Goal: Book appointment/travel/reservation

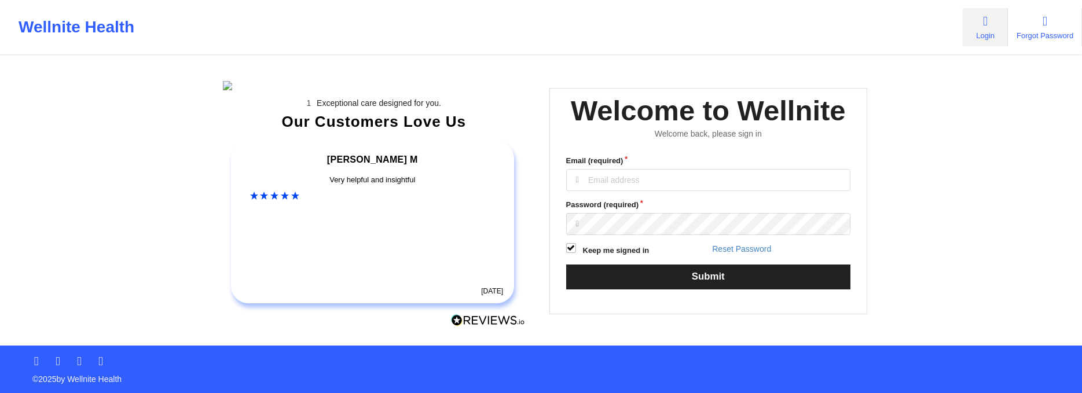
type input "[EMAIL_ADDRESS][DOMAIN_NAME]"
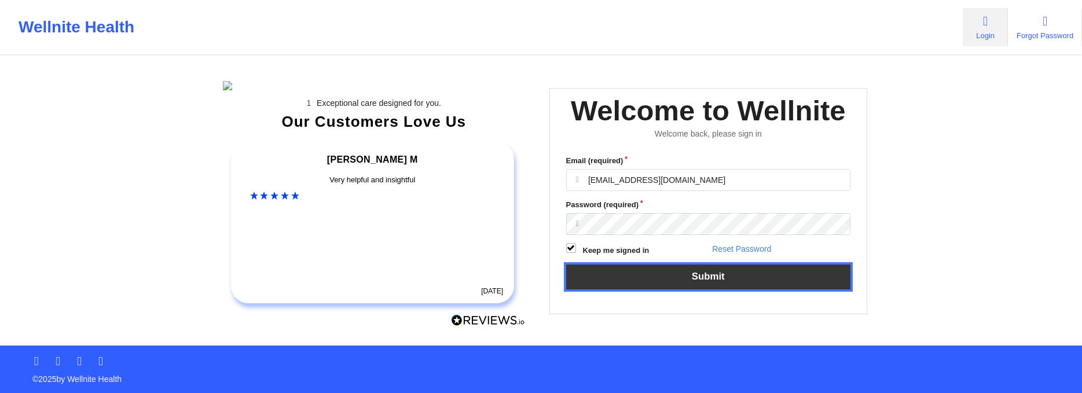
click at [687, 268] on button "Submit" at bounding box center [708, 277] width 285 height 25
click at [689, 268] on button "Submit" at bounding box center [708, 277] width 285 height 25
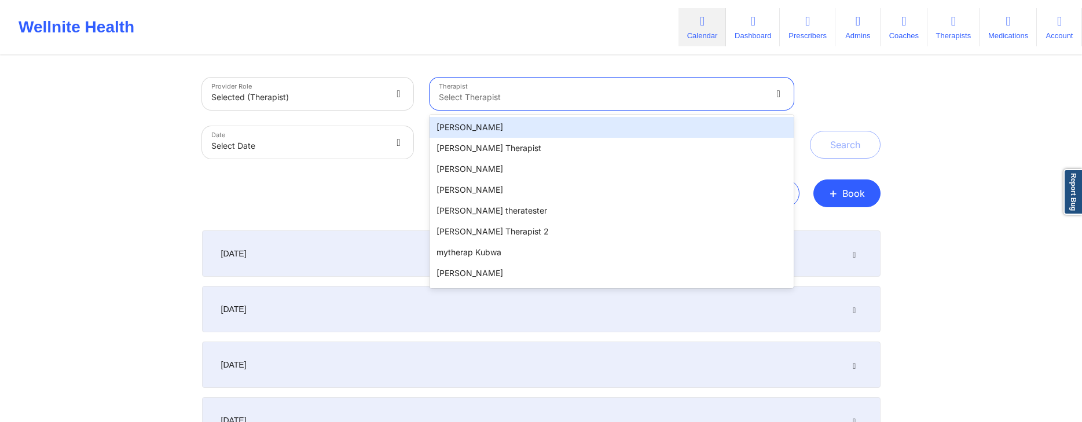
click at [312, 206] on div "Export CSV + Book" at bounding box center [541, 194] width 679 height 28
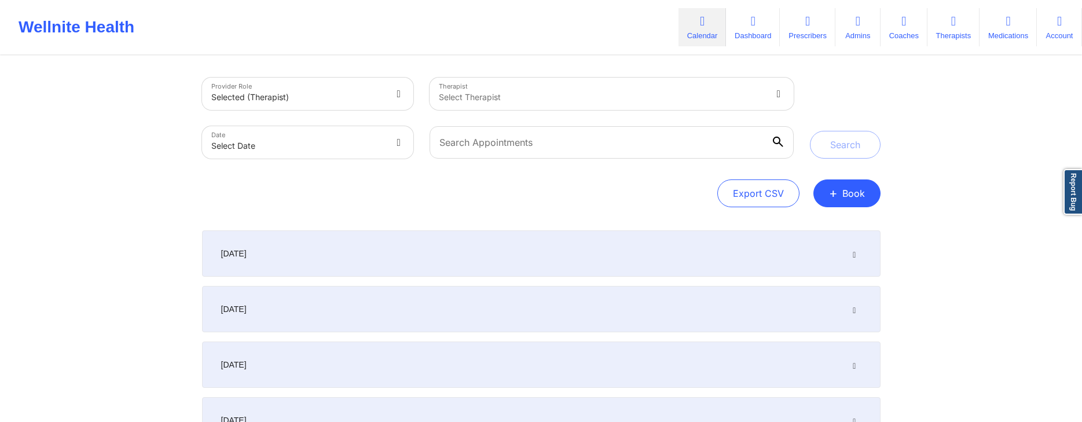
click at [594, 103] on div at bounding box center [602, 97] width 326 height 14
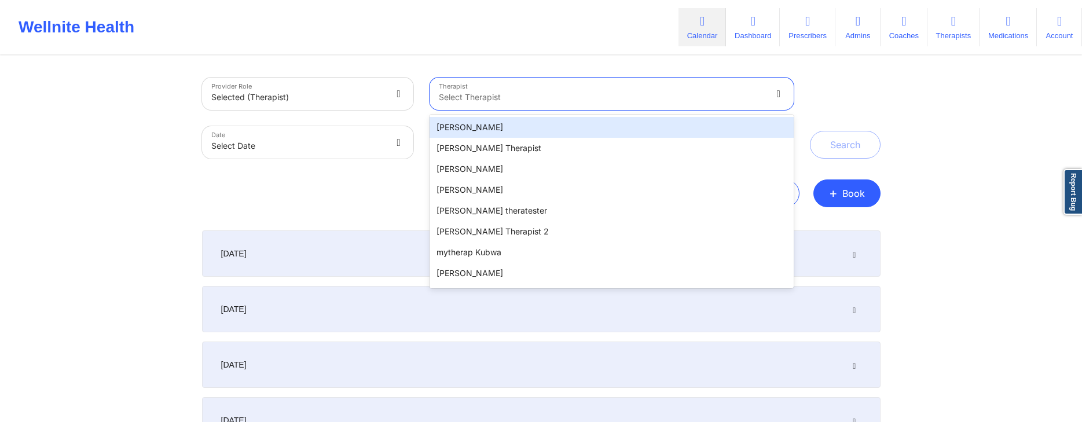
click at [466, 127] on div "andy test" at bounding box center [612, 127] width 364 height 21
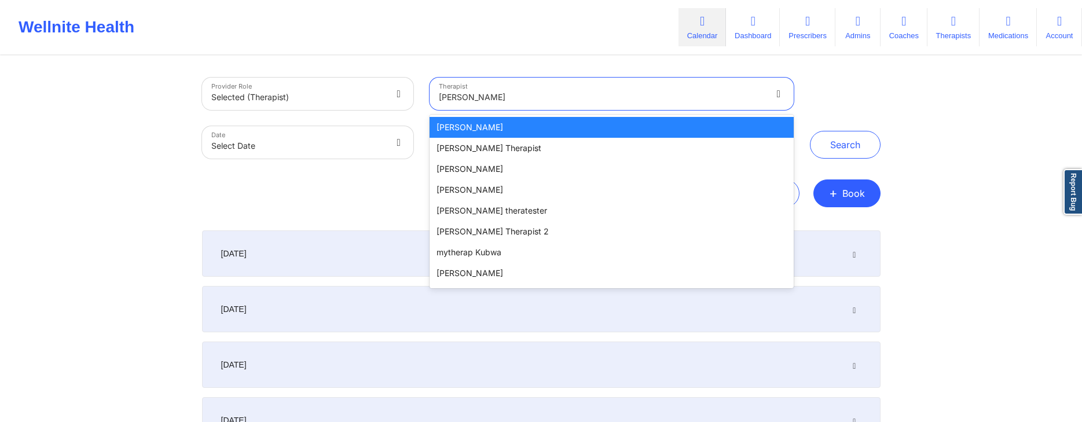
click at [778, 92] on icon at bounding box center [779, 94] width 12 height 10
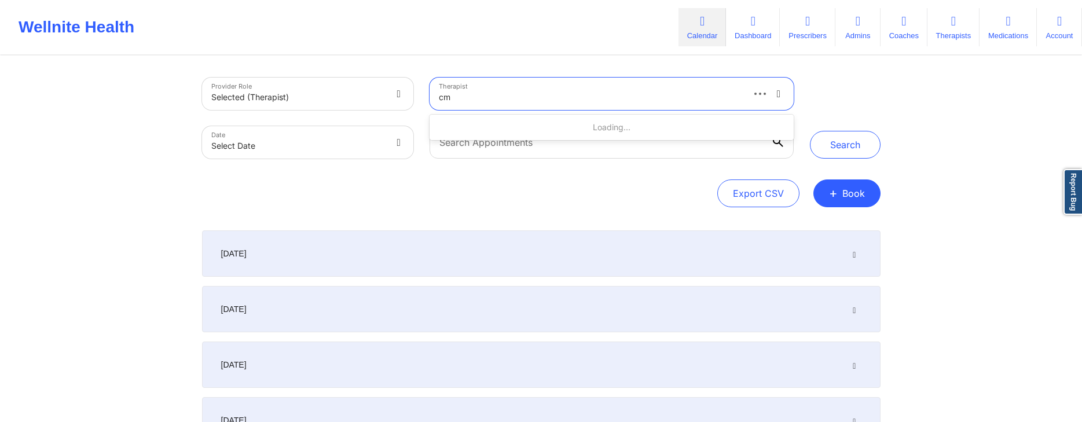
type input "cms"
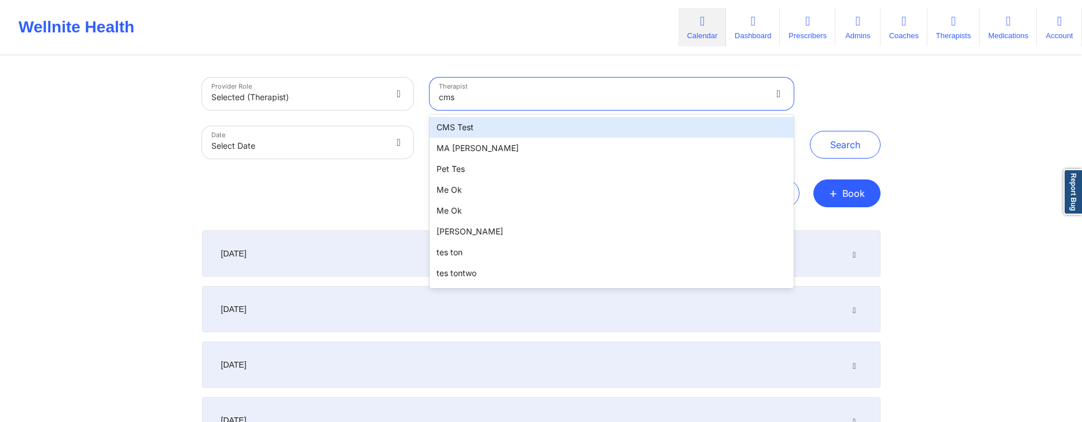
click at [461, 130] on div "CMS Test" at bounding box center [612, 127] width 364 height 21
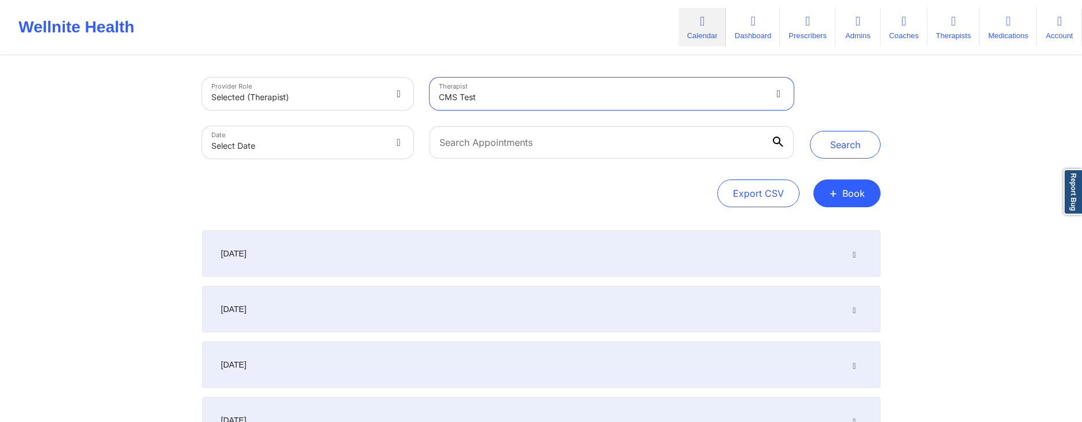
click at [766, 94] on div at bounding box center [780, 94] width 28 height 32
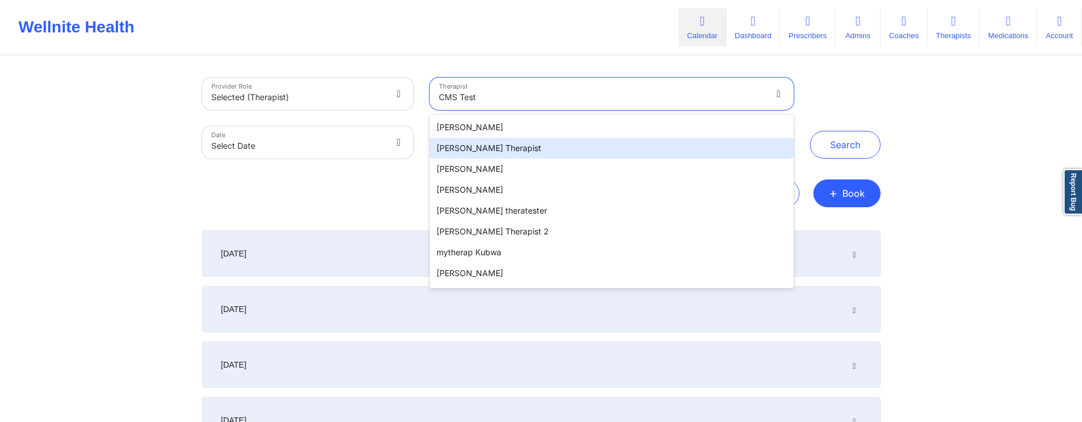
click at [476, 147] on div "[PERSON_NAME] Therapist" at bounding box center [612, 148] width 364 height 21
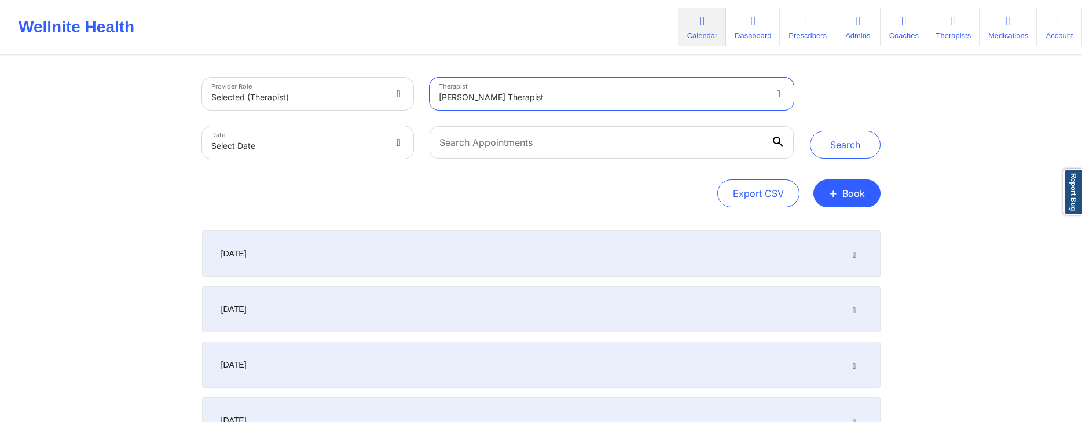
click at [695, 93] on div at bounding box center [602, 97] width 326 height 14
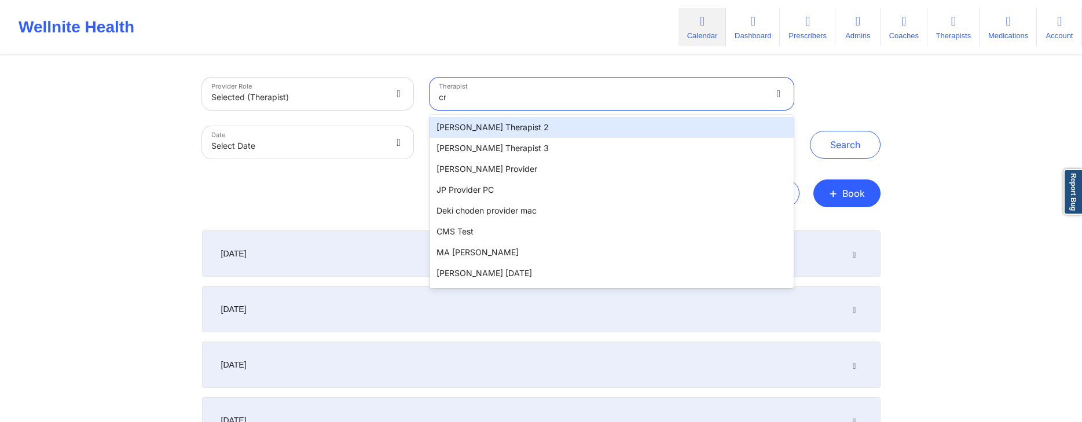
type input "cms"
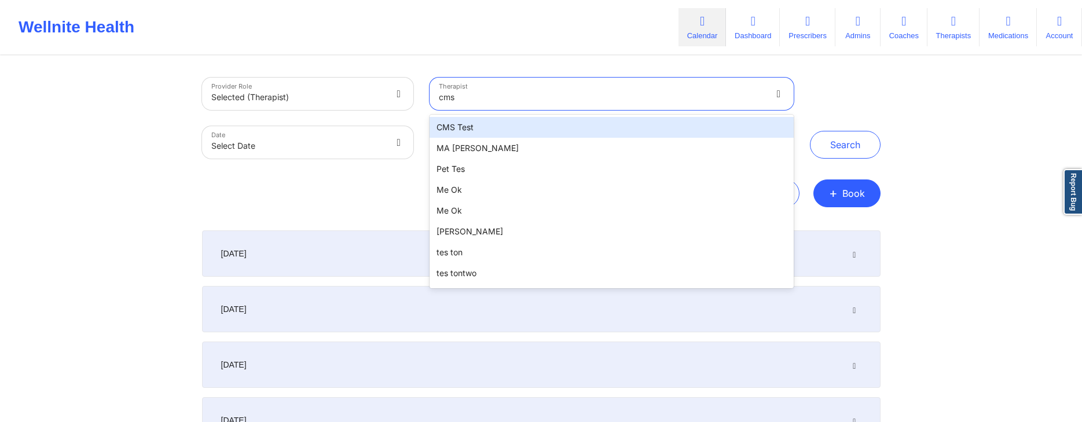
click at [456, 100] on input "cms" at bounding box center [448, 97] width 18 height 12
click at [462, 98] on div "cms" at bounding box center [602, 97] width 326 height 14
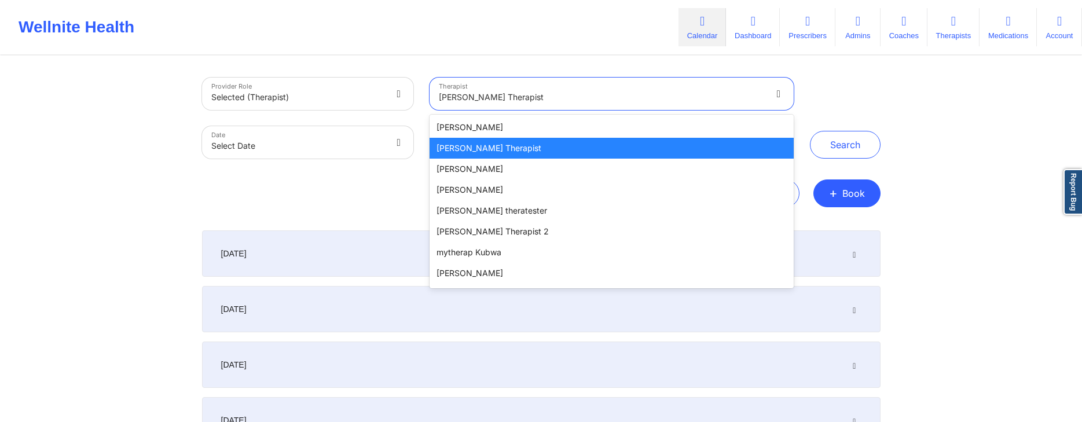
click at [462, 98] on div at bounding box center [602, 97] width 326 height 14
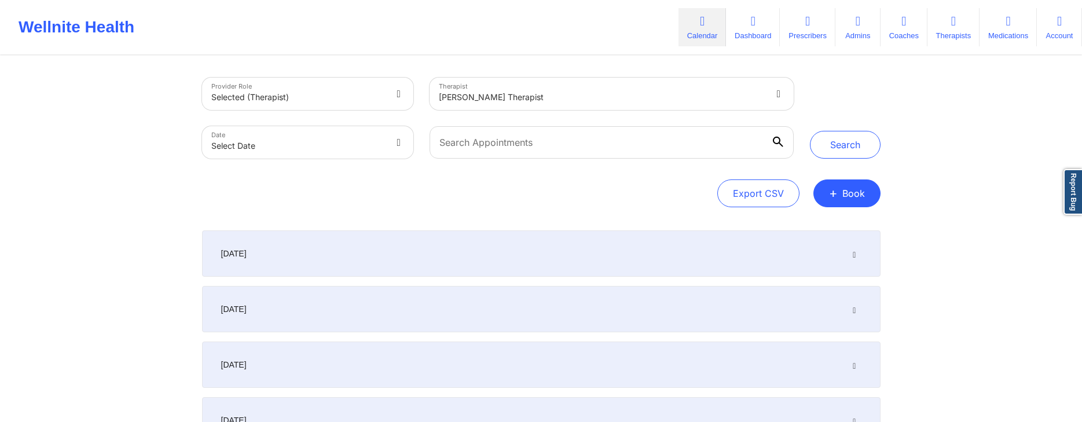
click at [846, 89] on div "Search" at bounding box center [845, 118] width 71 height 81
click at [859, 79] on div "Search" at bounding box center [845, 118] width 71 height 81
drag, startPoint x: 181, startPoint y: 149, endPoint x: 186, endPoint y: 144, distance: 6.6
click at [182, 149] on div "Provider Role Selected (therapist) Therapist Select Therapist Date Select Date …" at bounding box center [541, 320] width 1082 height 640
click at [350, 96] on div at bounding box center [298, 97] width 174 height 14
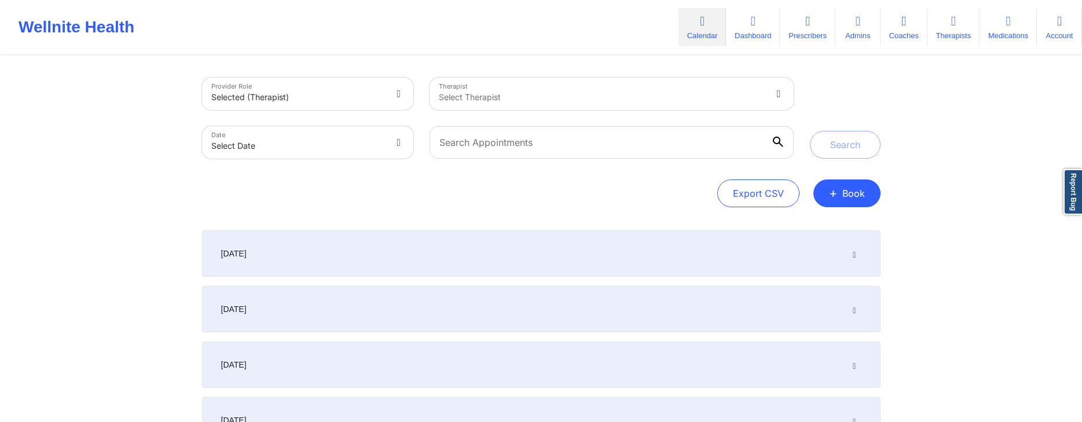
drag, startPoint x: 184, startPoint y: 114, endPoint x: 200, endPoint y: 115, distance: 16.8
click at [184, 115] on div "Provider Role Selected (therapist) Therapist Select Therapist Date Select Date …" at bounding box center [541, 320] width 1082 height 640
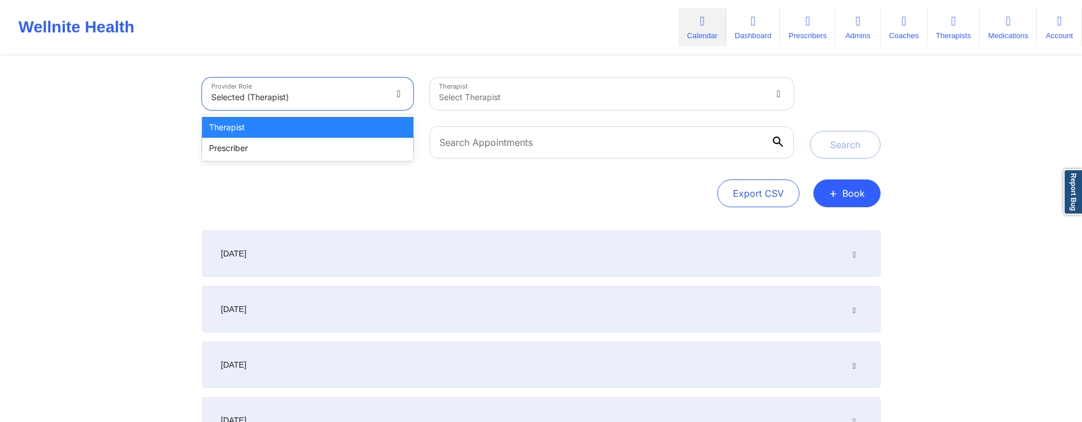
click at [245, 131] on div "Therapist" at bounding box center [308, 127] width 212 height 21
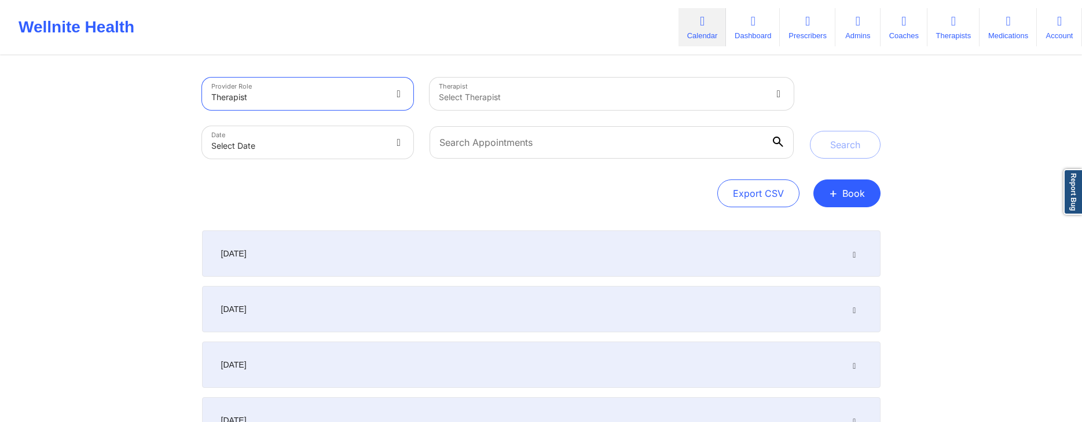
click at [423, 74] on div "Therapist Select Therapist" at bounding box center [612, 93] width 380 height 49
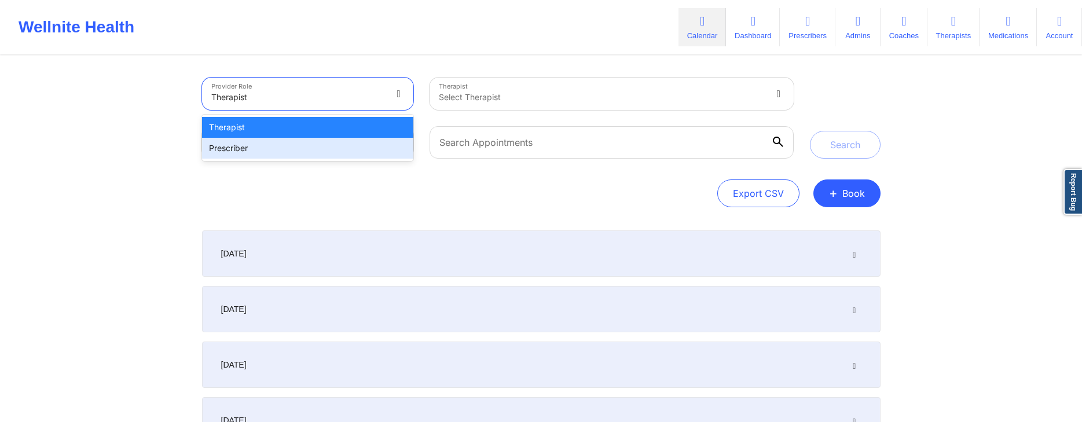
click at [360, 155] on div "Prescriber" at bounding box center [308, 148] width 212 height 21
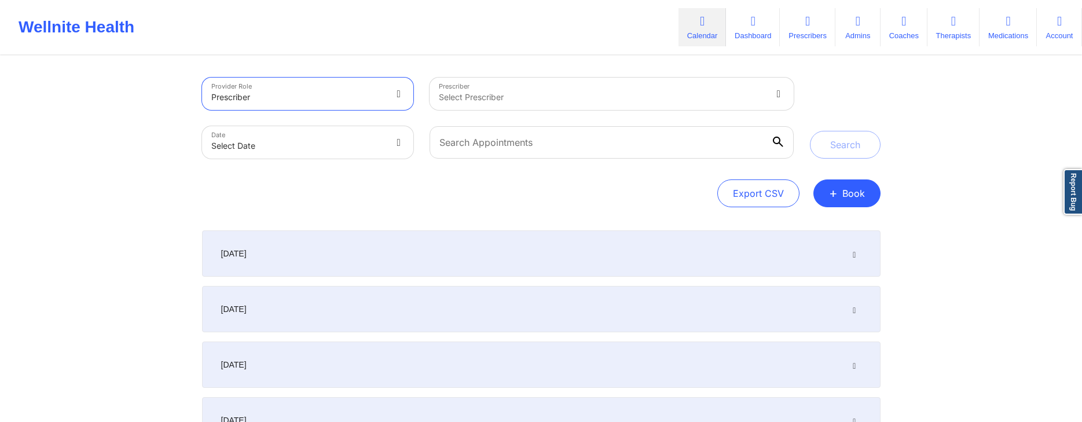
click at [398, 93] on icon at bounding box center [399, 94] width 12 height 10
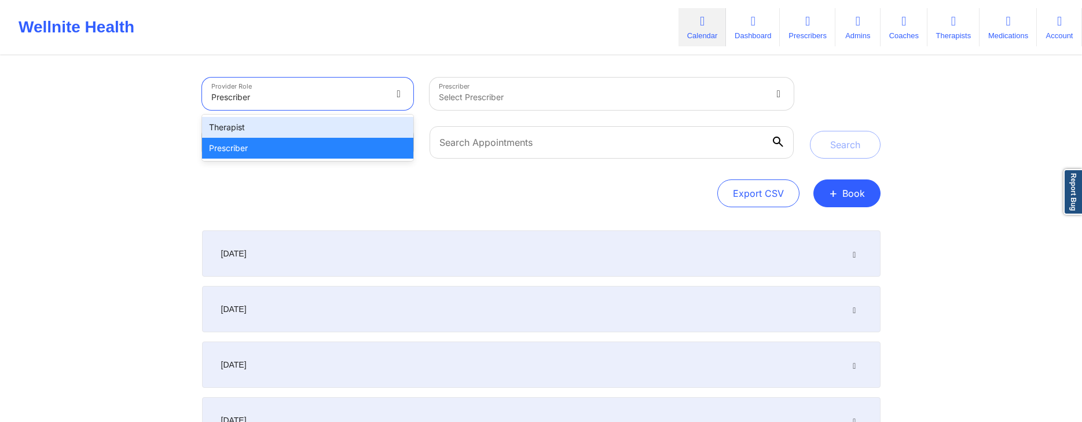
click at [365, 125] on div "Therapist" at bounding box center [308, 127] width 212 height 21
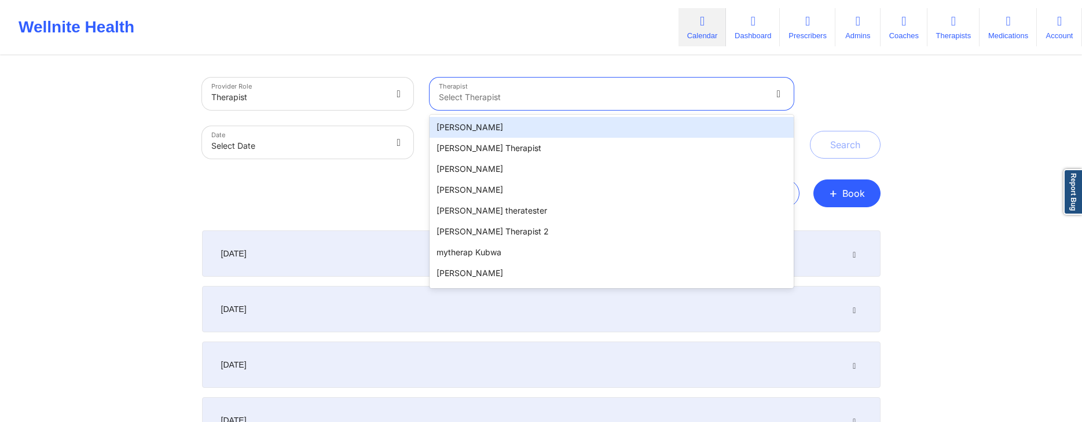
drag, startPoint x: 442, startPoint y: 86, endPoint x: 489, endPoint y: 93, distance: 47.4
click at [489, 93] on div "Select Therapist" at bounding box center [598, 94] width 336 height 32
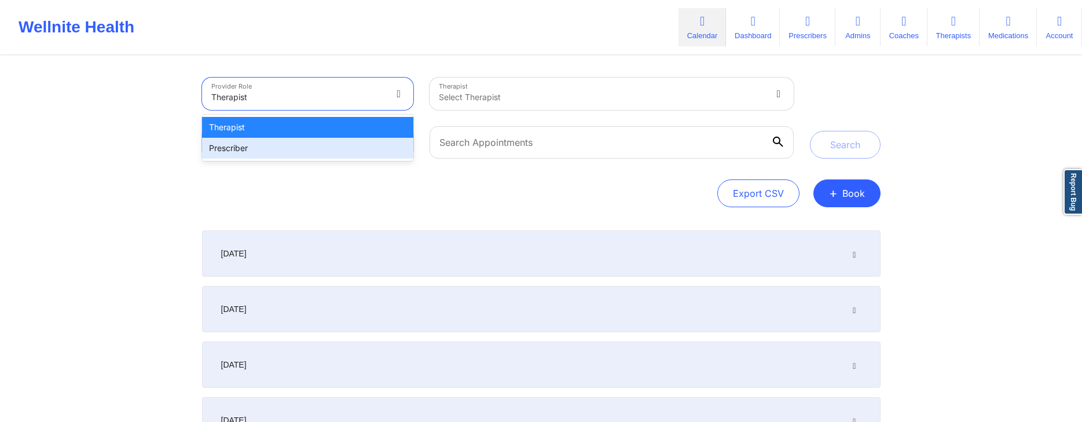
click at [318, 145] on div "Prescriber" at bounding box center [308, 148] width 212 height 21
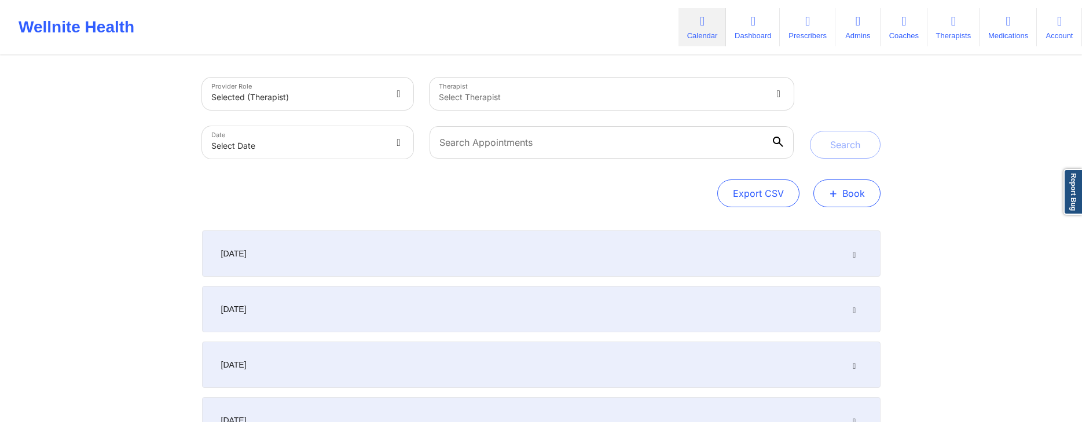
click at [855, 192] on button "+ Book" at bounding box center [847, 194] width 67 height 28
click at [811, 225] on button "Therapy Session" at bounding box center [828, 230] width 89 height 19
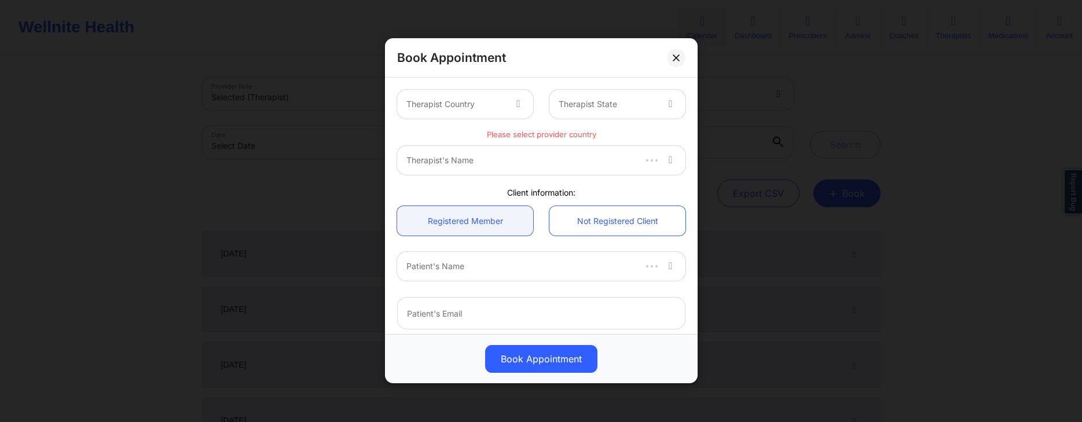
click at [512, 104] on div at bounding box center [520, 104] width 28 height 29
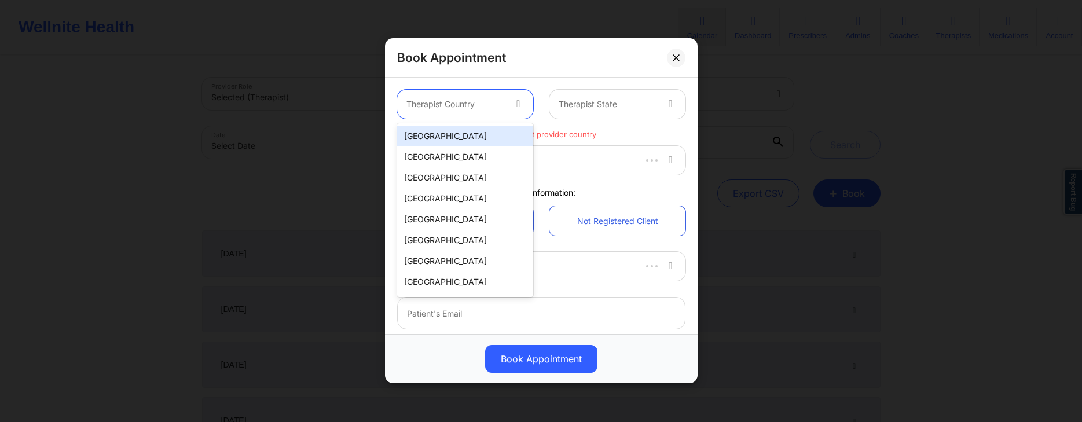
click at [456, 139] on div "[GEOGRAPHIC_DATA]" at bounding box center [465, 136] width 136 height 21
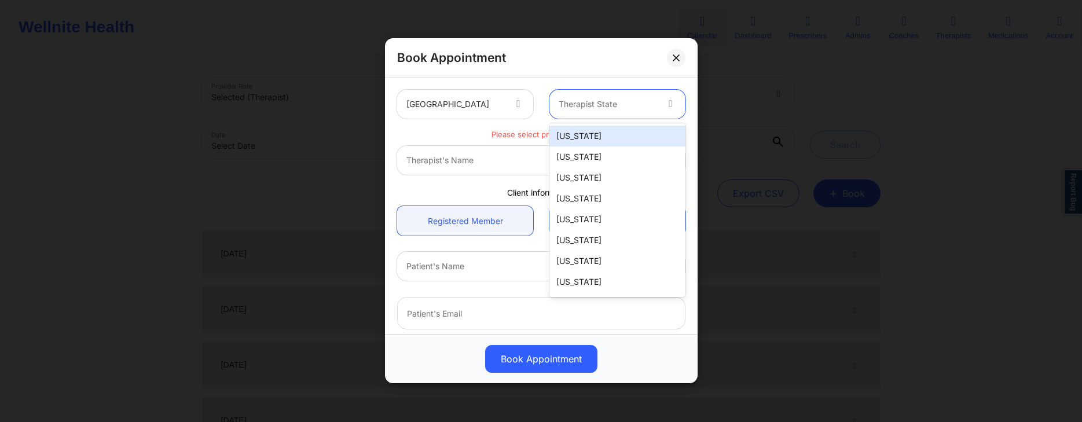
click at [625, 105] on div at bounding box center [608, 105] width 98 height 14
click at [599, 138] on div "[US_STATE]" at bounding box center [618, 136] width 136 height 21
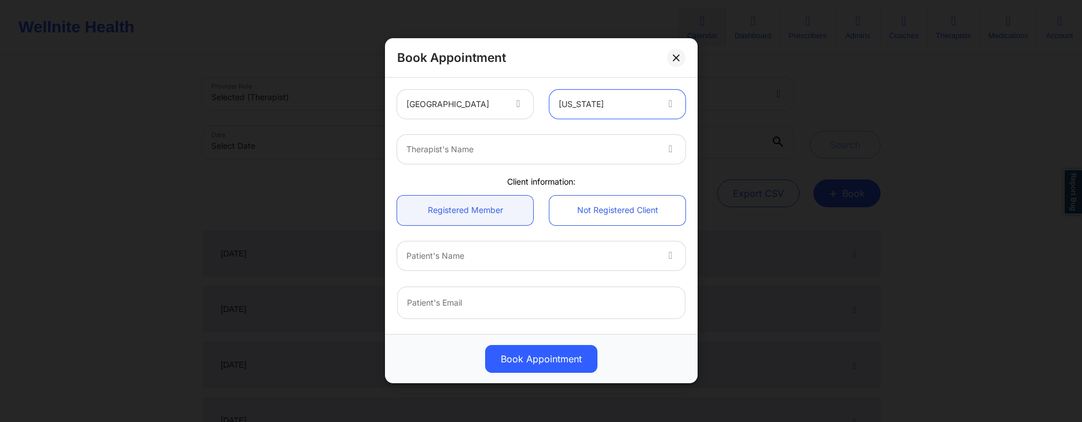
click at [659, 148] on div at bounding box center [672, 149] width 28 height 29
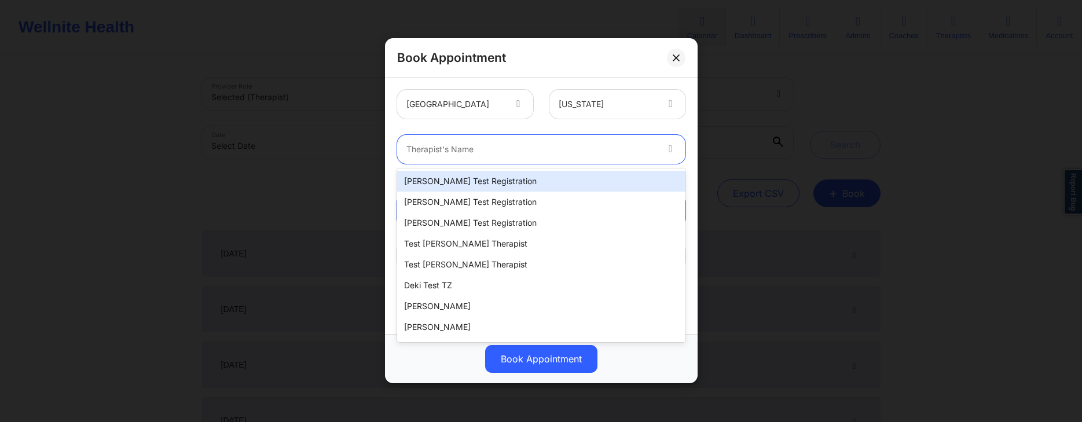
click at [429, 142] on div "Therapist's Name" at bounding box center [527, 149] width 261 height 29
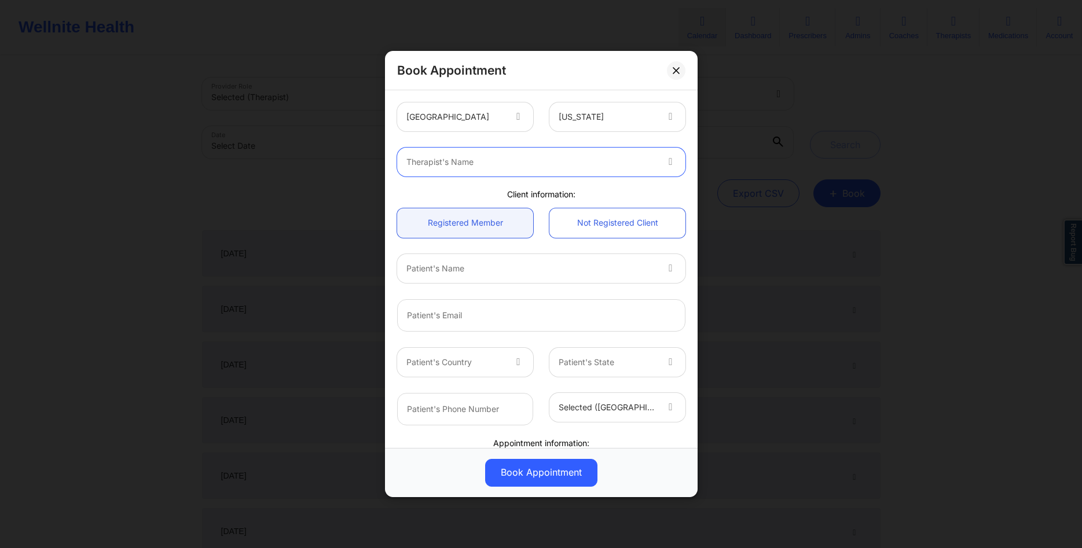
click at [471, 192] on div "Client information:" at bounding box center [541, 195] width 305 height 12
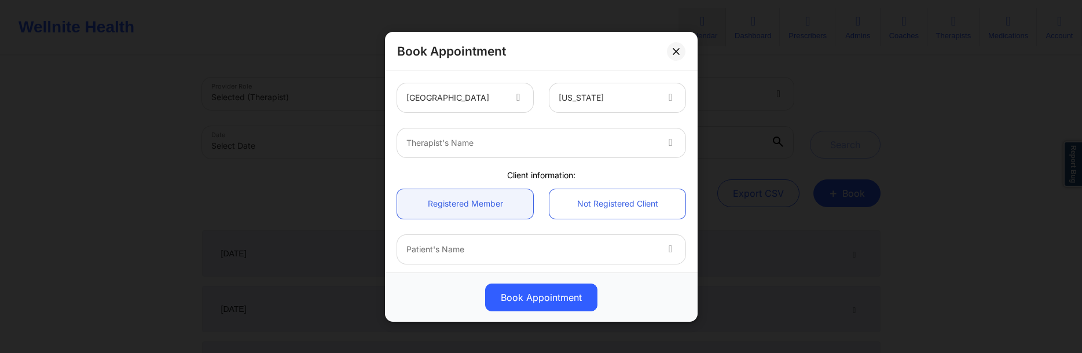
click at [467, 137] on div "Therapist's Name" at bounding box center [527, 143] width 261 height 29
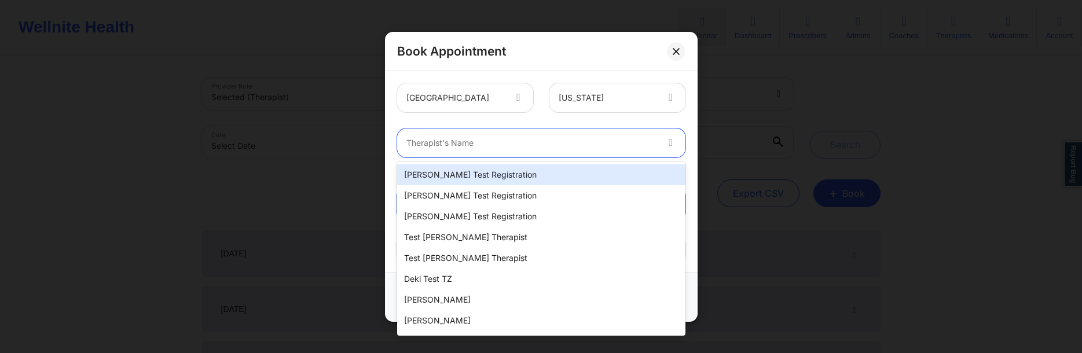
click at [479, 177] on div "Micheal Test Registration" at bounding box center [541, 174] width 288 height 21
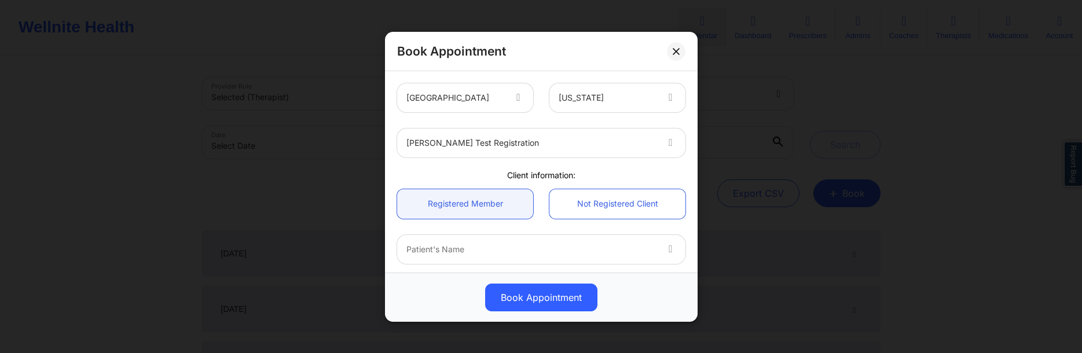
click at [463, 165] on div "Micheal Test Registration" at bounding box center [541, 142] width 305 height 45
click at [641, 97] on div at bounding box center [608, 98] width 98 height 14
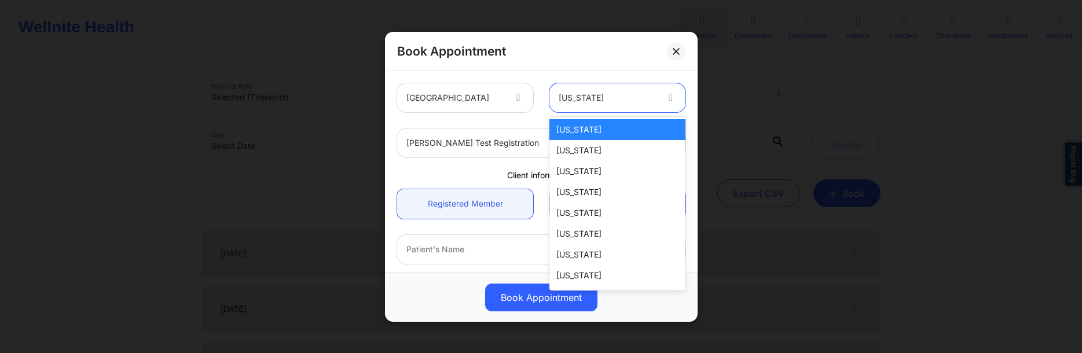
click at [466, 104] on div at bounding box center [456, 98] width 98 height 14
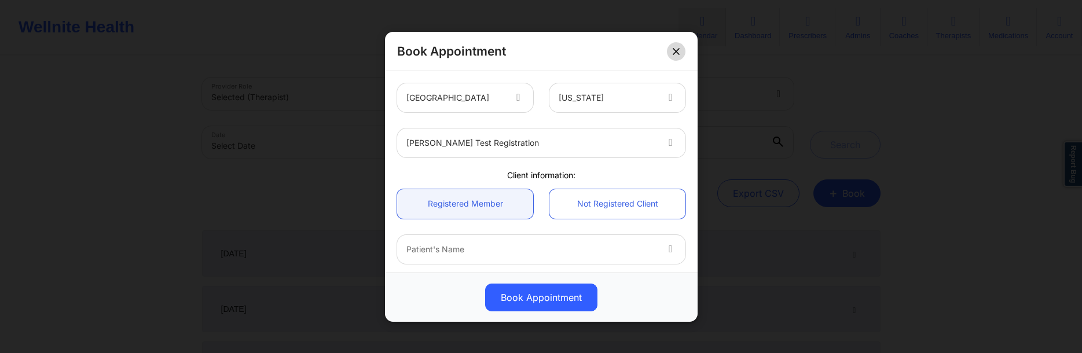
click at [674, 50] on icon at bounding box center [676, 50] width 6 height 6
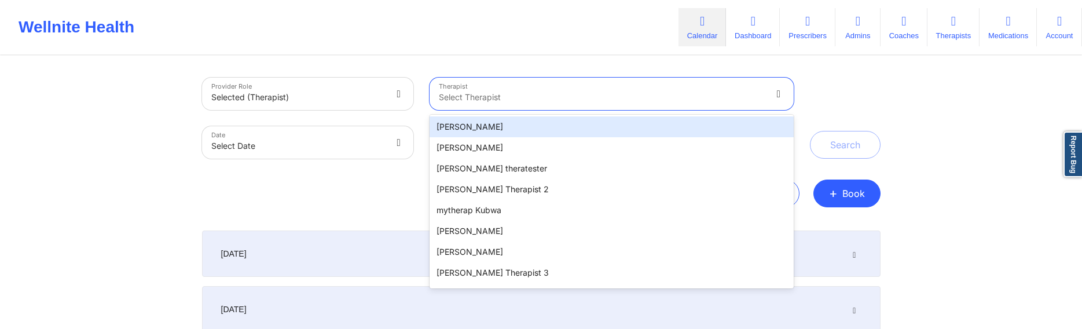
scroll to position [59, 0]
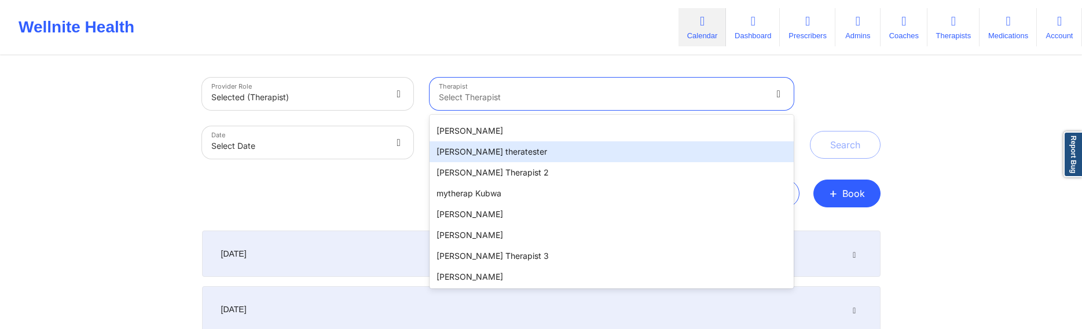
click at [520, 145] on div "[PERSON_NAME] theratester" at bounding box center [612, 151] width 364 height 21
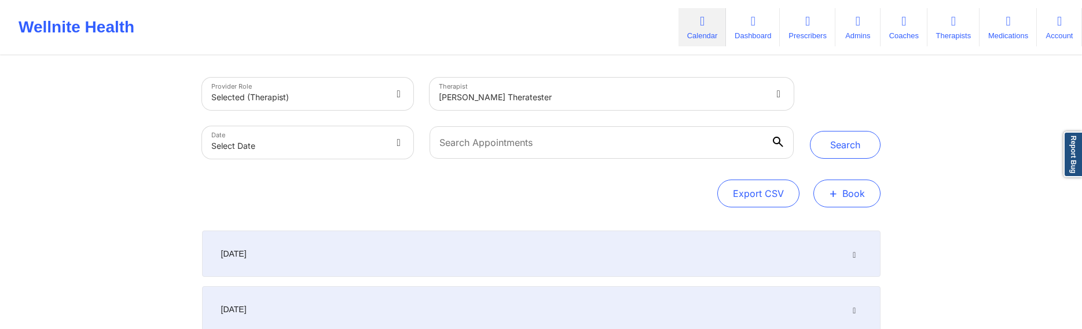
click at [836, 196] on span "+" at bounding box center [833, 193] width 9 height 6
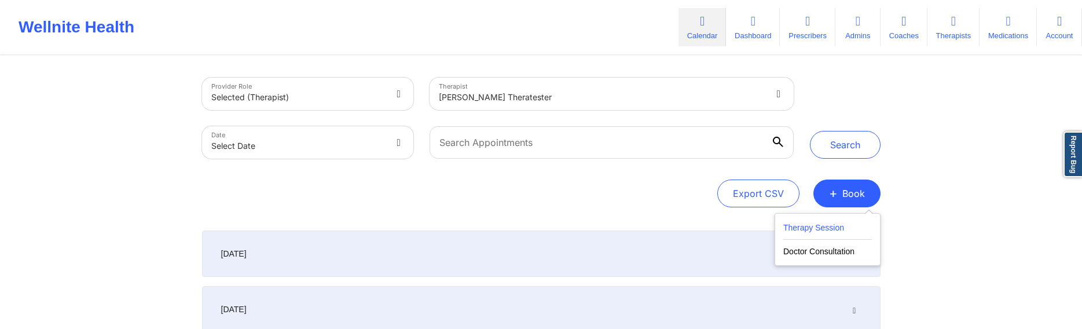
click at [821, 227] on button "Therapy Session" at bounding box center [828, 230] width 89 height 19
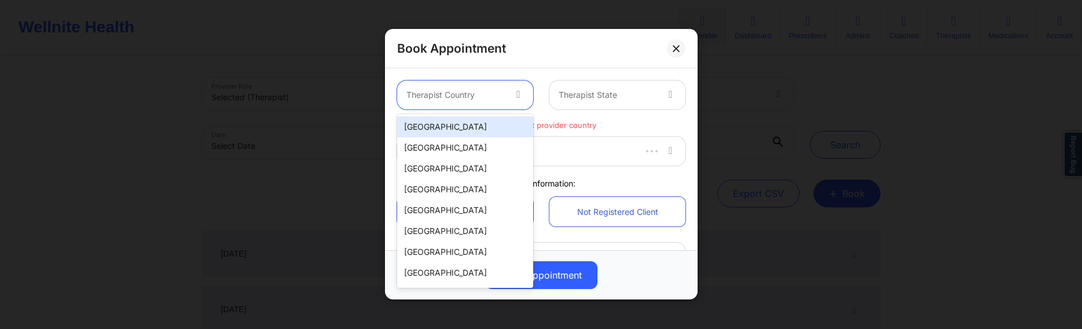
click at [500, 96] on div at bounding box center [456, 96] width 98 height 14
click at [457, 131] on div "[GEOGRAPHIC_DATA]" at bounding box center [465, 126] width 136 height 21
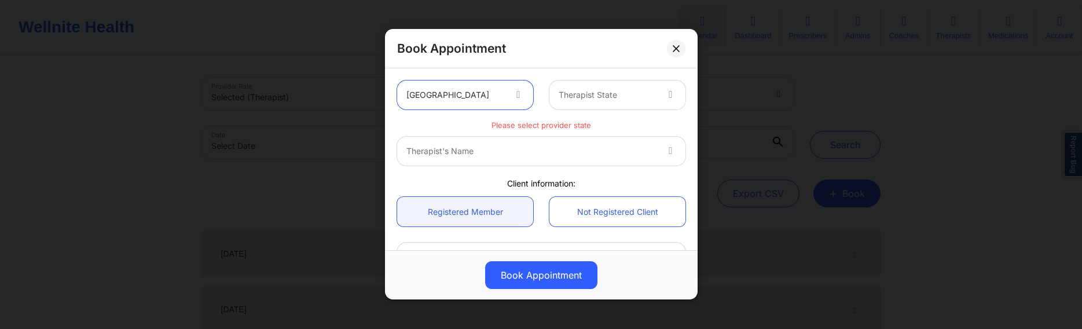
click at [647, 97] on div at bounding box center [608, 96] width 98 height 14
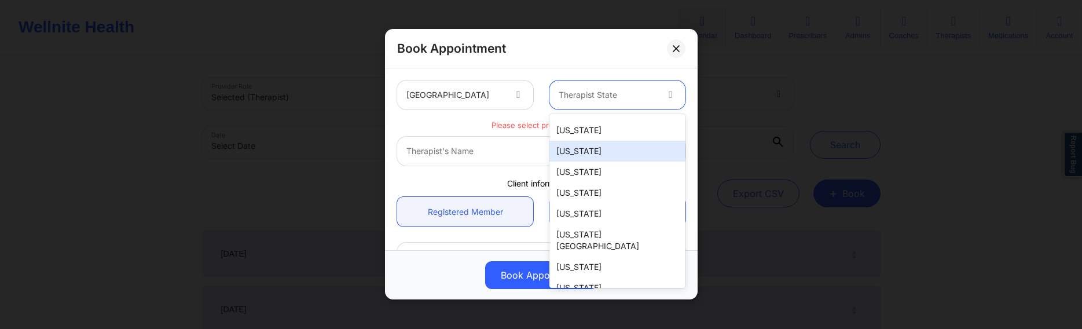
click at [582, 153] on div "[US_STATE]" at bounding box center [618, 151] width 136 height 21
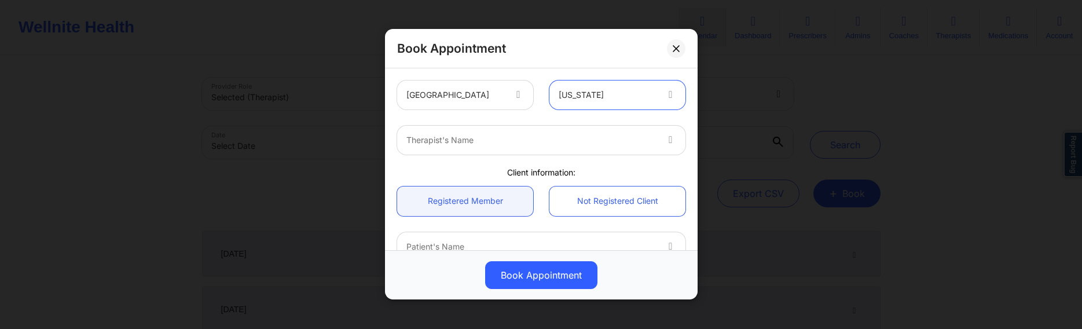
click at [640, 144] on div at bounding box center [532, 141] width 250 height 14
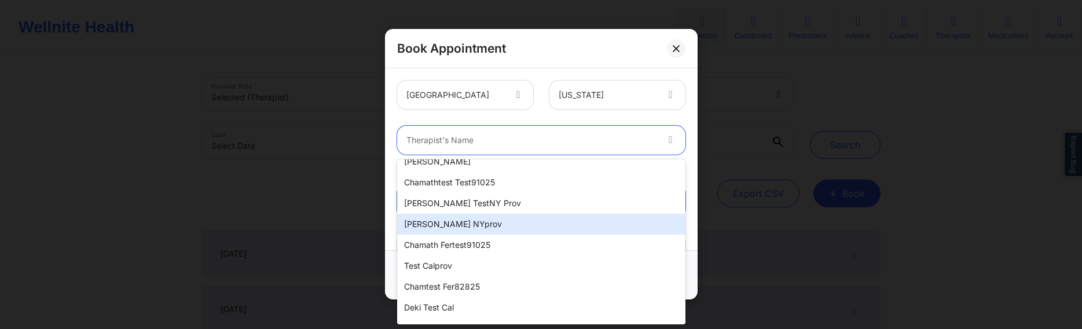
scroll to position [236, 0]
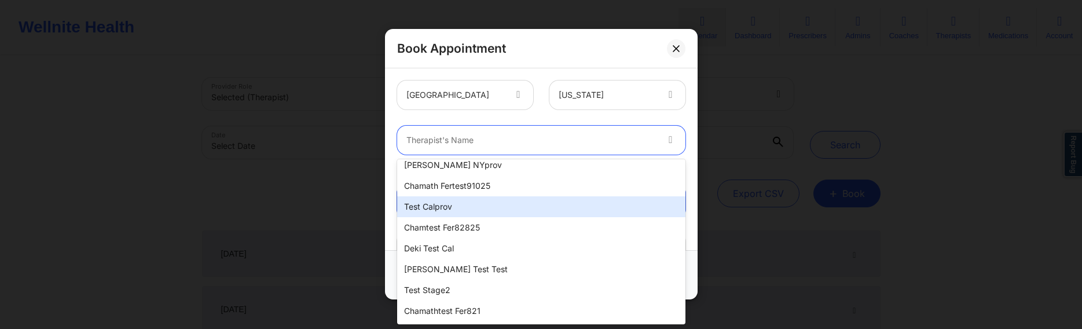
click at [468, 208] on div "test calprov" at bounding box center [541, 206] width 288 height 21
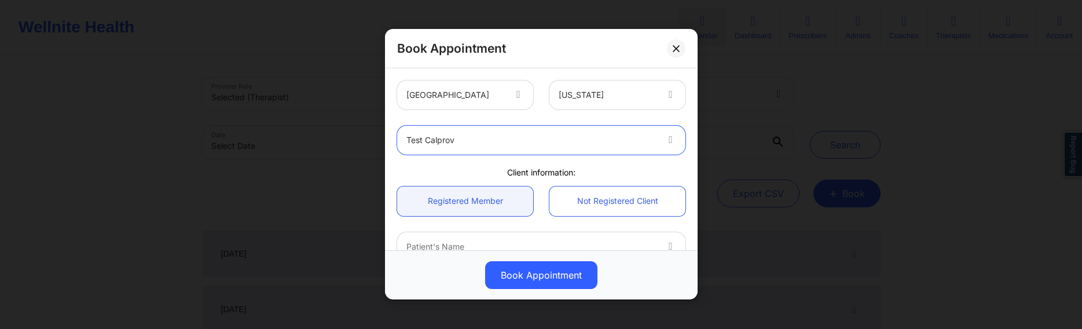
scroll to position [56, 0]
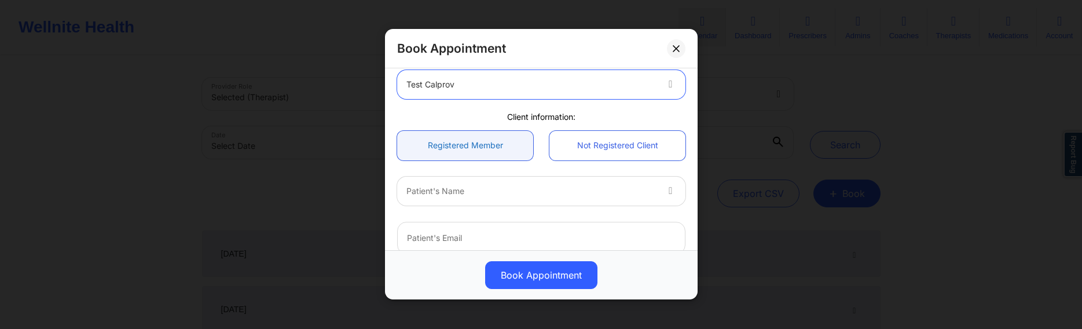
click at [485, 142] on link "Registered Member" at bounding box center [465, 146] width 136 height 30
click at [573, 147] on link "Not Registered Client" at bounding box center [618, 146] width 136 height 30
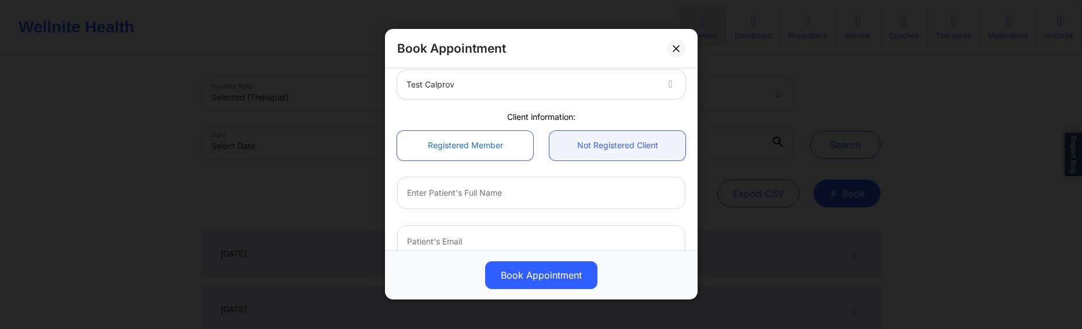
click at [488, 148] on link "Registered Member" at bounding box center [465, 146] width 136 height 30
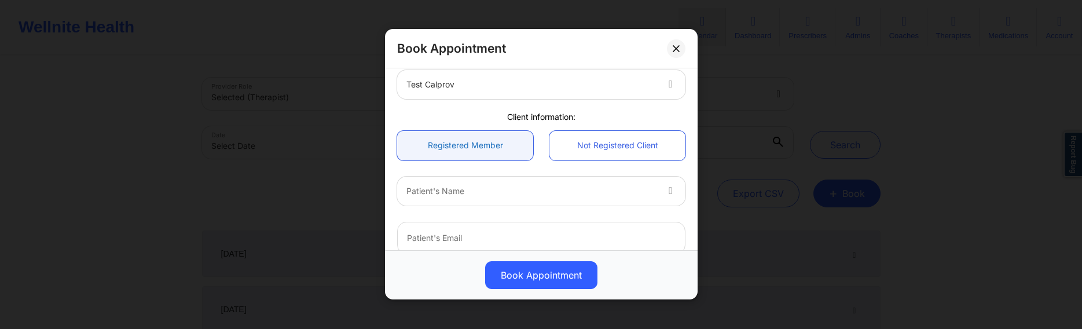
click at [500, 144] on link "Registered Member" at bounding box center [465, 146] width 136 height 30
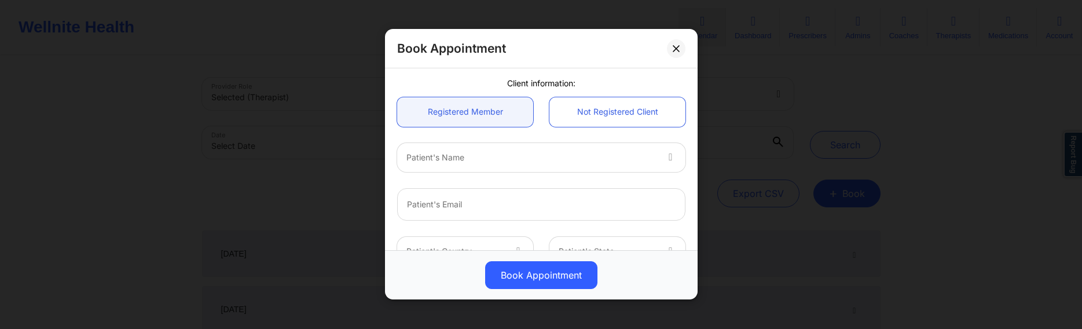
scroll to position [111, 0]
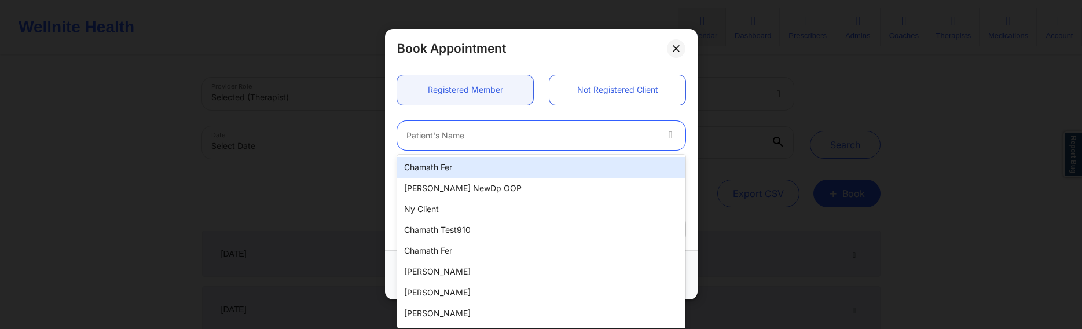
click at [608, 137] on div at bounding box center [532, 136] width 250 height 14
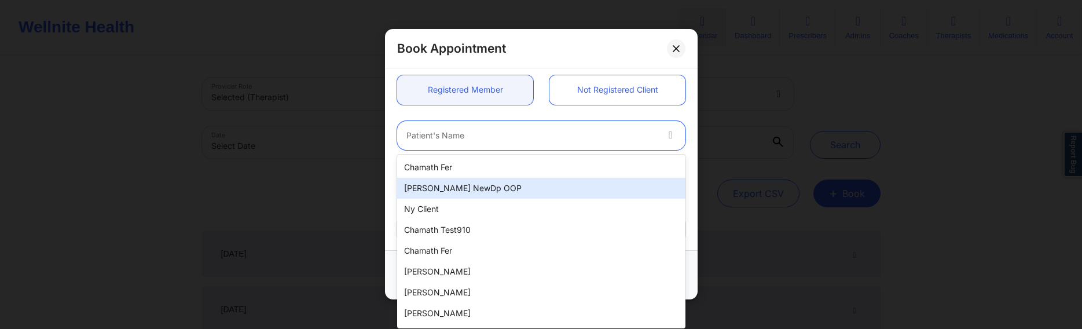
click at [455, 186] on div "Micheal NewDp OOP" at bounding box center [541, 188] width 288 height 21
type input "michealnewdpinsurance@gmail.com"
type input "+16282502474"
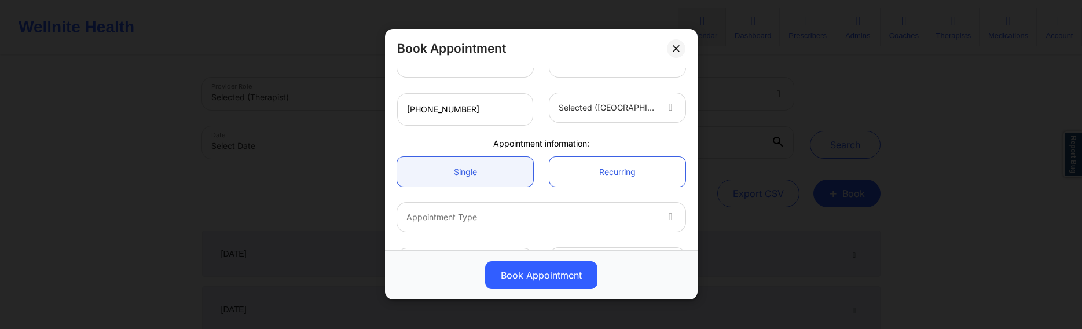
scroll to position [317, 0]
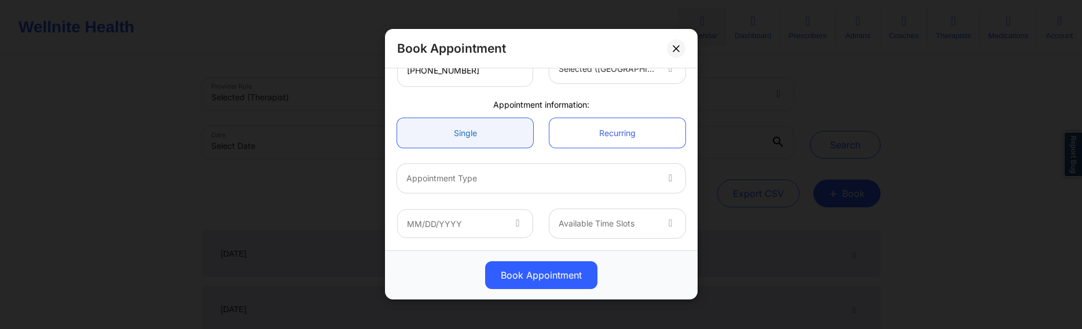
click at [472, 135] on link "Single" at bounding box center [465, 133] width 136 height 30
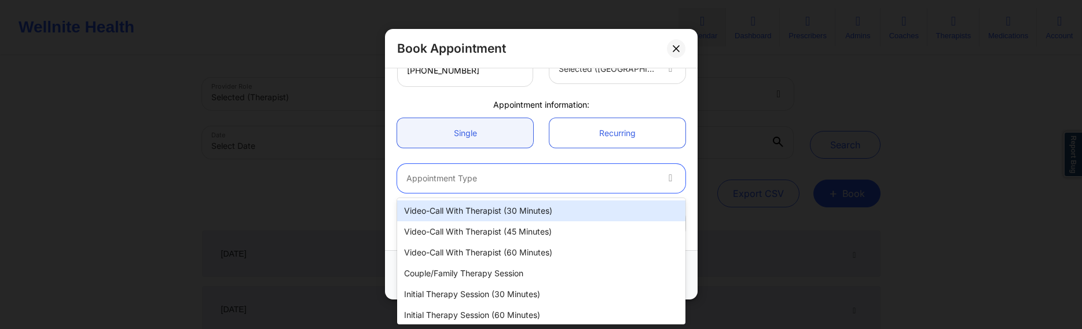
click at [497, 175] on div at bounding box center [532, 179] width 250 height 14
click at [477, 214] on div "Video-Call with Therapist (30 minutes)" at bounding box center [541, 210] width 288 height 21
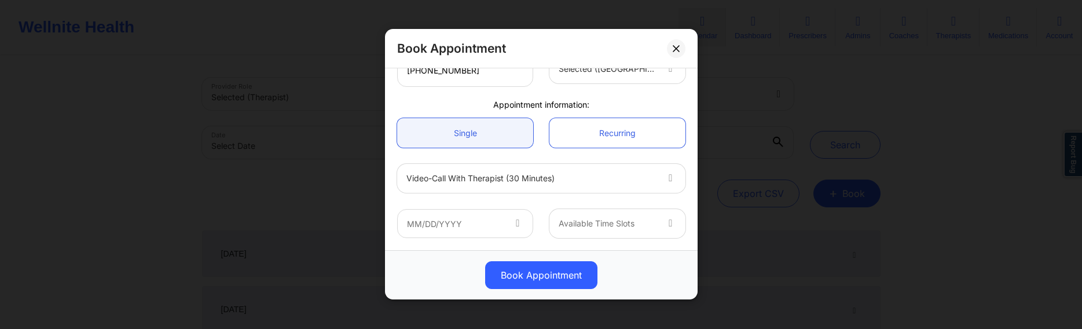
click at [514, 224] on icon at bounding box center [518, 222] width 12 height 10
click at [519, 221] on icon at bounding box center [518, 222] width 12 height 10
click at [515, 225] on icon at bounding box center [518, 222] width 12 height 10
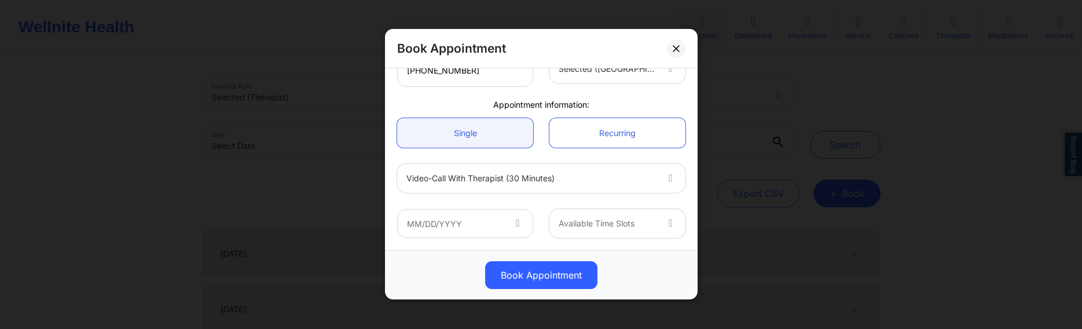
click at [515, 225] on icon at bounding box center [518, 222] width 12 height 10
click at [516, 224] on icon at bounding box center [518, 222] width 12 height 10
click at [625, 221] on div at bounding box center [608, 224] width 98 height 14
click at [518, 220] on icon at bounding box center [518, 222] width 12 height 10
click at [515, 225] on icon at bounding box center [518, 222] width 12 height 10
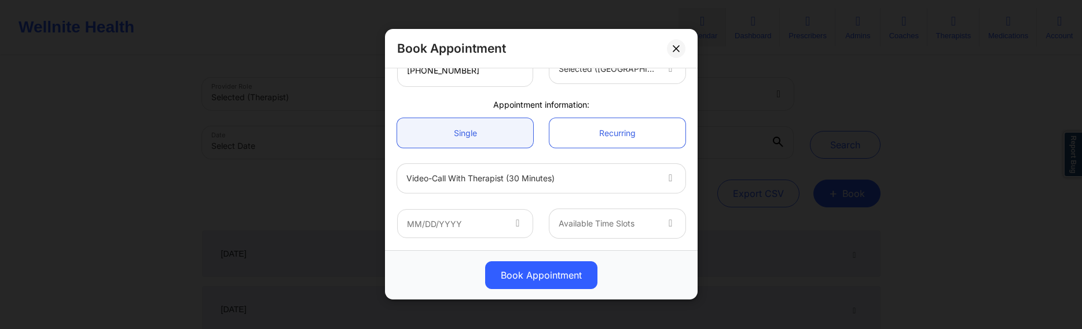
click at [515, 224] on icon at bounding box center [518, 222] width 12 height 10
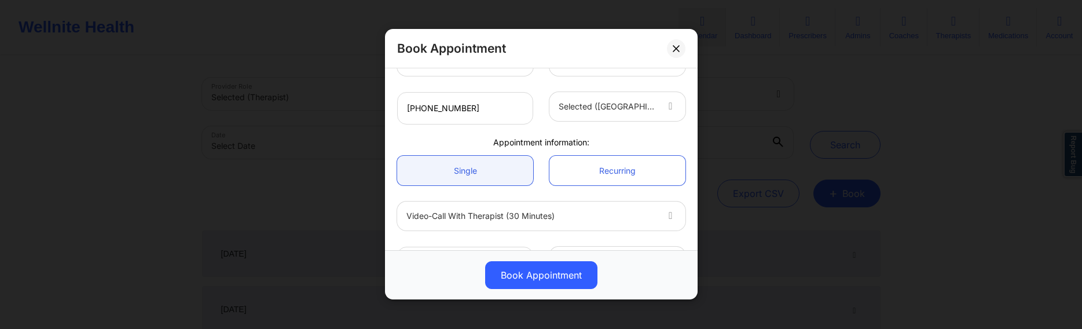
scroll to position [261, 0]
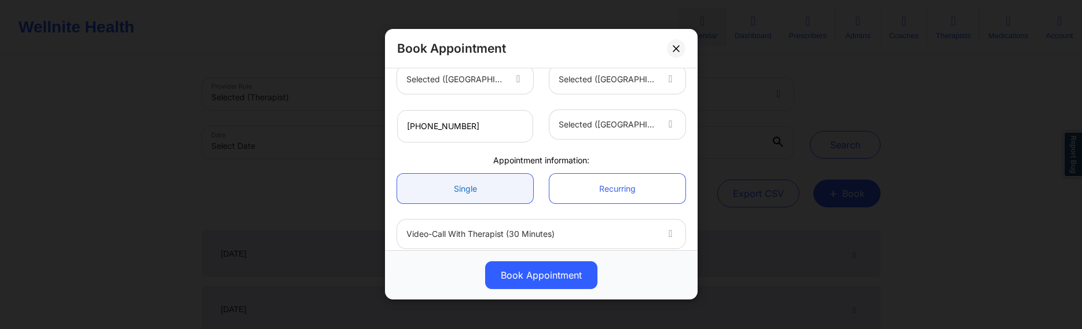
click at [498, 190] on link "Single" at bounding box center [465, 189] width 136 height 30
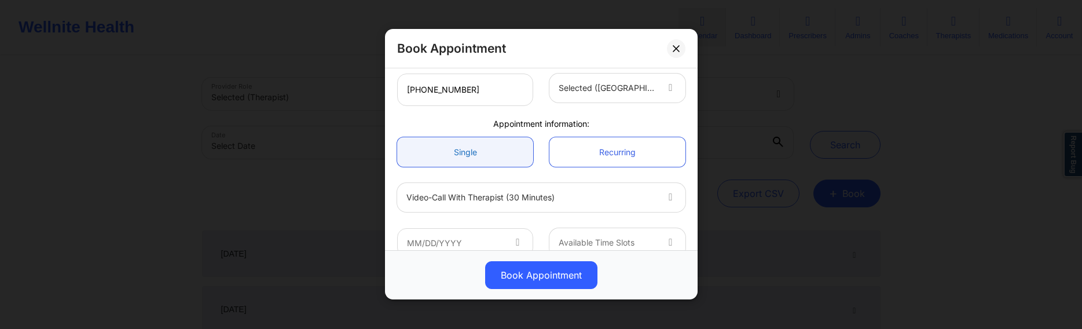
scroll to position [317, 0]
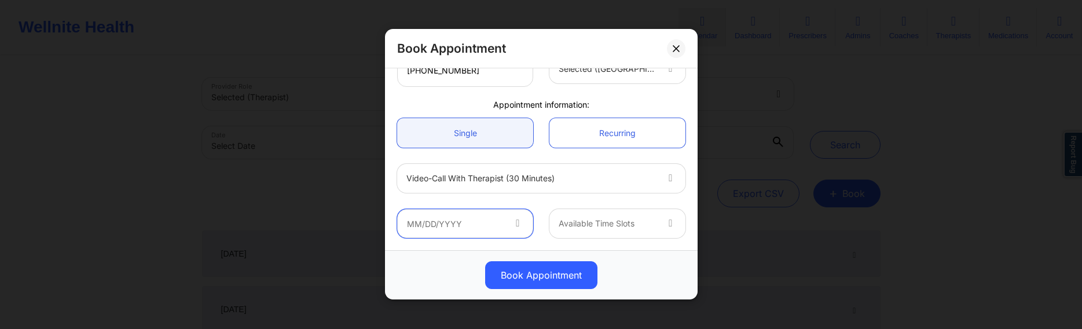
click at [454, 220] on input "text" at bounding box center [465, 223] width 136 height 29
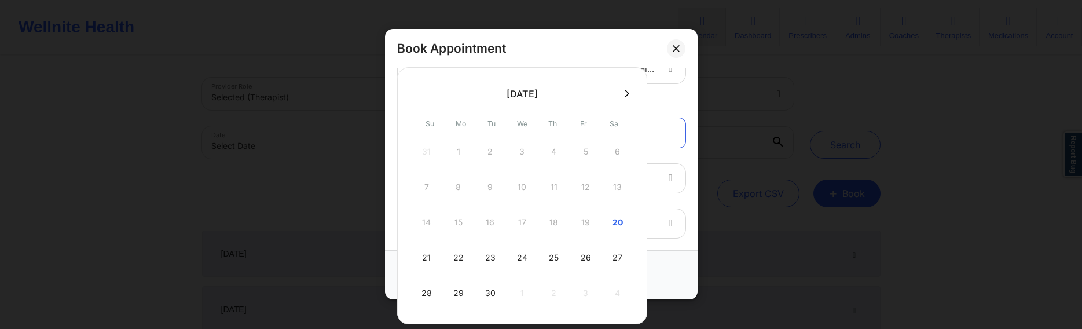
click at [673, 255] on div "Book Appointment" at bounding box center [541, 275] width 313 height 49
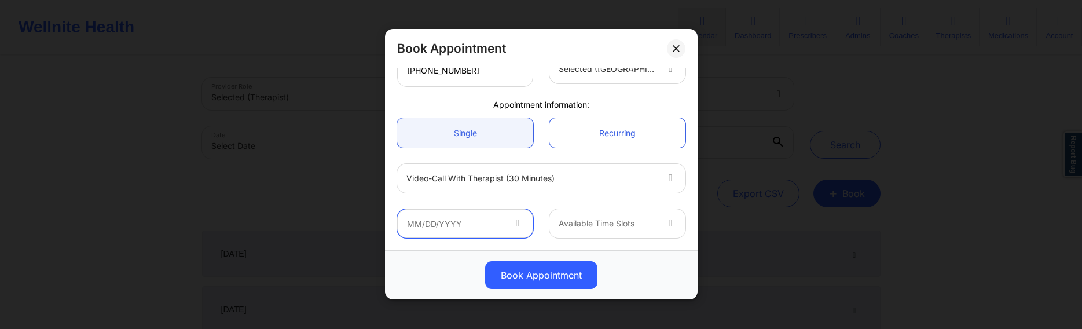
click at [491, 223] on input "text" at bounding box center [465, 223] width 136 height 29
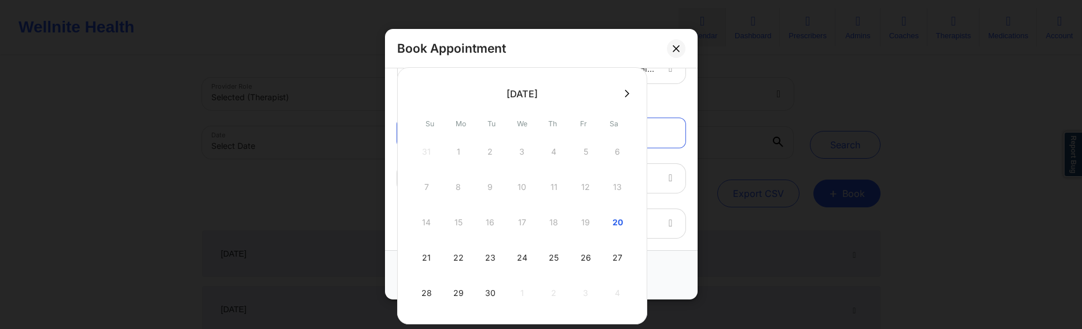
click at [668, 269] on div "Book Appointment" at bounding box center [541, 276] width 296 height 28
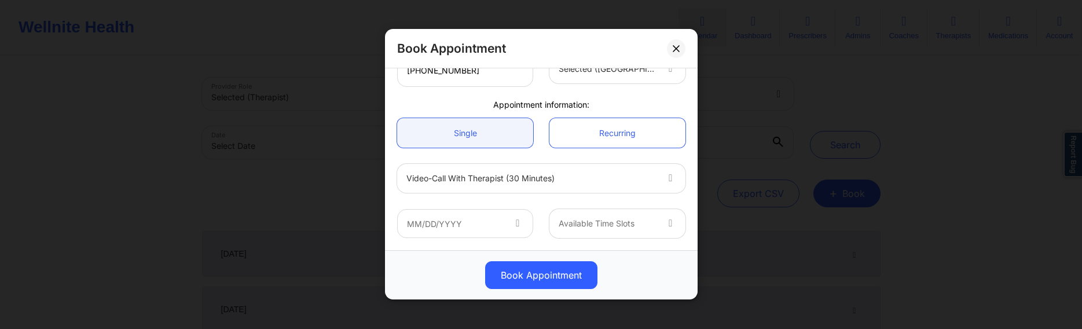
click at [520, 225] on icon at bounding box center [518, 222] width 12 height 10
click at [518, 224] on icon at bounding box center [518, 222] width 12 height 10
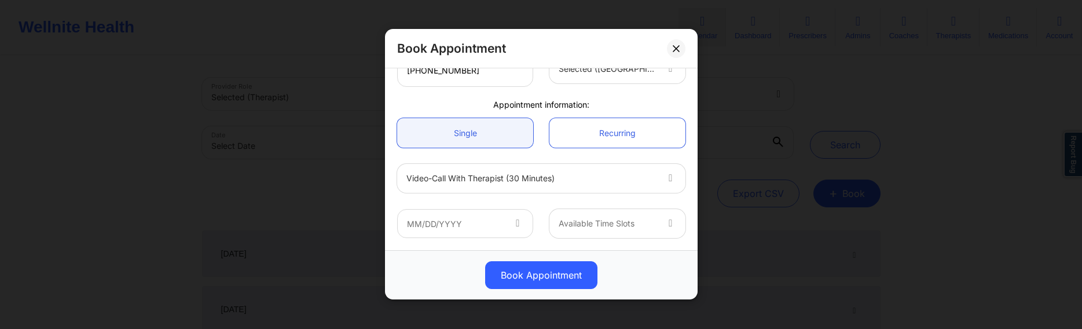
click at [518, 224] on icon at bounding box center [518, 222] width 12 height 10
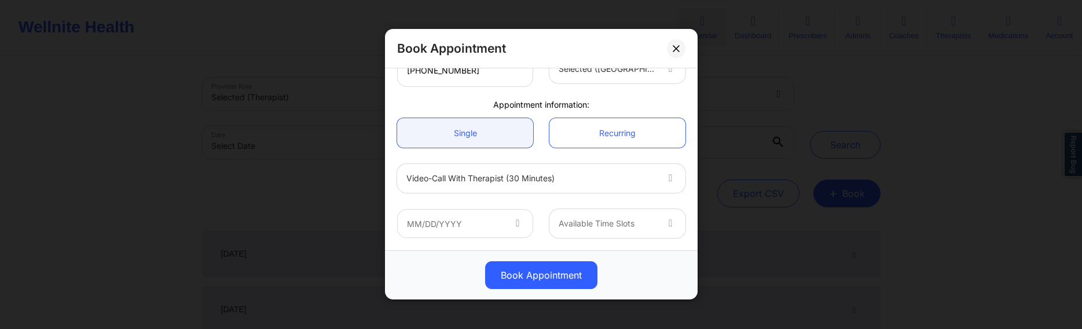
click at [518, 224] on icon at bounding box center [518, 222] width 12 height 10
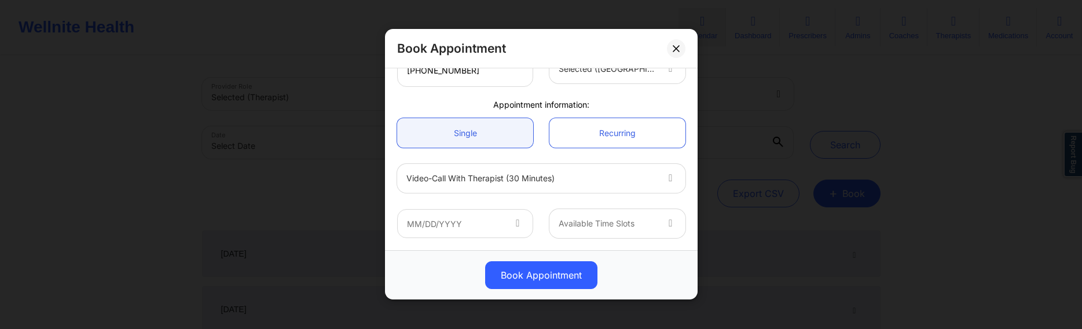
click at [518, 224] on icon at bounding box center [518, 222] width 12 height 10
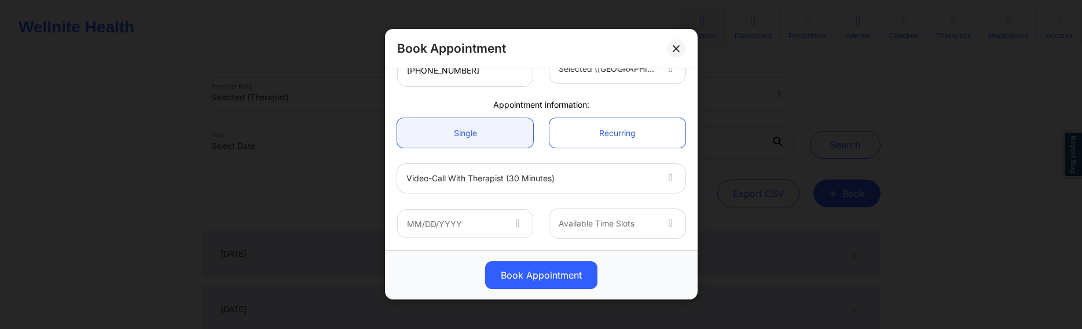
click at [518, 224] on icon at bounding box center [518, 222] width 12 height 10
click at [465, 222] on input "text" at bounding box center [465, 223] width 136 height 29
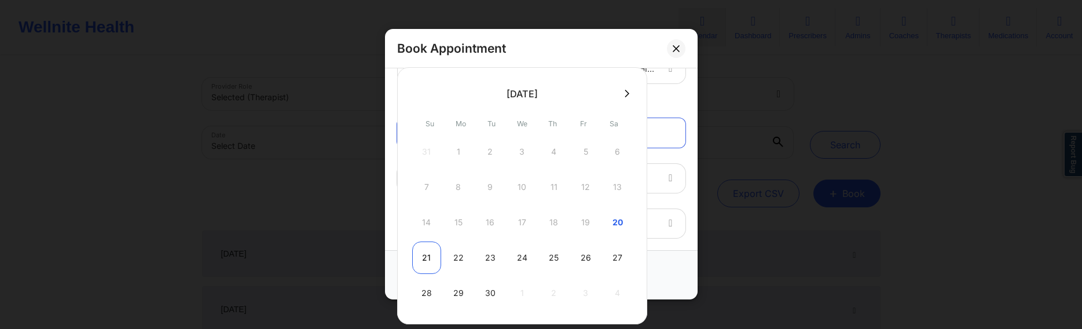
click at [435, 257] on div "21" at bounding box center [426, 257] width 29 height 32
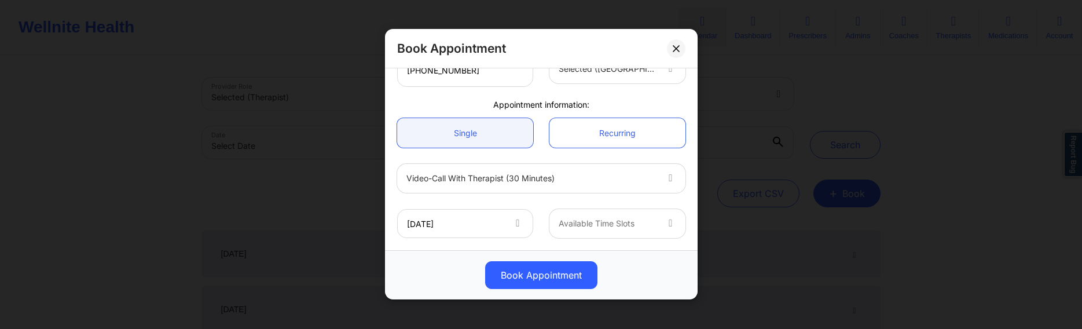
type input "09/21/2025"
click at [624, 219] on div at bounding box center [608, 224] width 98 height 14
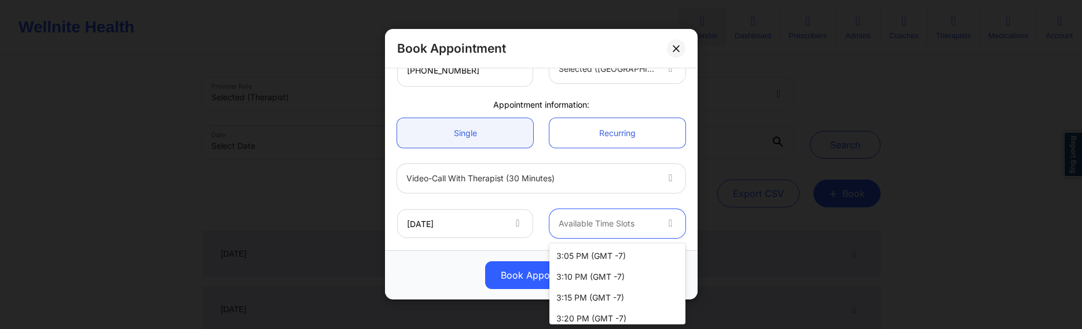
scroll to position [295, 0]
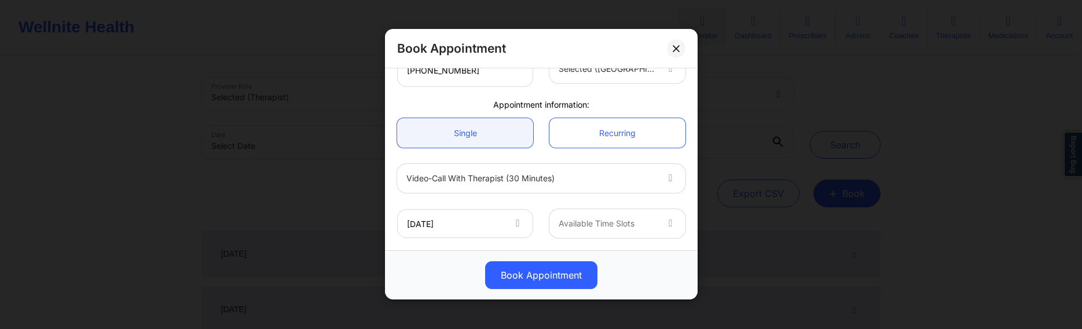
click at [440, 265] on div "Book Appointment" at bounding box center [541, 276] width 296 height 28
click at [647, 228] on div at bounding box center [608, 224] width 98 height 14
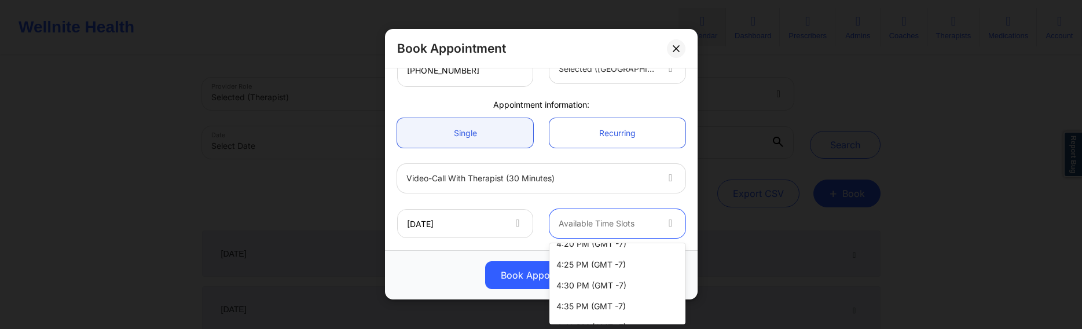
scroll to position [650, 0]
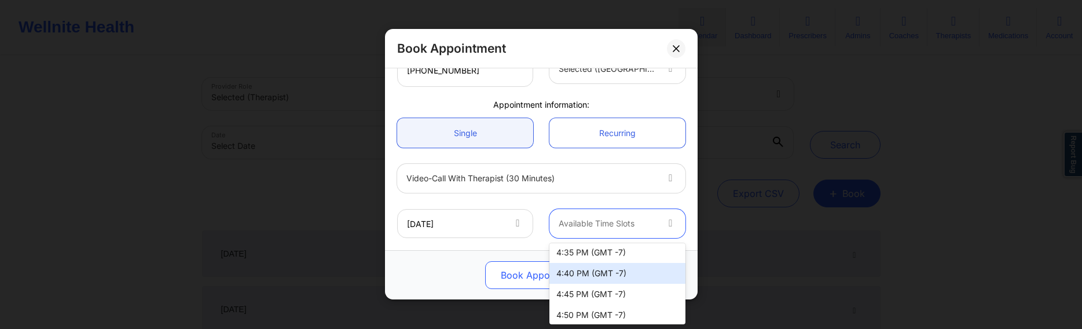
click at [591, 271] on div "4:40 PM (GMT -7)" at bounding box center [618, 273] width 136 height 21
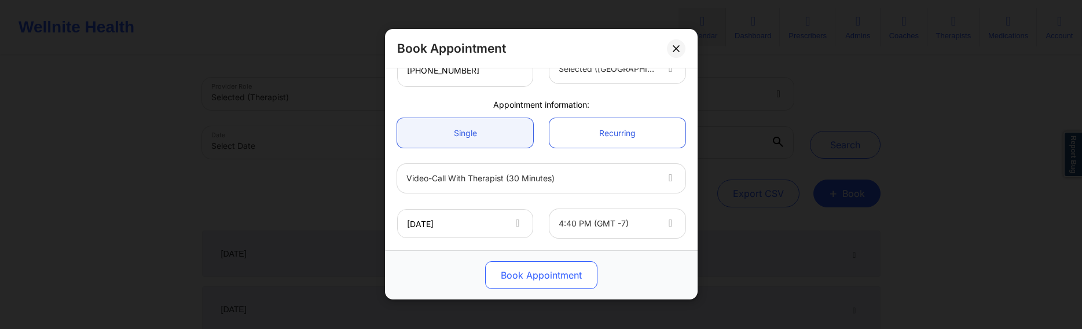
click at [518, 270] on button "Book Appointment" at bounding box center [541, 276] width 112 height 28
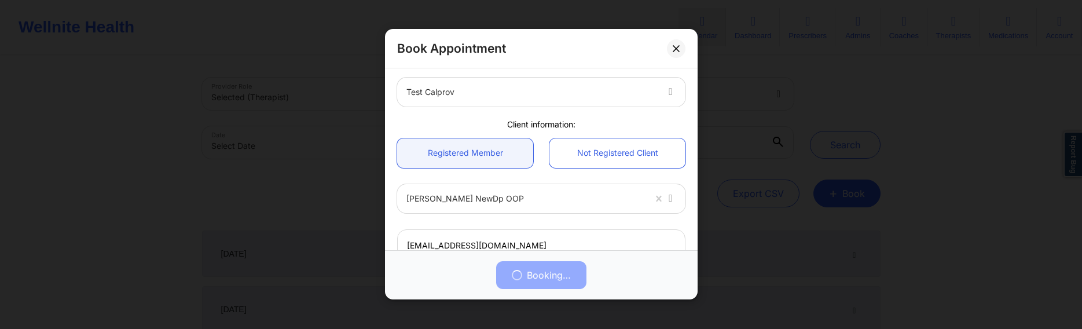
scroll to position [0, 0]
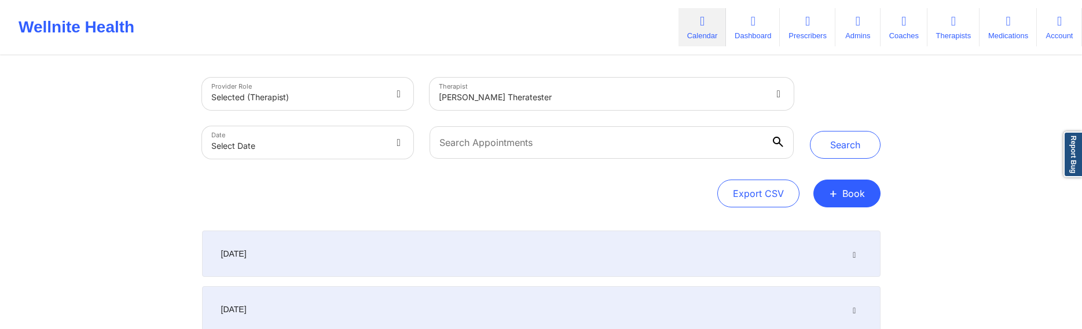
click at [290, 199] on div "Export CSV + Book" at bounding box center [541, 194] width 679 height 28
click at [538, 94] on div at bounding box center [602, 97] width 326 height 14
type input "cms"
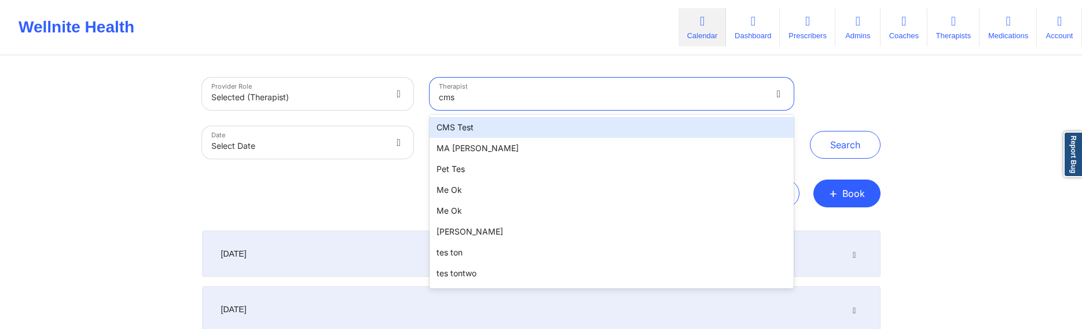
click at [446, 127] on div "CMS Test" at bounding box center [612, 127] width 364 height 21
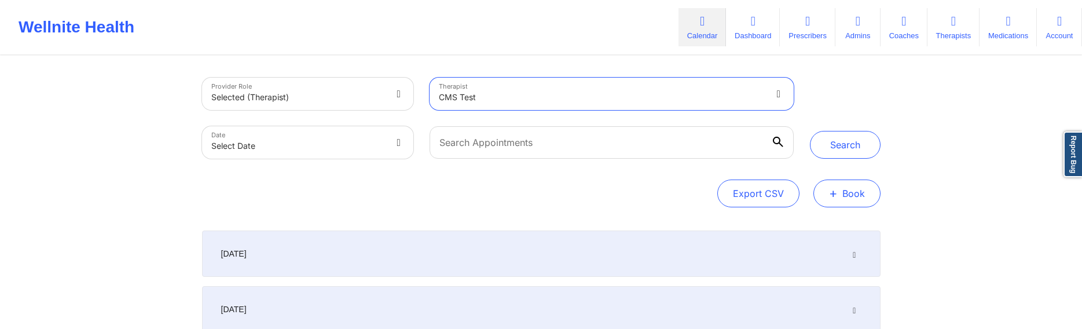
click at [825, 183] on button "+ Book" at bounding box center [847, 194] width 67 height 28
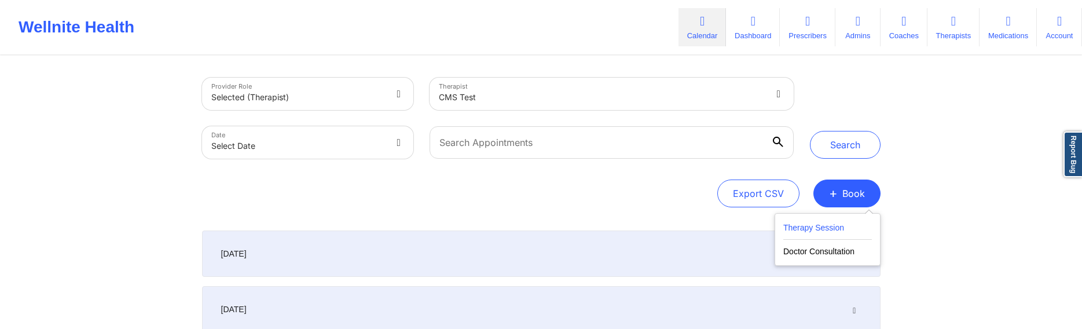
click at [795, 228] on button "Therapy Session" at bounding box center [828, 230] width 89 height 19
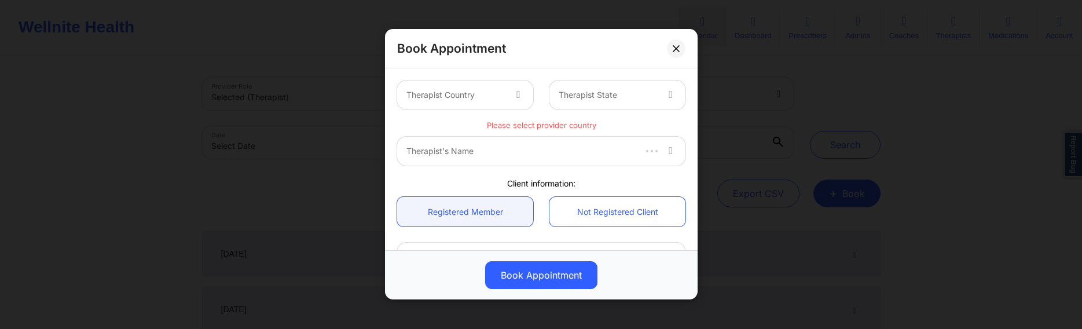
click at [486, 94] on div at bounding box center [456, 96] width 98 height 14
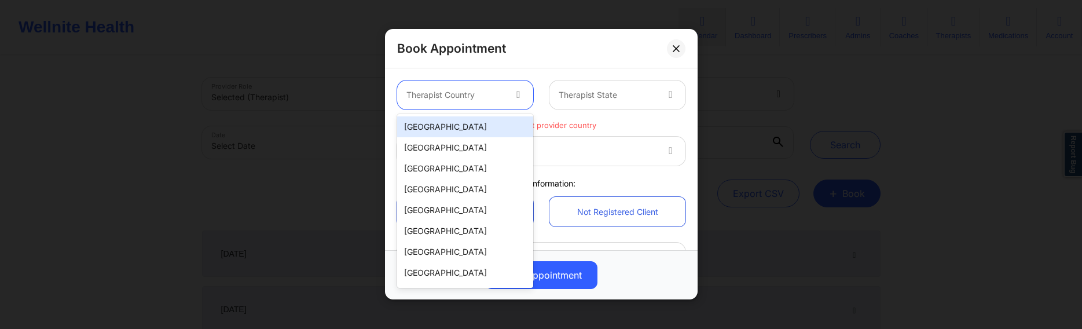
click at [450, 133] on div "[GEOGRAPHIC_DATA]" at bounding box center [465, 126] width 136 height 21
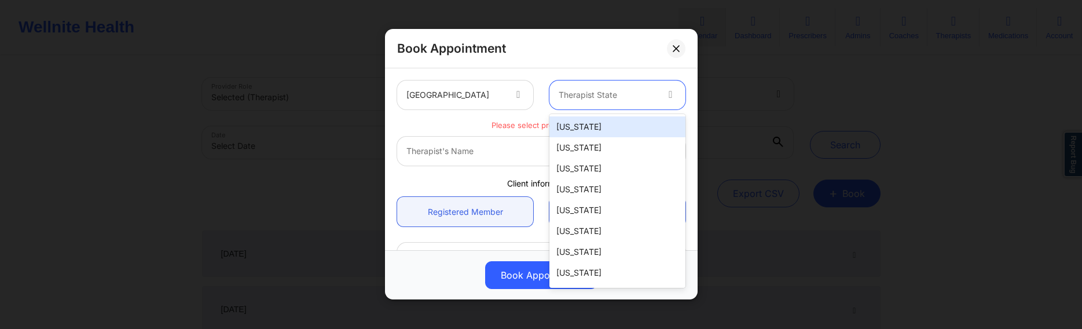
click at [643, 91] on div at bounding box center [608, 96] width 98 height 14
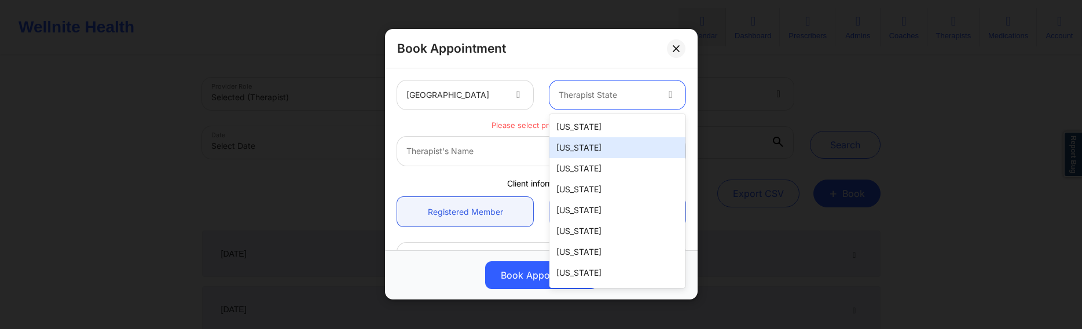
click at [579, 149] on div "[US_STATE]" at bounding box center [618, 147] width 136 height 21
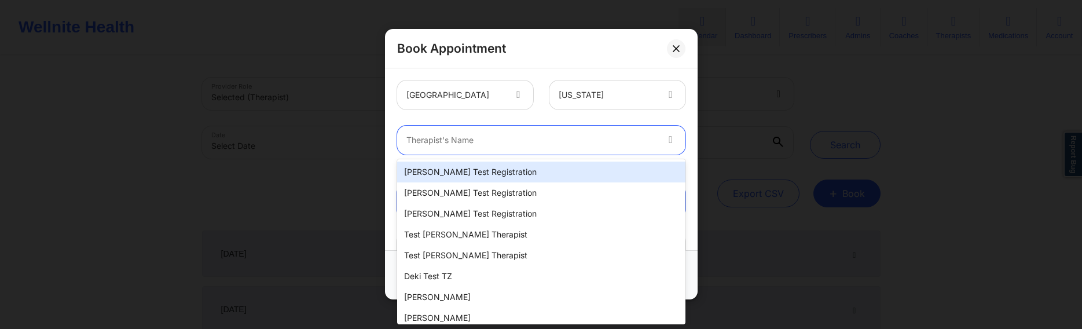
click at [506, 146] on div at bounding box center [532, 141] width 250 height 14
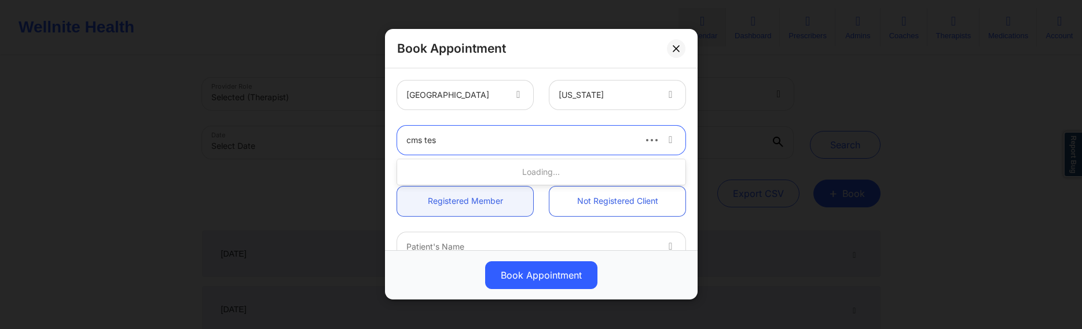
type input "cms test"
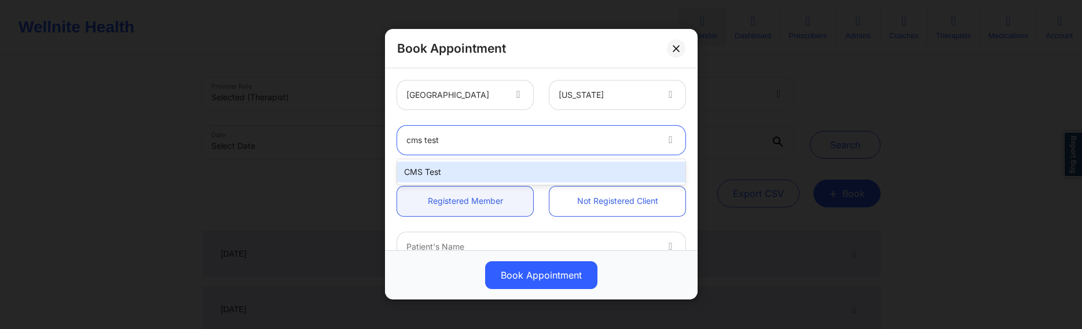
click at [449, 172] on div "CMS Test" at bounding box center [541, 172] width 288 height 21
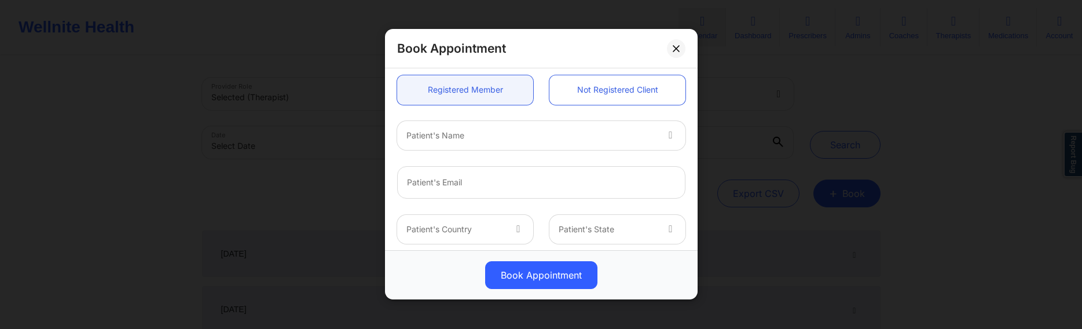
scroll to position [167, 0]
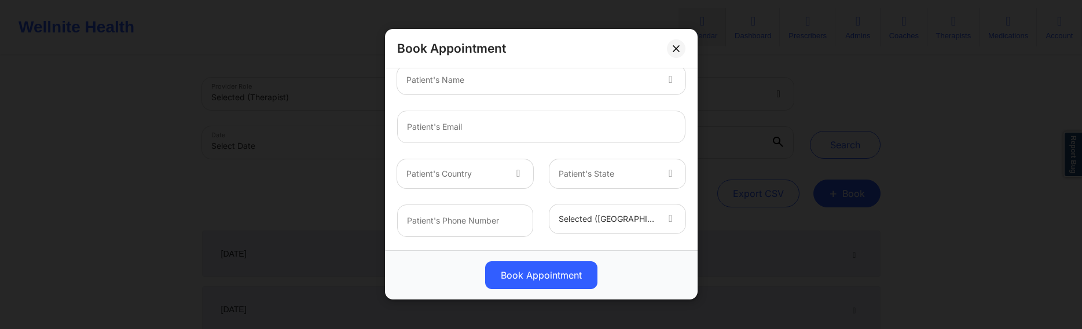
click at [603, 82] on div at bounding box center [532, 80] width 250 height 14
type input "ola"
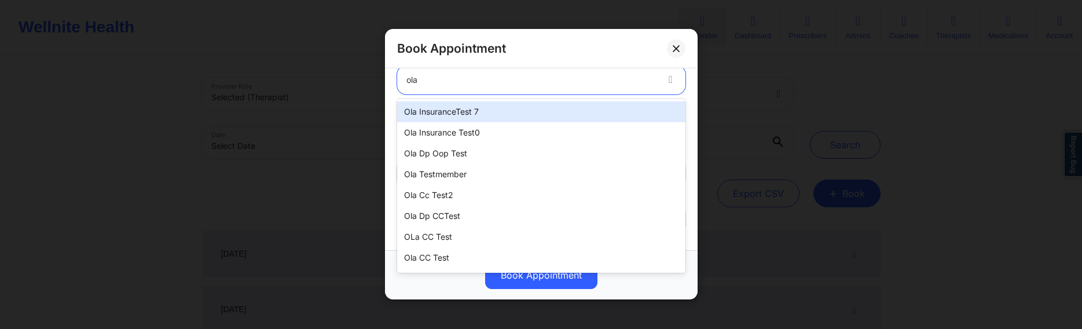
click at [448, 112] on div "Ola InsuranceTest 7" at bounding box center [541, 111] width 288 height 21
type input "olainsurancetest7@well.co"
type input "+17759865200"
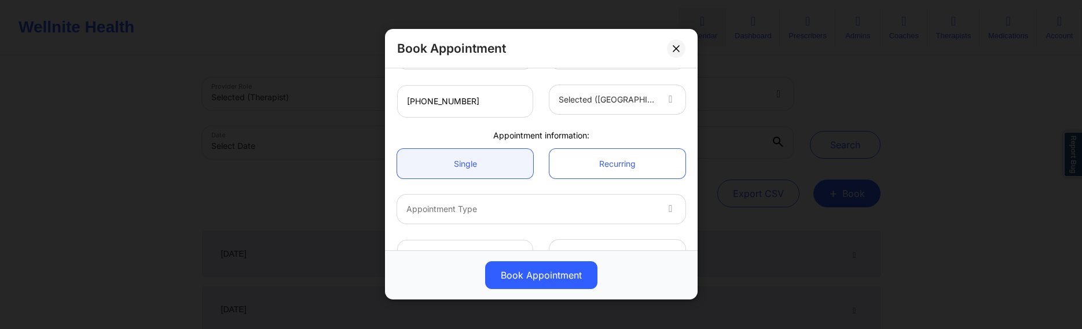
scroll to position [317, 0]
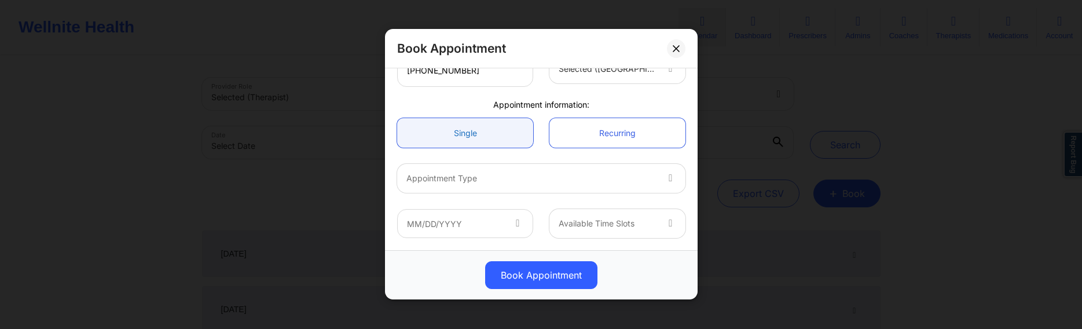
click at [479, 129] on link "Single" at bounding box center [465, 133] width 136 height 30
click at [646, 184] on div at bounding box center [532, 179] width 250 height 14
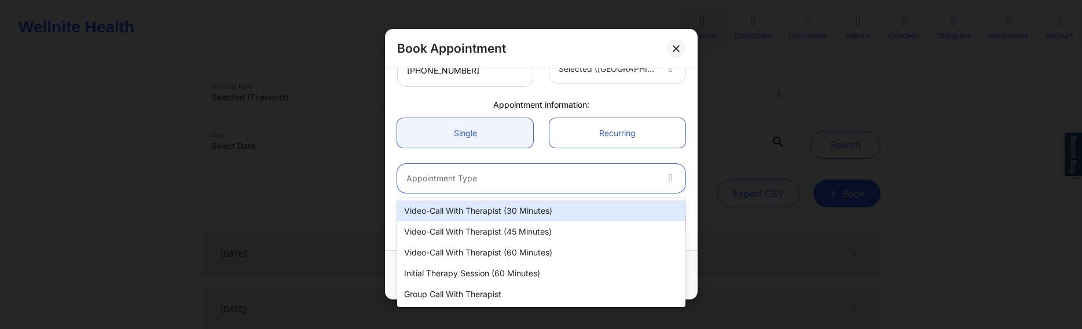
click at [525, 215] on div "Video-Call with Therapist (30 minutes)" at bounding box center [541, 210] width 288 height 21
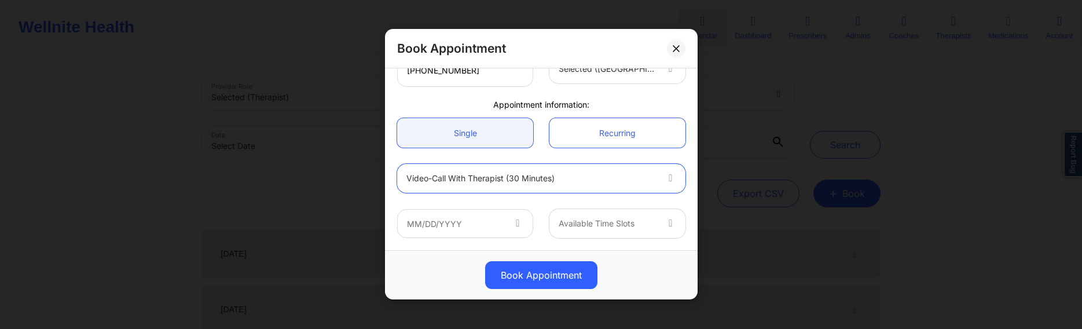
click at [517, 221] on icon at bounding box center [518, 222] width 12 height 10
click at [454, 224] on input "text" at bounding box center [465, 223] width 136 height 29
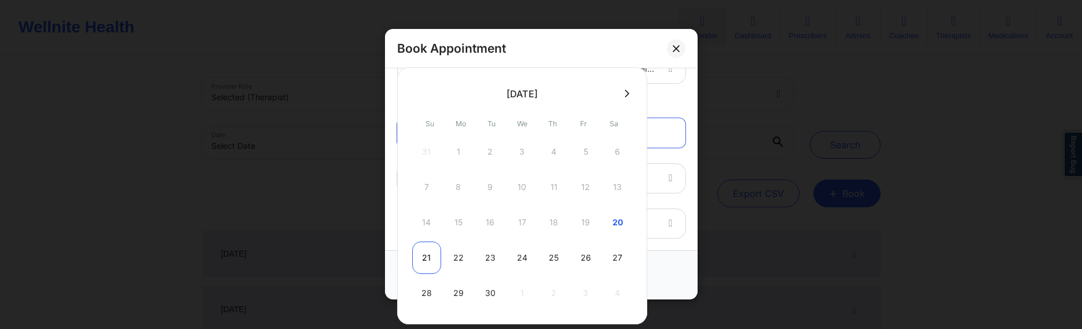
click at [437, 256] on div "21" at bounding box center [426, 257] width 29 height 32
type input "09/21/2025"
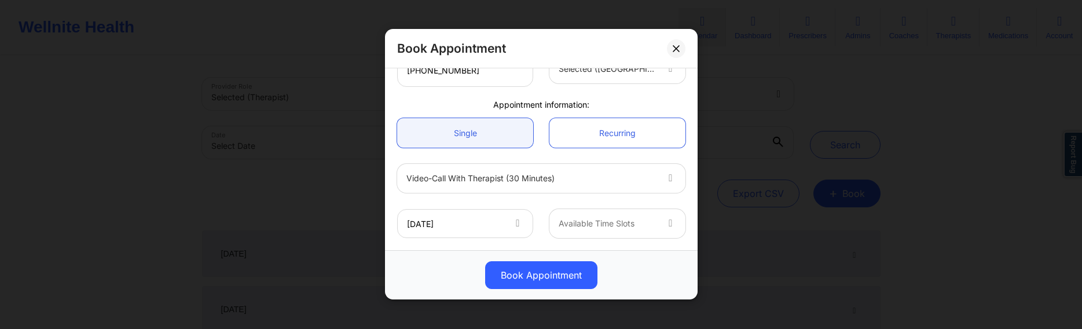
click at [606, 222] on div at bounding box center [608, 224] width 98 height 14
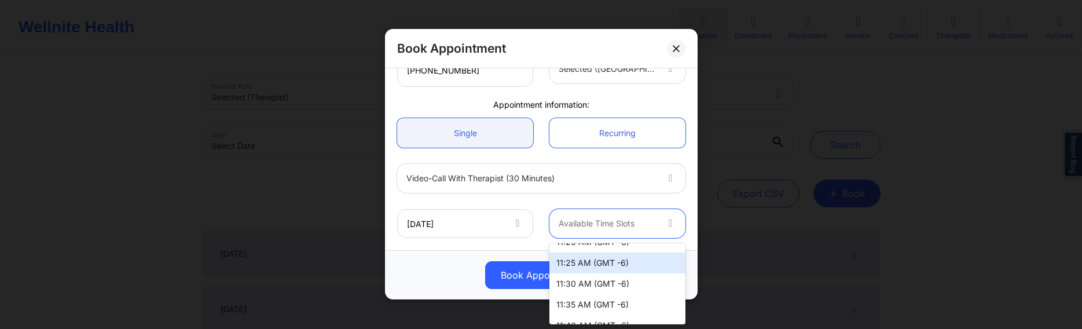
scroll to position [768, 0]
click at [591, 258] on div "2:00 PM (GMT -6)" at bounding box center [618, 259] width 136 height 21
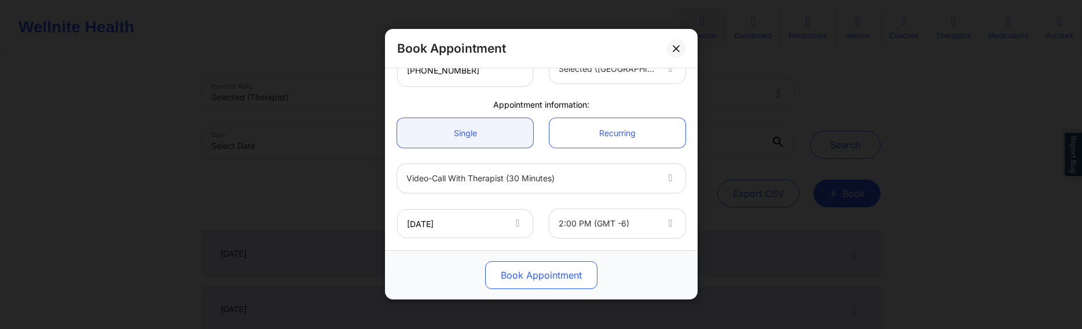
click at [576, 270] on button "Book Appointment" at bounding box center [541, 276] width 112 height 28
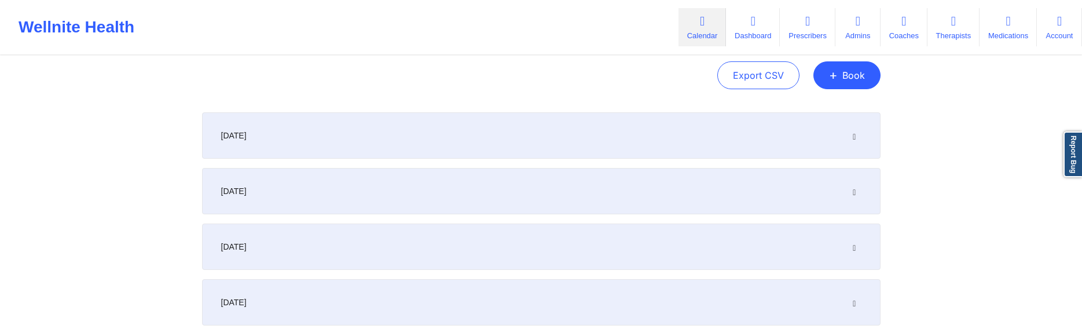
scroll to position [0, 0]
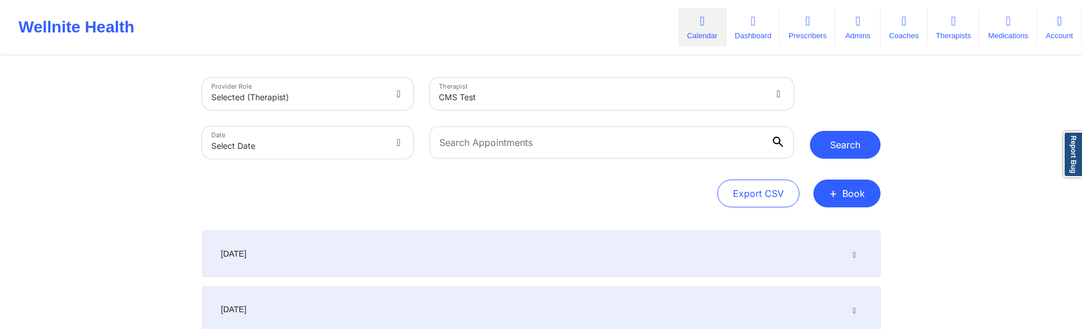
click at [852, 141] on button "Search" at bounding box center [845, 145] width 71 height 28
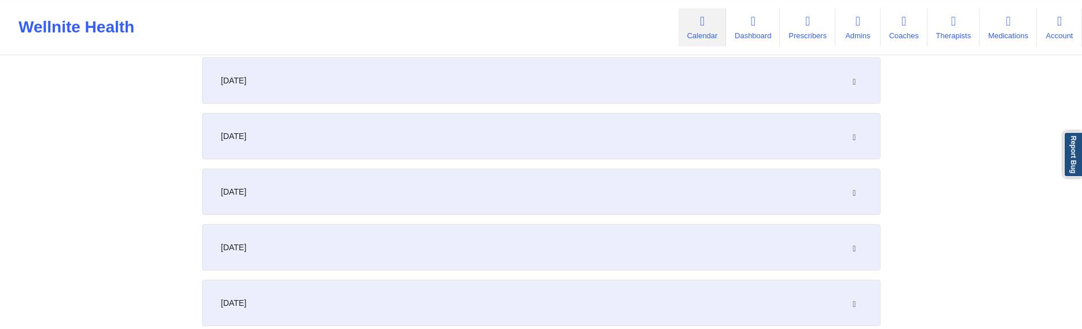
scroll to position [236, 0]
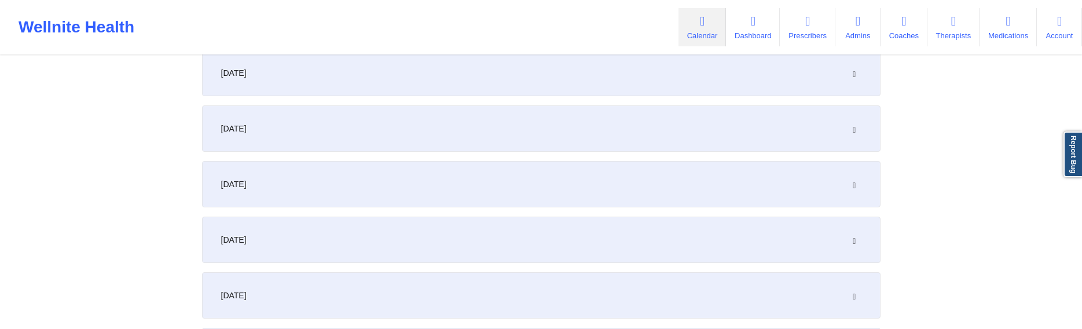
click at [840, 129] on div "[DATE]" at bounding box center [541, 128] width 679 height 46
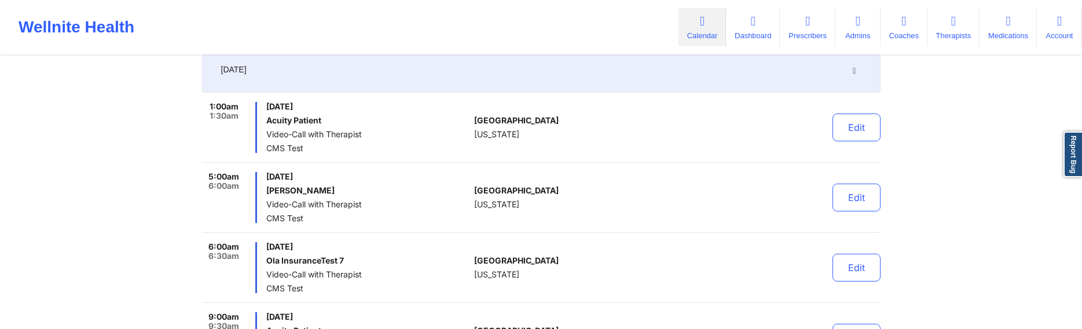
scroll to position [354, 0]
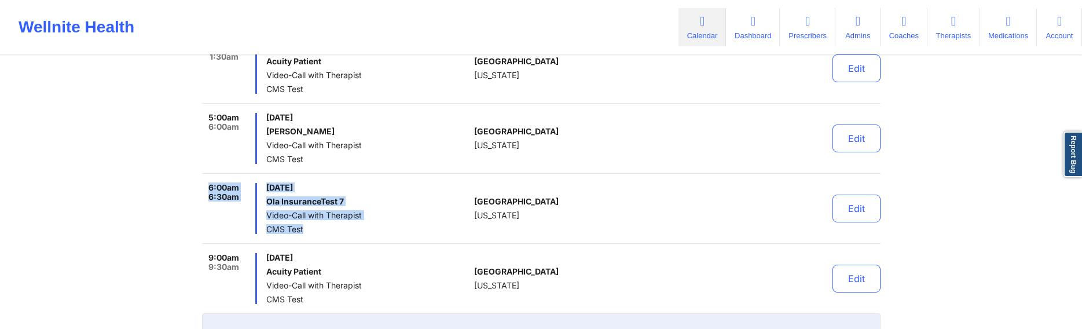
drag, startPoint x: 205, startPoint y: 187, endPoint x: 329, endPoint y: 230, distance: 131.1
click at [329, 230] on div "6:00am 6:30am Sunday, September 21, 2025 Ola InsuranceTest 7 Video-Call with Th…" at bounding box center [336, 208] width 268 height 51
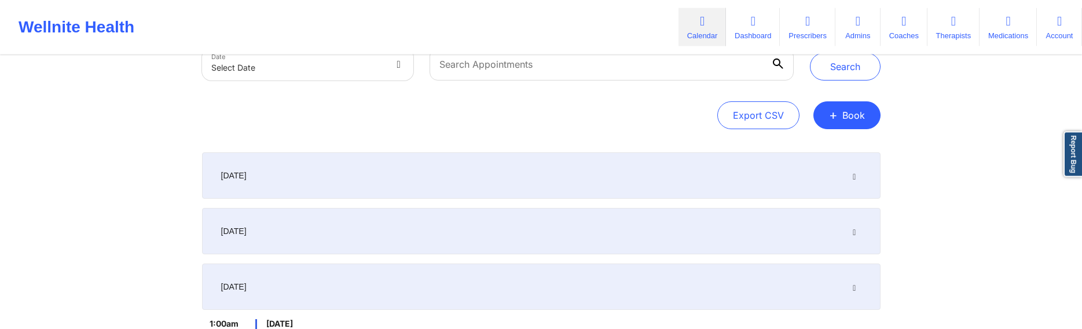
scroll to position [118, 0]
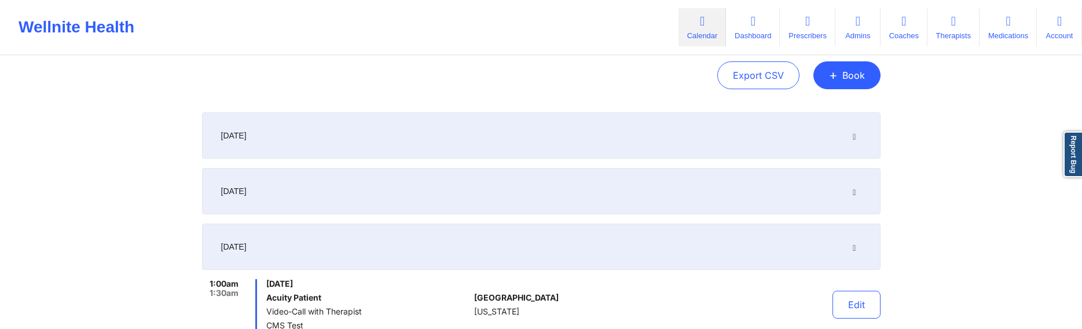
click at [856, 253] on div "[DATE]" at bounding box center [541, 247] width 679 height 46
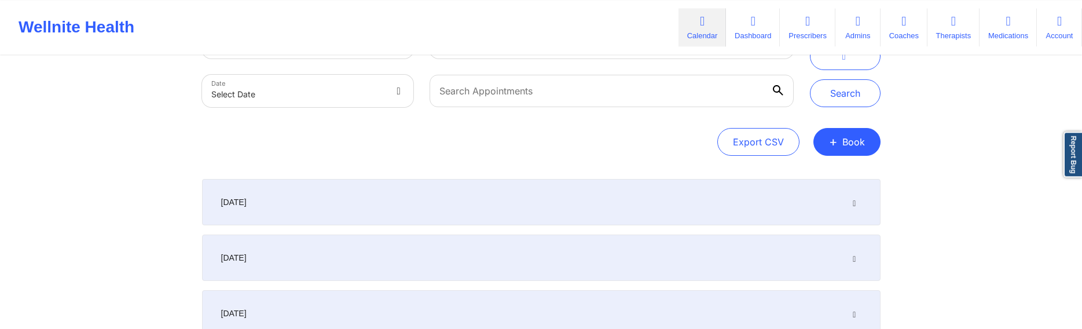
scroll to position [0, 0]
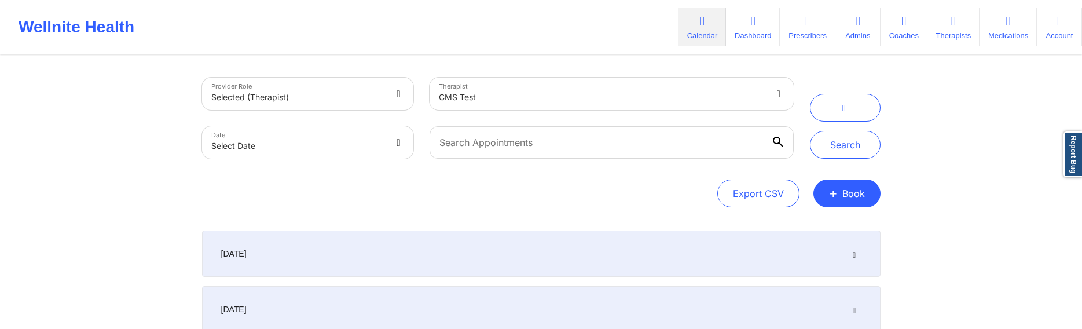
click at [364, 116] on div "Provider Role Selected (therapist)" at bounding box center [308, 93] width 228 height 49
click at [669, 121] on div at bounding box center [612, 142] width 380 height 49
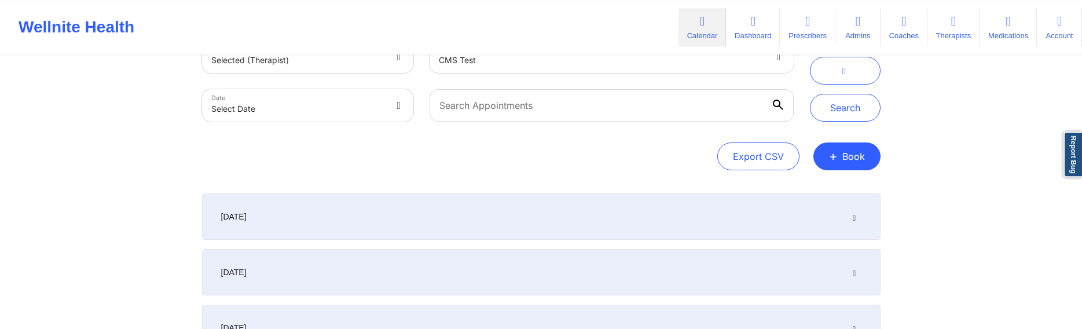
scroll to position [59, 0]
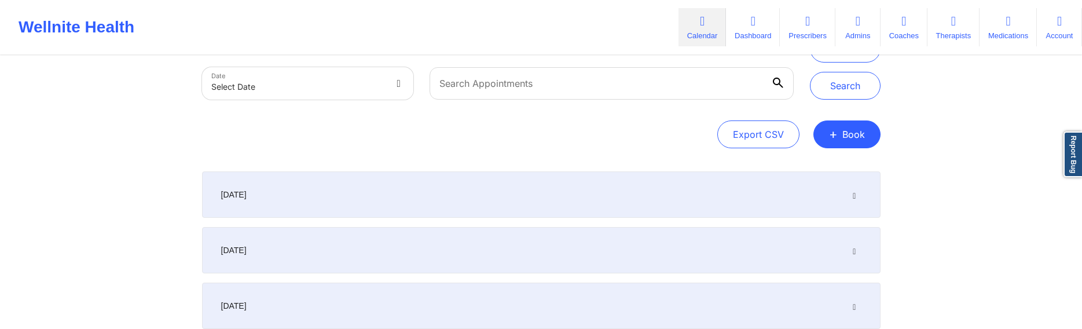
click at [854, 192] on icon at bounding box center [855, 195] width 10 height 8
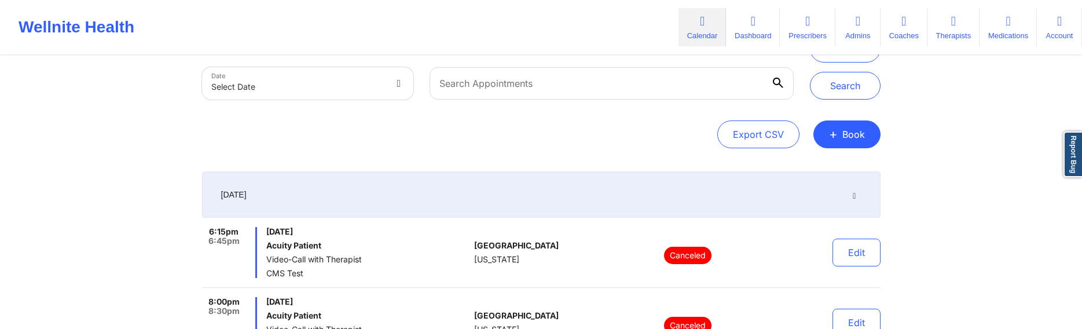
click at [268, 83] on body "Wellnite Health Calendar Dashboard Prescribers Admins Coaches Therapists Medica…" at bounding box center [541, 105] width 1082 height 329
select select "2025-8"
select select "2025-9"
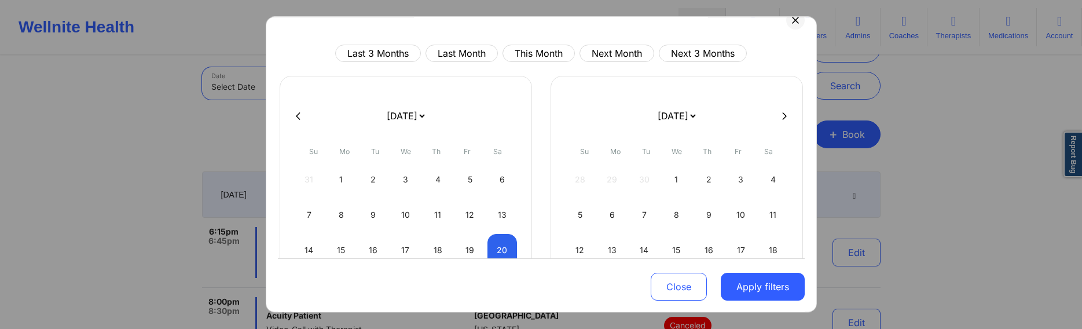
scroll to position [0, 0]
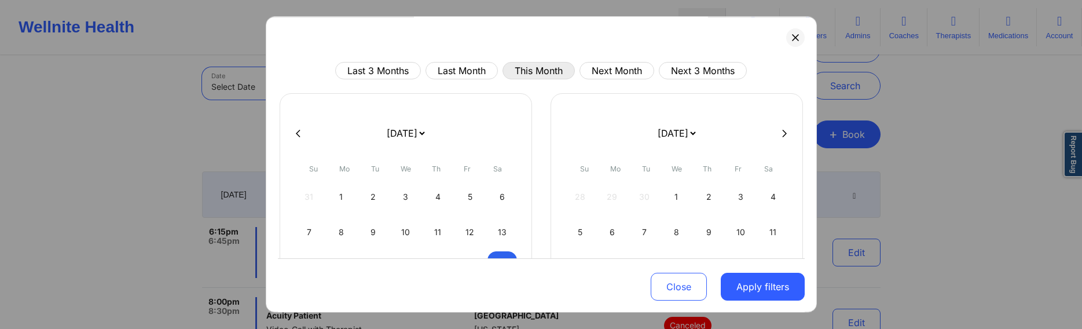
click at [528, 69] on button "This Month" at bounding box center [539, 70] width 72 height 17
select select "2025-8"
select select "2025-9"
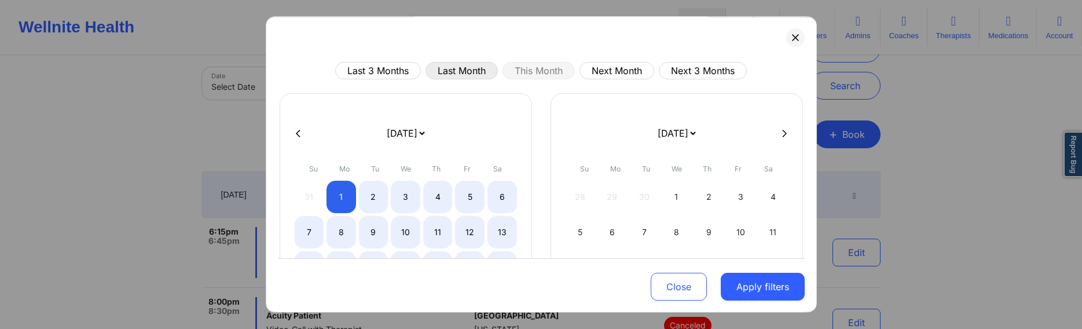
click at [470, 69] on button "Last Month" at bounding box center [462, 70] width 72 height 17
select select "2025-7"
select select "2025-8"
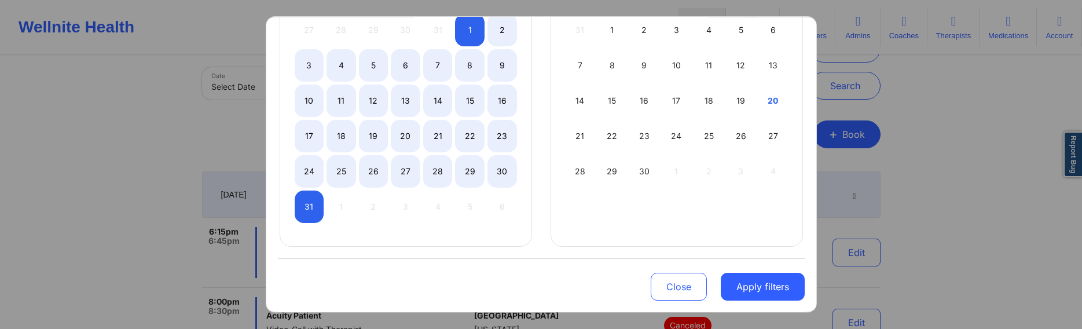
scroll to position [111, 0]
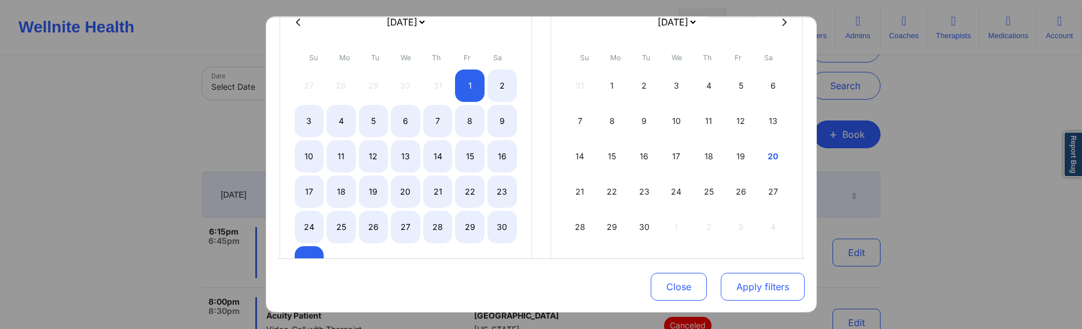
click at [769, 283] on button "Apply filters" at bounding box center [763, 287] width 84 height 28
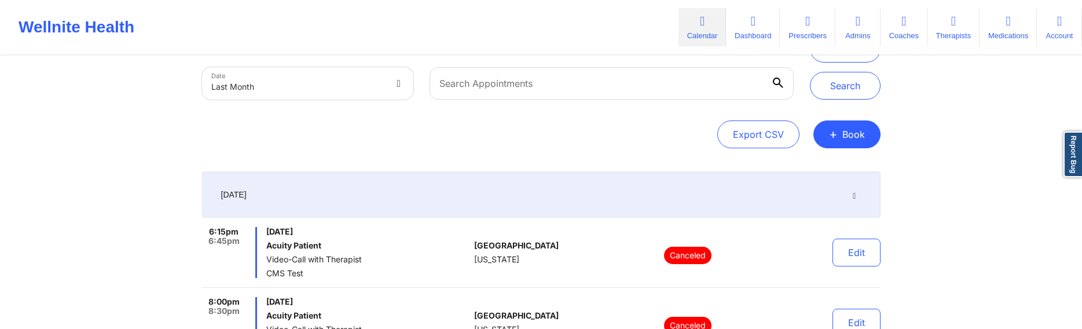
drag, startPoint x: 850, startPoint y: 83, endPoint x: 721, endPoint y: 116, distance: 132.6
click at [850, 84] on button "Search" at bounding box center [845, 86] width 71 height 28
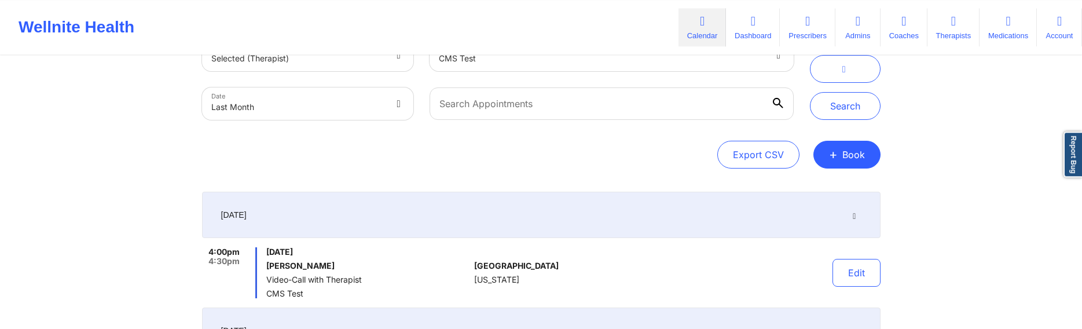
scroll to position [0, 0]
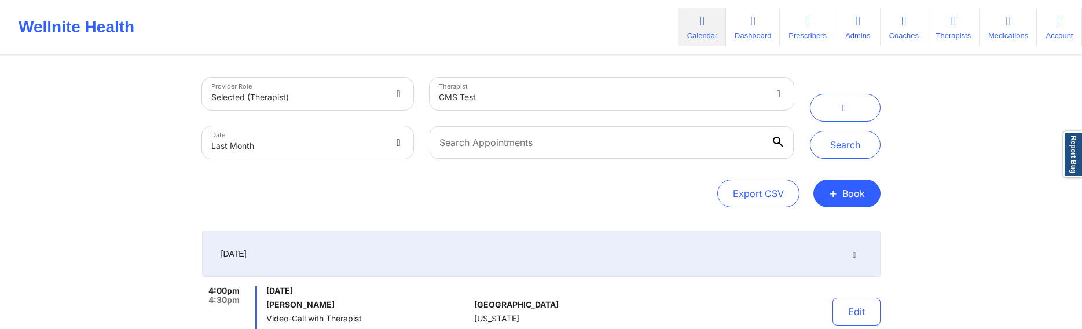
click at [362, 197] on div "Export CSV + Book" at bounding box center [541, 194] width 679 height 28
click at [463, 99] on div at bounding box center [602, 97] width 326 height 14
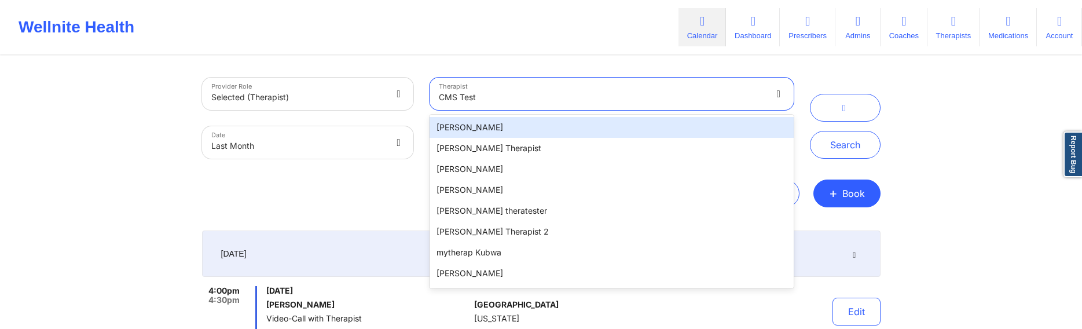
type input "'"
click at [404, 76] on div "Provider Role Selected (therapist)" at bounding box center [308, 93] width 228 height 49
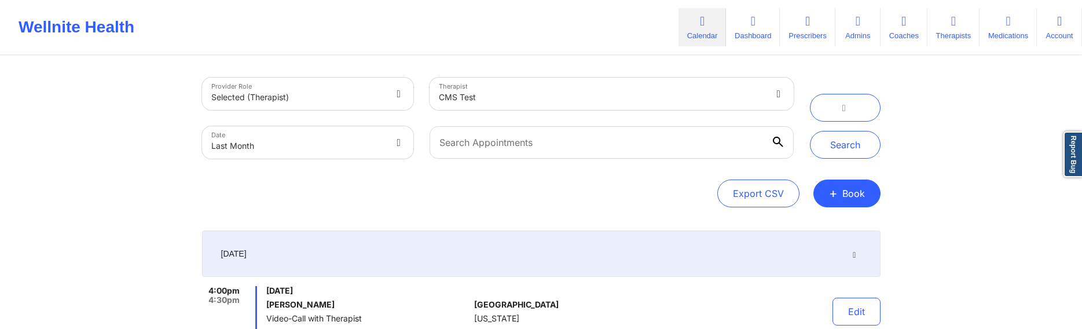
click at [833, 97] on button "button" at bounding box center [845, 108] width 71 height 28
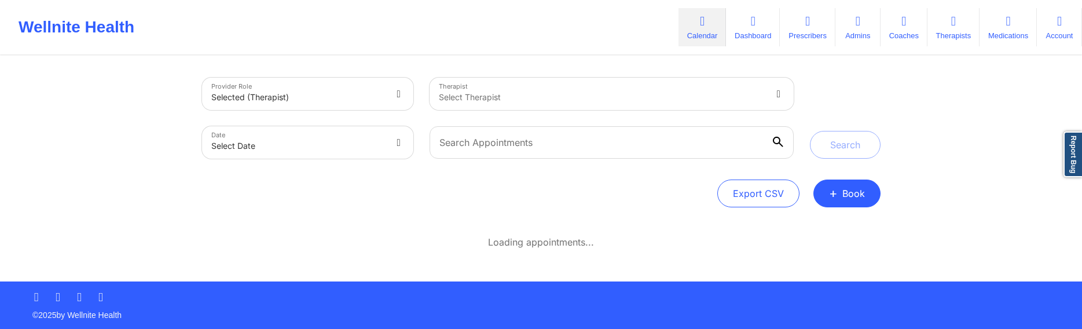
click at [415, 177] on div "Provider Role Selected (therapist) Therapist Select Therapist Date Select Date …" at bounding box center [541, 143] width 679 height 130
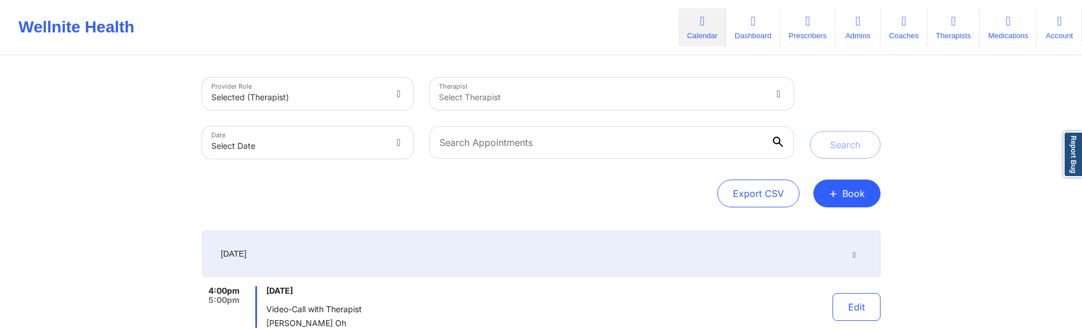
click at [387, 141] on body "Wellnite Health Calendar Dashboard Prescribers Admins Coaches Therapists Medica…" at bounding box center [541, 164] width 1082 height 329
select select "2025-8"
select select "2025-9"
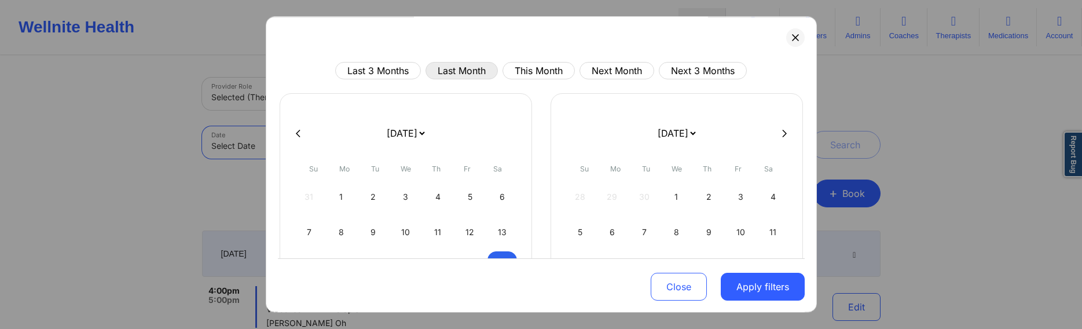
click at [485, 67] on button "Last Month" at bounding box center [462, 70] width 72 height 17
select select "2025-7"
select select "2025-8"
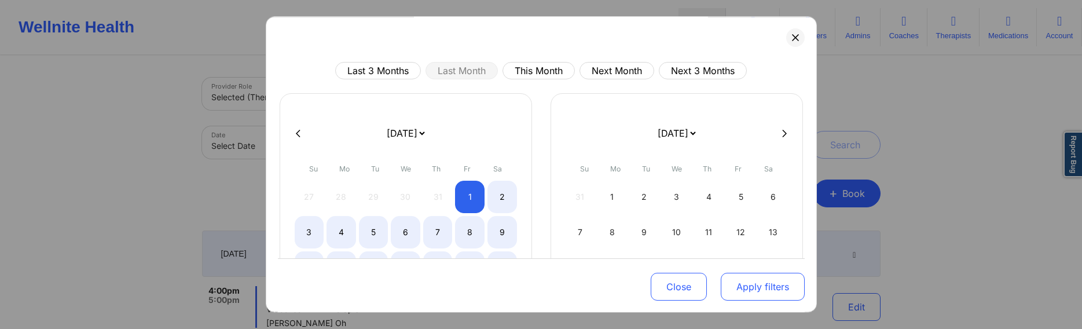
click at [743, 280] on button "Apply filters" at bounding box center [763, 287] width 84 height 28
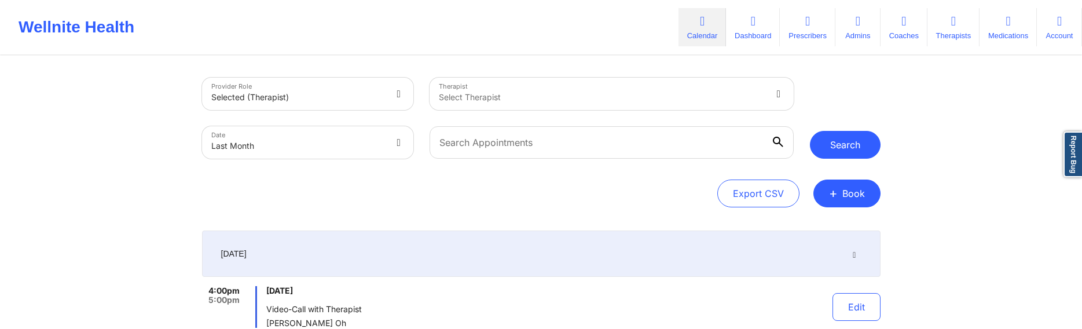
click at [834, 150] on button "Search" at bounding box center [845, 145] width 71 height 28
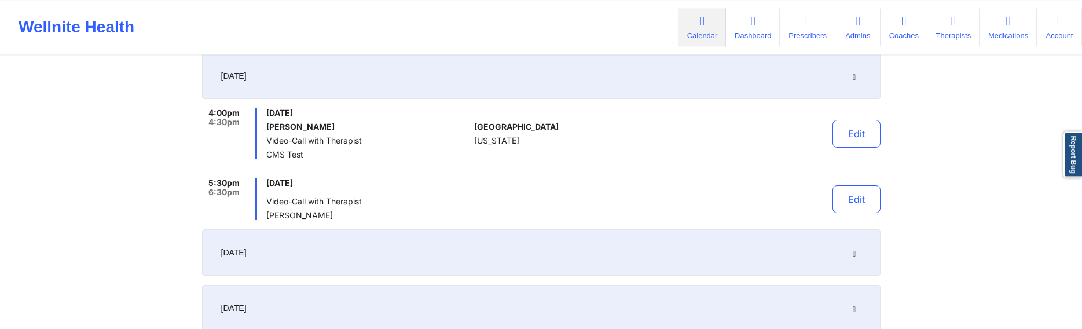
scroll to position [177, 0]
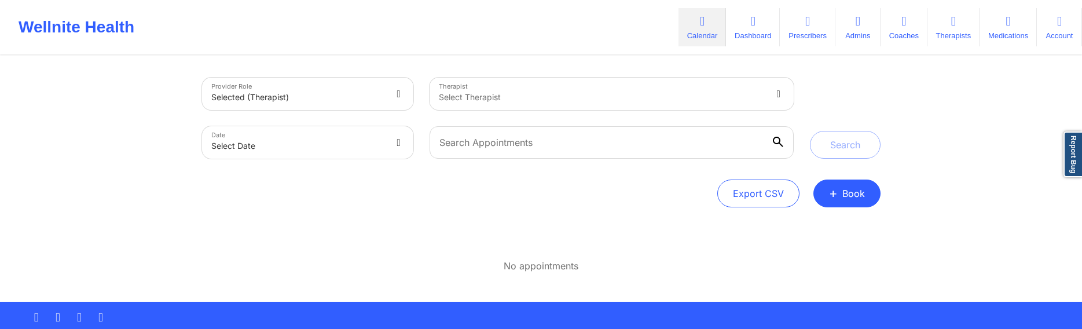
select select "2025-8"
select select "2025-9"
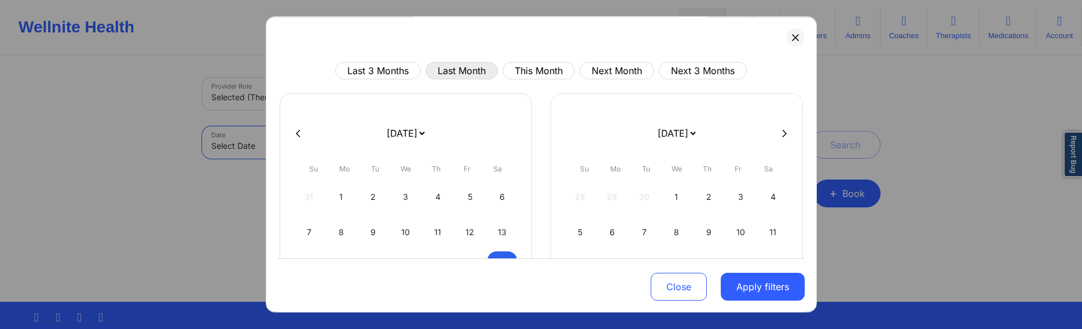
click at [478, 69] on button "Last Month" at bounding box center [462, 70] width 72 height 17
select select "2025-7"
select select "2025-8"
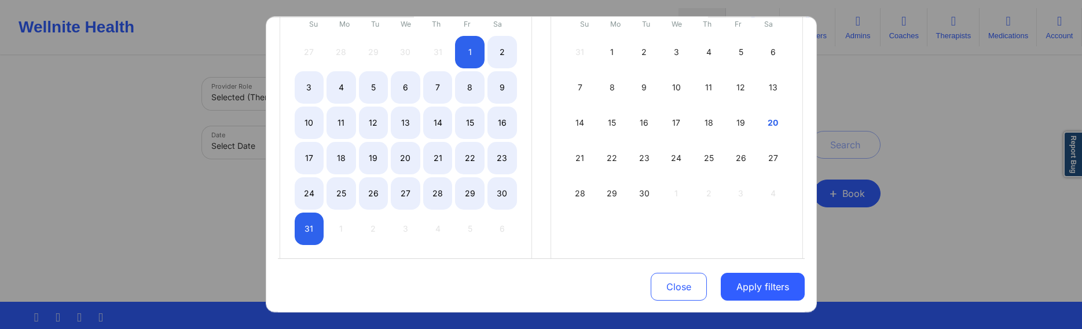
scroll to position [167, 0]
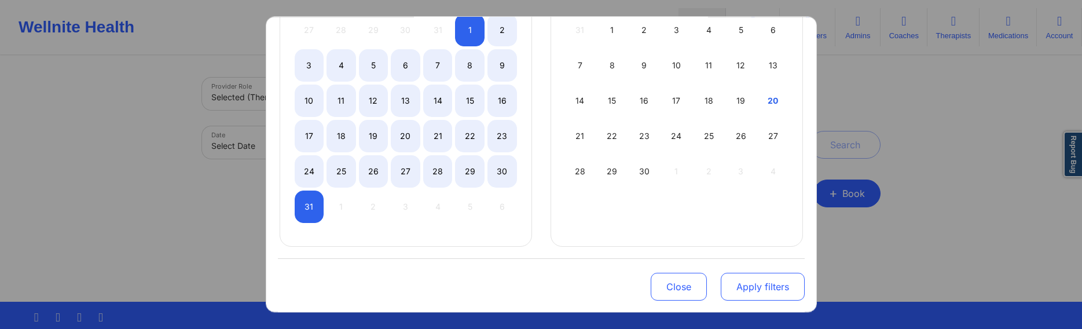
click at [734, 280] on button "Apply filters" at bounding box center [763, 287] width 84 height 28
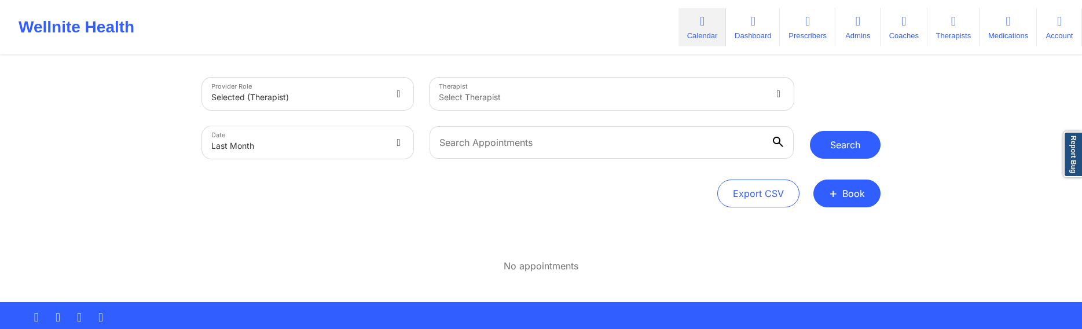
click at [854, 142] on button "Search" at bounding box center [845, 145] width 71 height 28
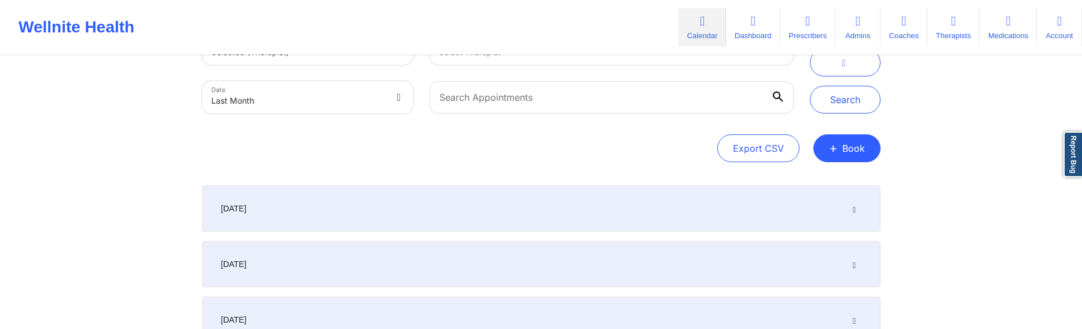
scroll to position [0, 0]
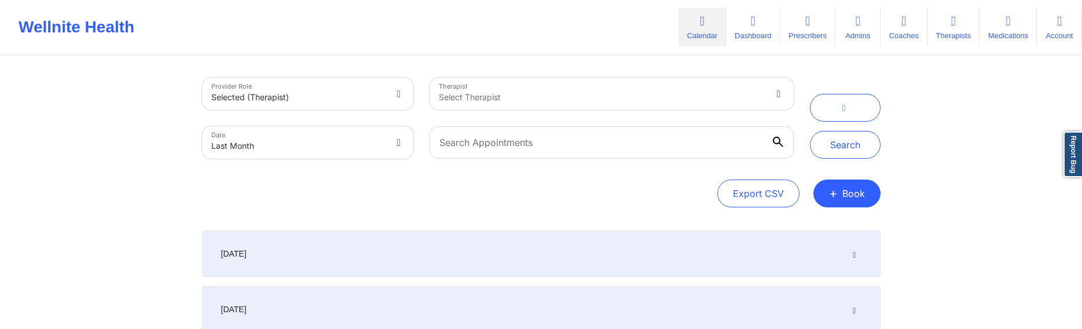
click at [350, 145] on body "Wellnite Health Calendar Dashboard Prescribers Admins Coaches Therapists Medica…" at bounding box center [541, 164] width 1082 height 329
select select "2025-7"
select select "2025-8"
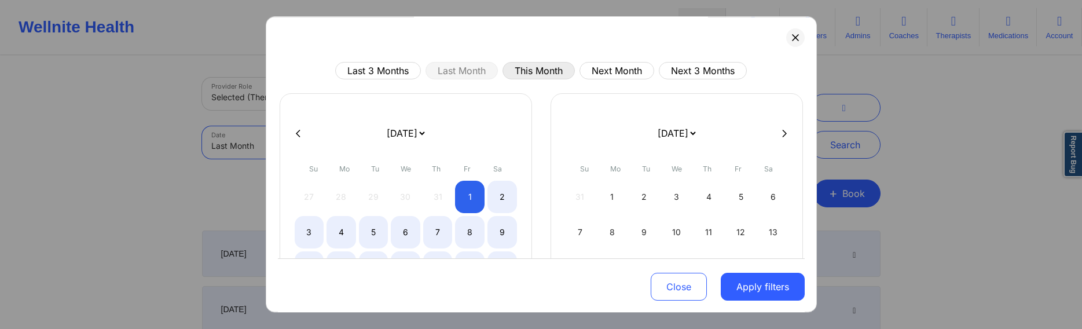
click at [532, 73] on button "This Month" at bounding box center [539, 70] width 72 height 17
select select "2025-8"
select select "2025-9"
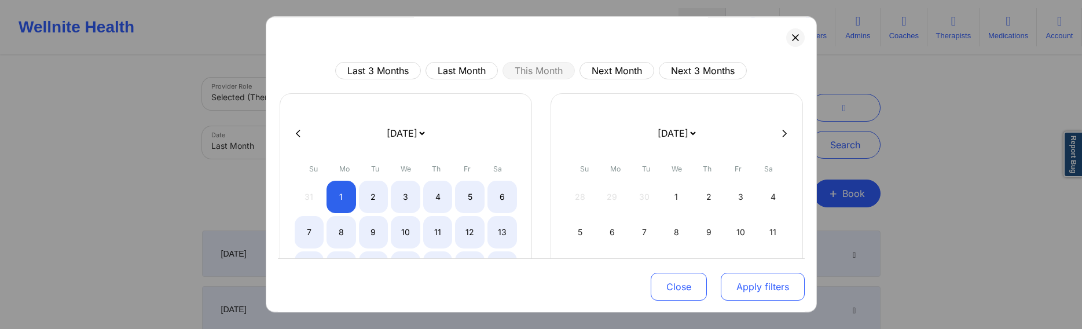
click at [775, 280] on button "Apply filters" at bounding box center [763, 287] width 84 height 28
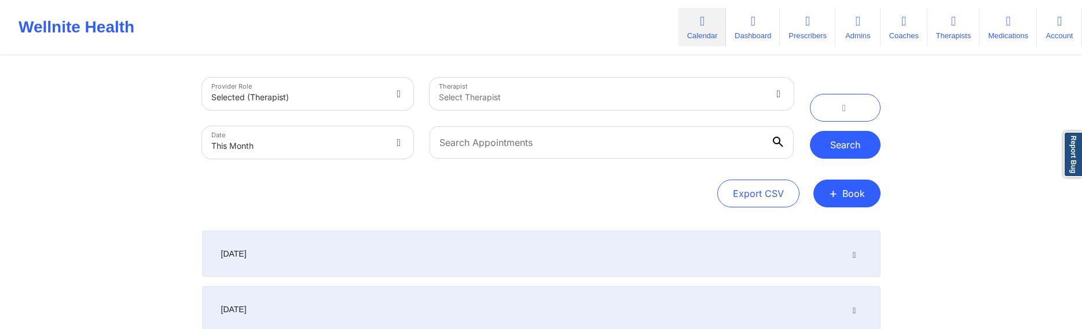
click at [841, 145] on button "Search" at bounding box center [845, 145] width 71 height 28
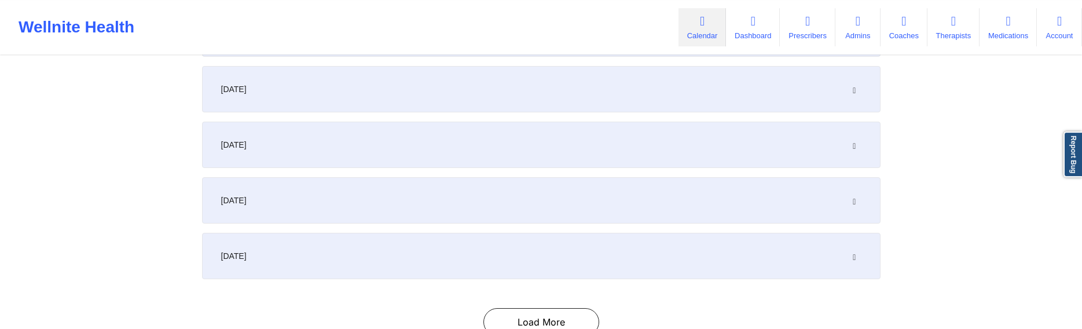
scroll to position [303, 0]
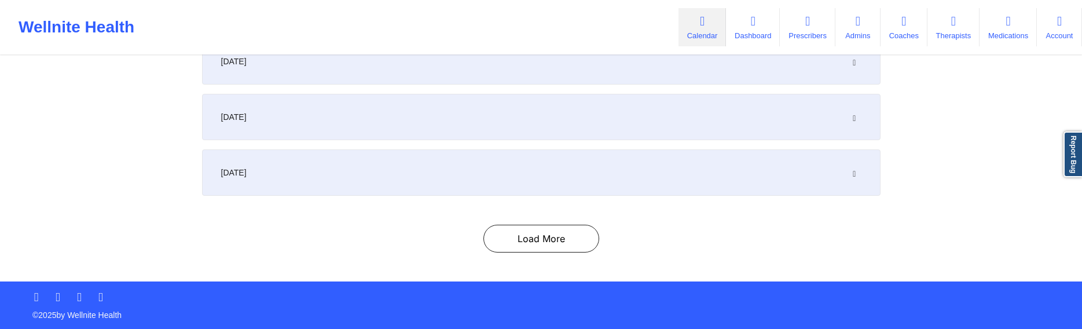
drag, startPoint x: 517, startPoint y: 235, endPoint x: 444, endPoint y: 229, distance: 73.2
click at [517, 236] on button "Load More" at bounding box center [542, 239] width 116 height 28
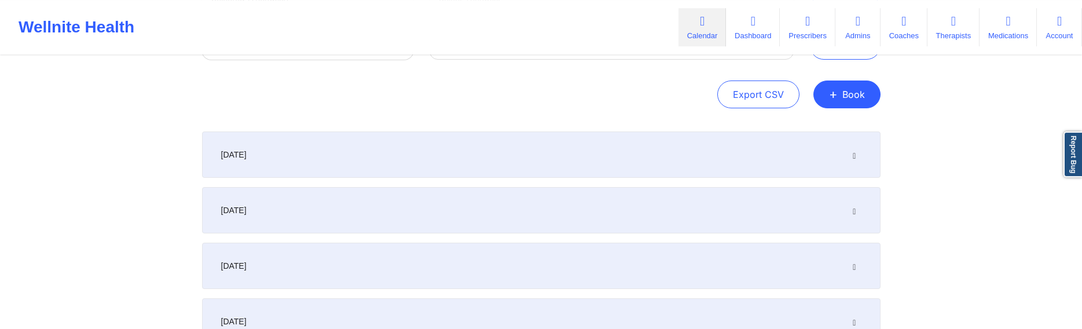
scroll to position [118, 0]
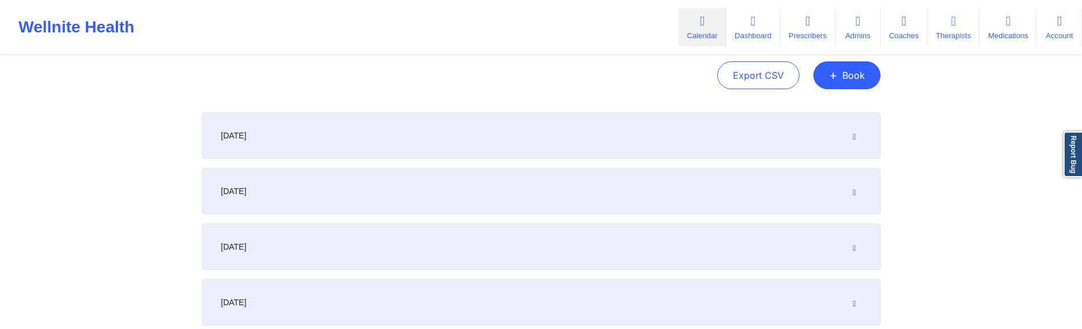
click at [529, 137] on div "August 30, 2025" at bounding box center [541, 135] width 679 height 46
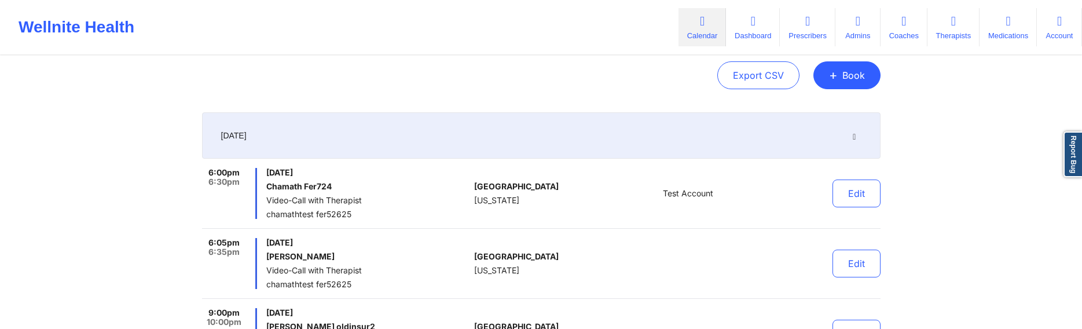
click at [545, 140] on div "August 30, 2025" at bounding box center [541, 135] width 679 height 46
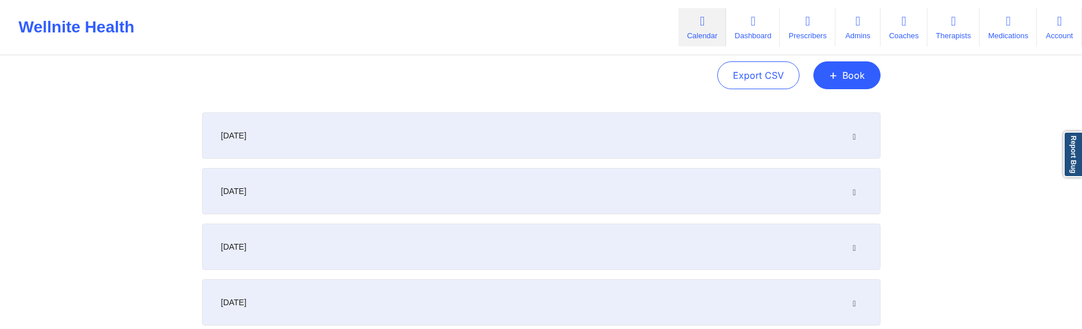
click at [569, 134] on div "August 30, 2025" at bounding box center [541, 135] width 679 height 46
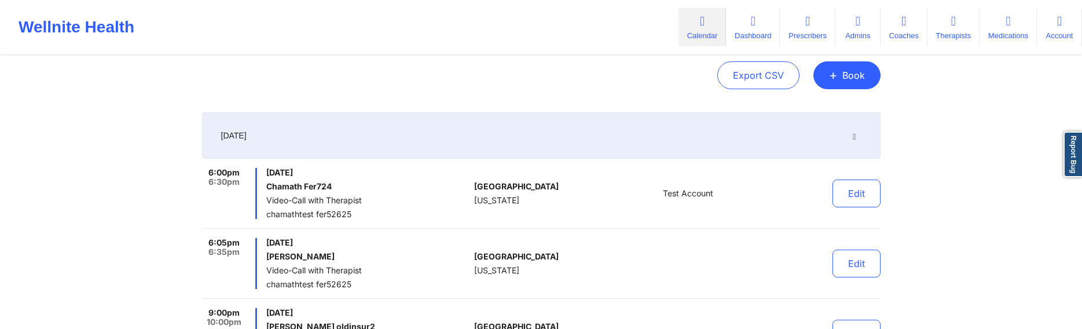
click at [550, 135] on div "August 30, 2025" at bounding box center [541, 135] width 679 height 46
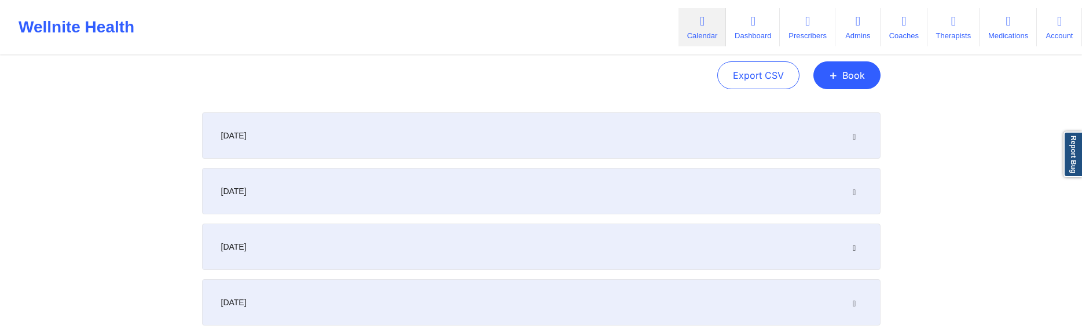
click at [559, 122] on div "August 30, 2025" at bounding box center [541, 135] width 679 height 46
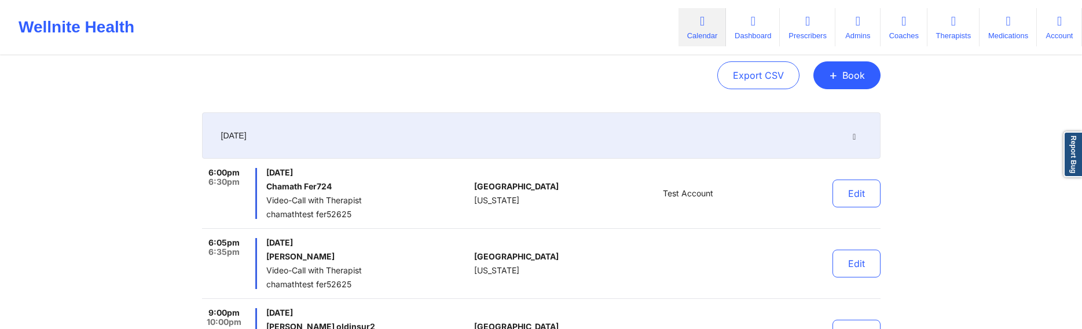
click at [565, 131] on div "August 30, 2025" at bounding box center [541, 135] width 679 height 46
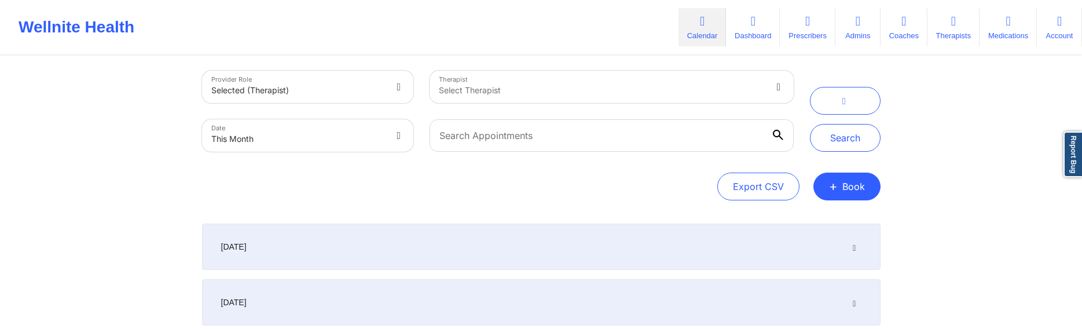
scroll to position [0, 0]
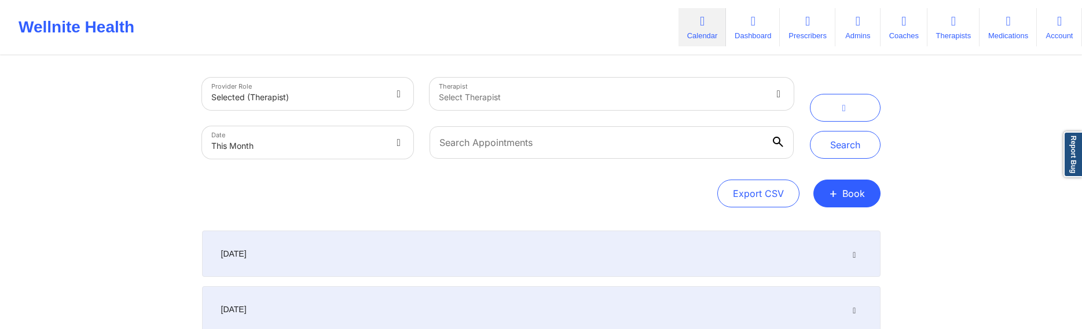
select select "2025-8"
select select "2025-9"
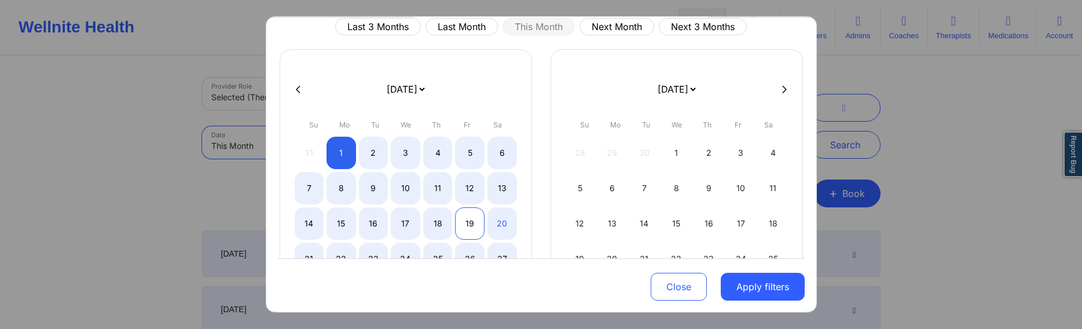
scroll to position [111, 0]
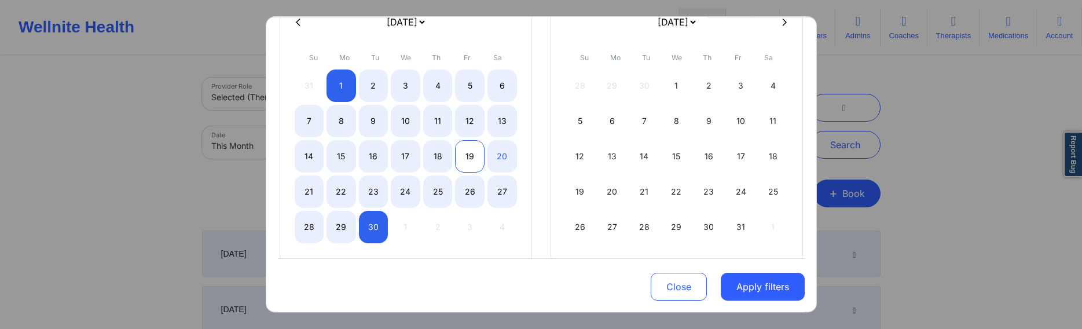
click at [467, 153] on div "19" at bounding box center [470, 156] width 30 height 32
select select "2025-8"
select select "2025-9"
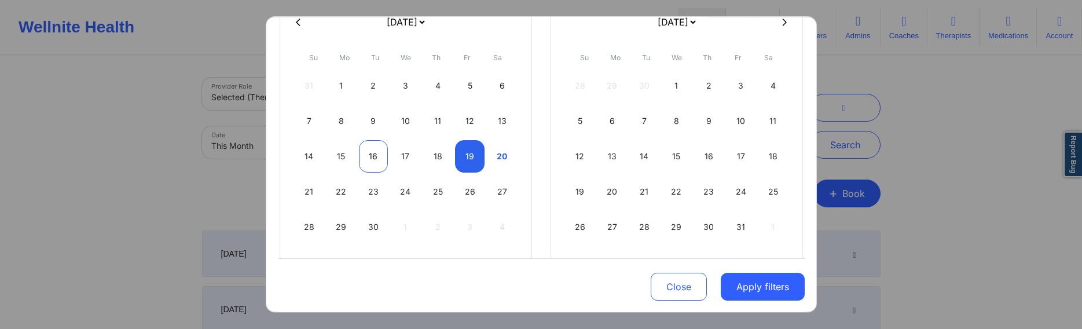
select select "2025-8"
select select "2025-9"
select select "2025-8"
select select "2025-9"
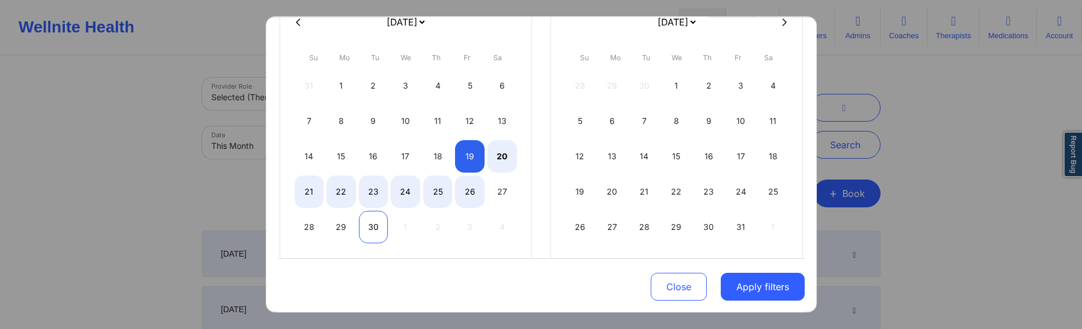
select select "2025-8"
select select "2025-9"
select select "2025-8"
select select "2025-9"
select select "2025-8"
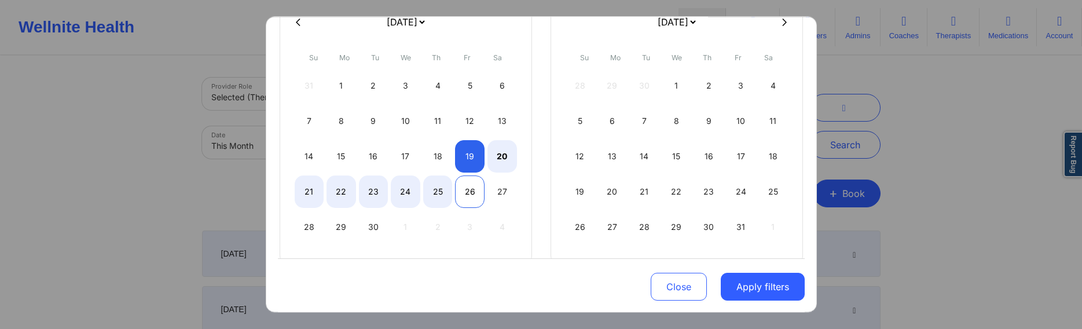
select select "2025-9"
select select "2025-8"
select select "2025-9"
select select "2025-8"
select select "2025-9"
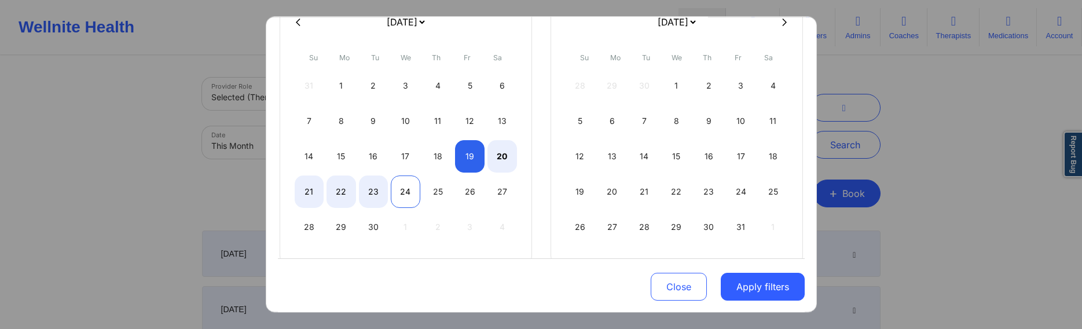
click at [412, 193] on div "24" at bounding box center [406, 191] width 30 height 32
select select "2025-8"
select select "2025-9"
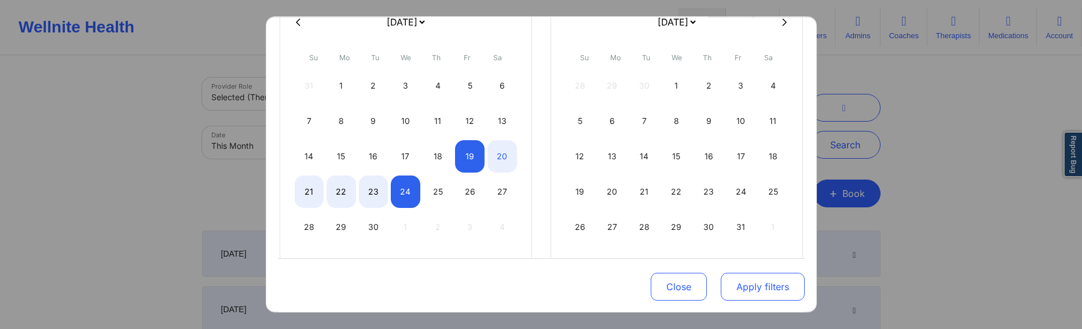
click at [738, 285] on button "Apply filters" at bounding box center [763, 287] width 84 height 28
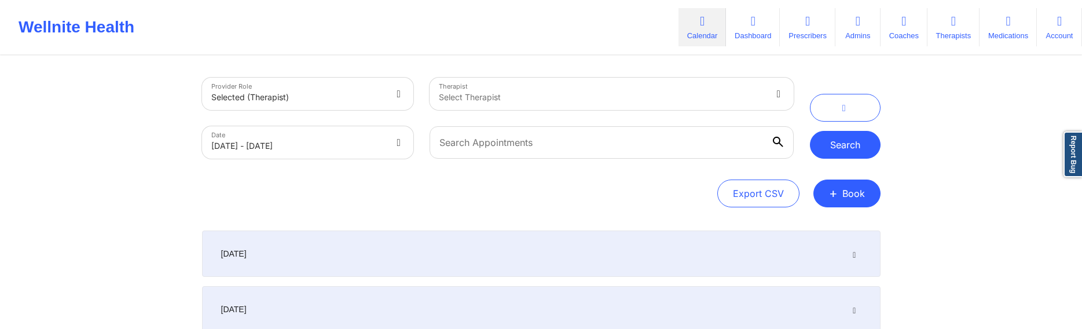
click at [845, 153] on button "Search" at bounding box center [845, 145] width 71 height 28
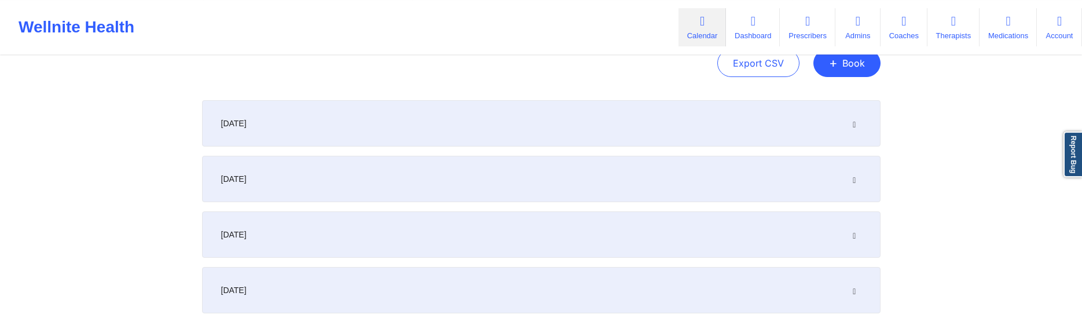
scroll to position [177, 0]
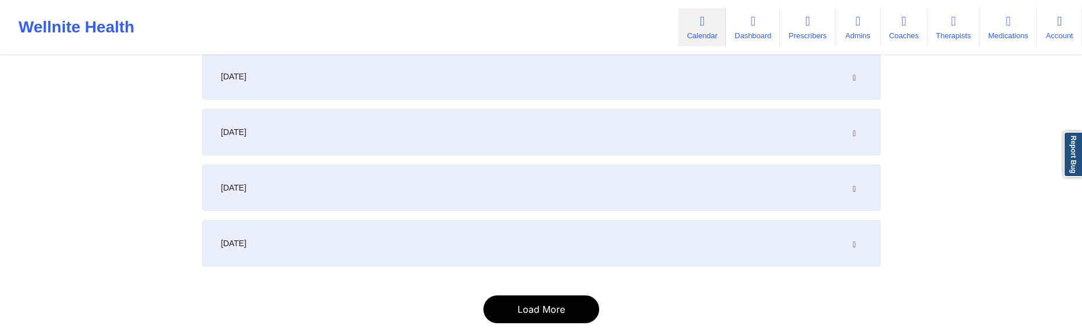
click at [523, 301] on button "Load More" at bounding box center [542, 309] width 116 height 28
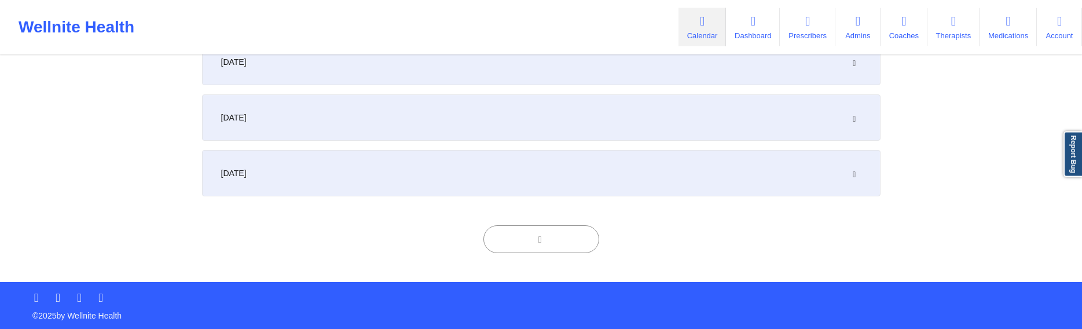
scroll to position [248, 0]
click at [496, 174] on div "September 20, 2025" at bounding box center [541, 172] width 679 height 46
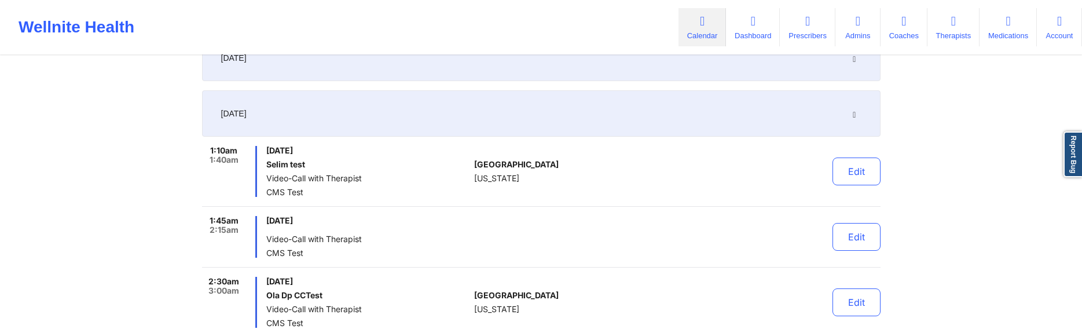
click at [514, 114] on div "September 20, 2025" at bounding box center [541, 113] width 679 height 46
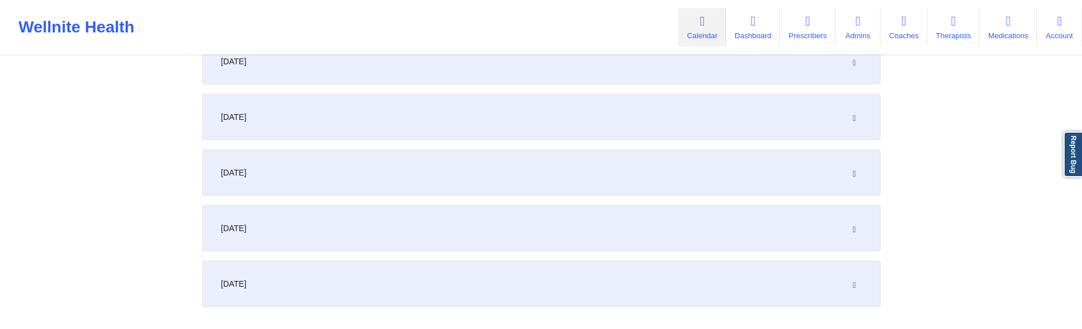
scroll to position [307, 0]
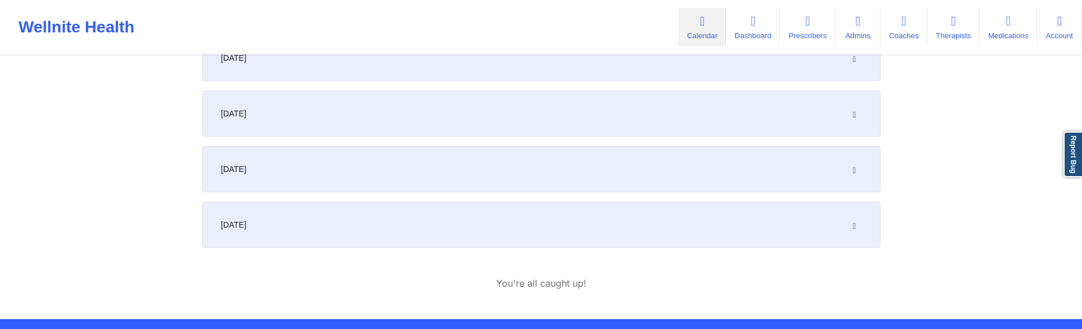
click at [537, 163] on div "September 21, 2025" at bounding box center [541, 169] width 679 height 46
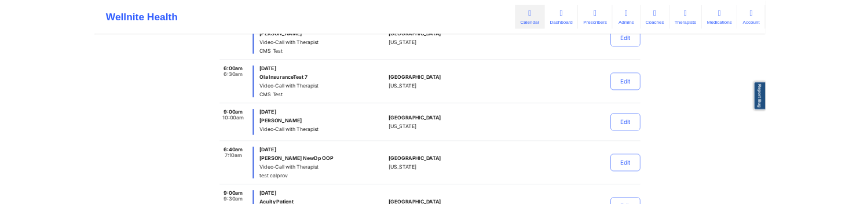
scroll to position [484, 0]
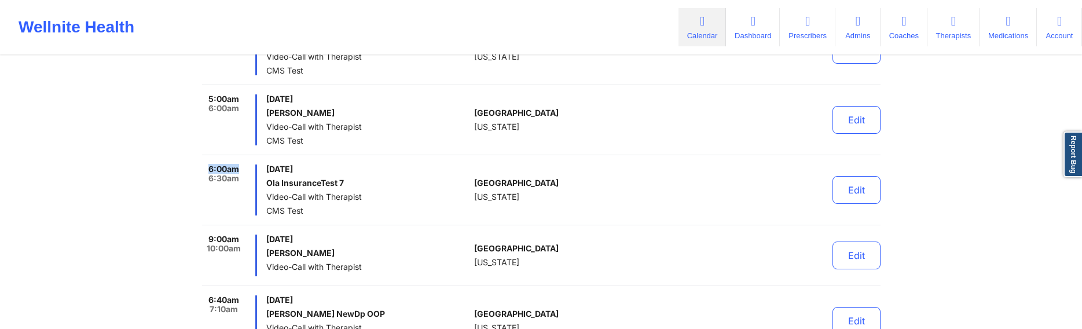
drag, startPoint x: 204, startPoint y: 167, endPoint x: 243, endPoint y: 163, distance: 39.0
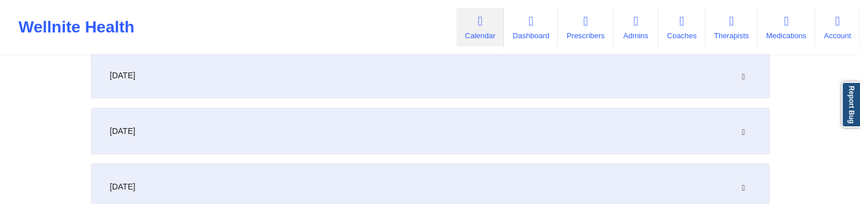
scroll to position [0, 0]
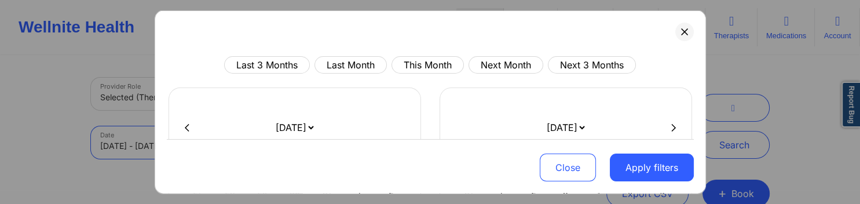
select select "2025-8"
select select "2025-9"
click at [367, 64] on button "Last Month" at bounding box center [350, 64] width 72 height 17
select select "2025-7"
select select "2025-8"
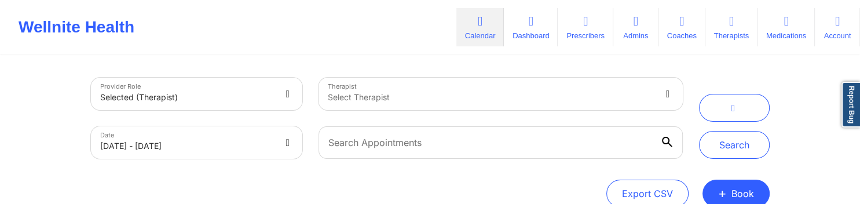
select select "2025-8"
select select "2025-9"
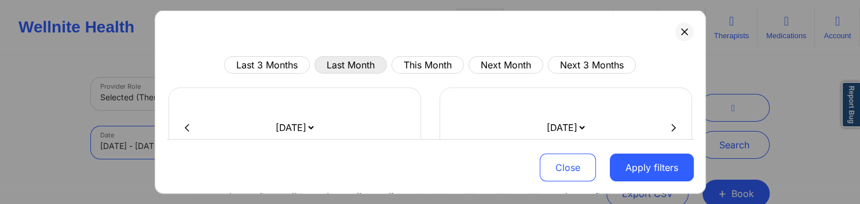
click at [338, 69] on button "Last Month" at bounding box center [350, 64] width 72 height 17
select select "2025-7"
select select "2025-8"
click at [620, 161] on button "Apply filters" at bounding box center [652, 167] width 84 height 28
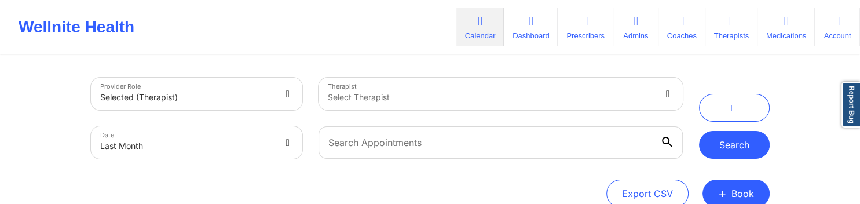
click at [734, 142] on button "Search" at bounding box center [734, 145] width 71 height 28
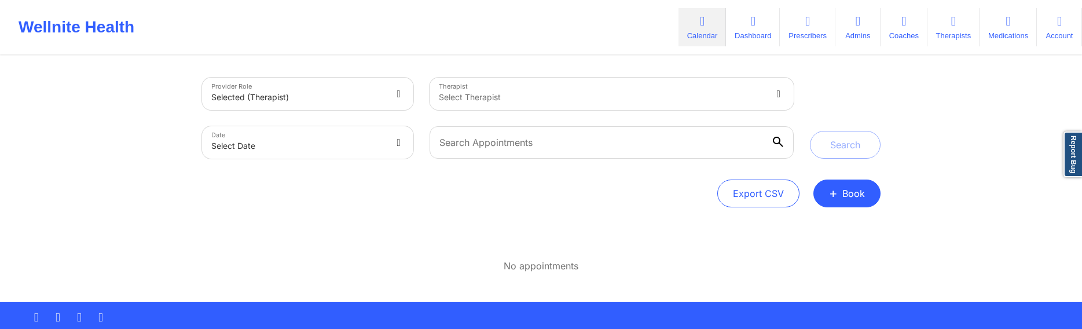
select select "2025-8"
select select "2025-9"
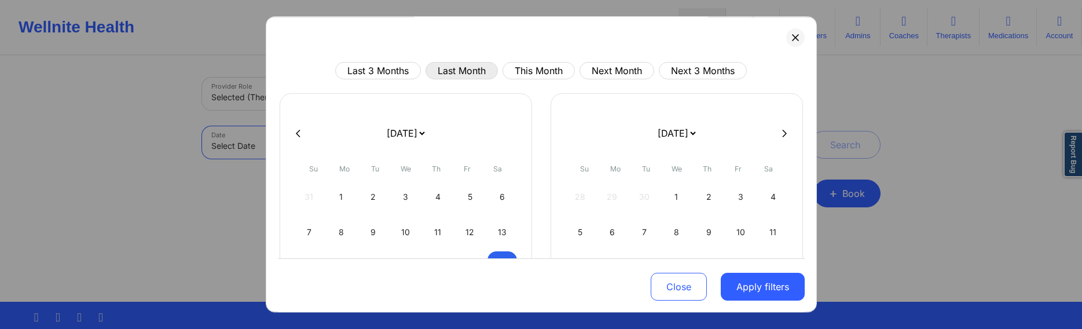
click at [473, 74] on button "Last Month" at bounding box center [462, 70] width 72 height 17
select select "2025-7"
select select "2025-8"
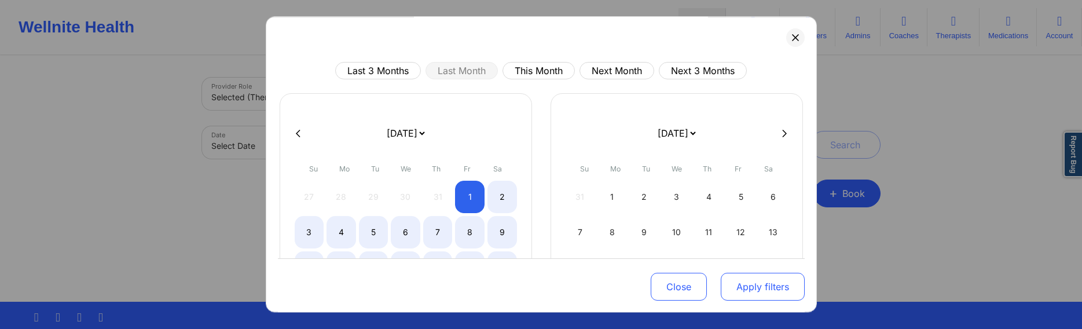
click at [755, 285] on button "Apply filters" at bounding box center [763, 287] width 84 height 28
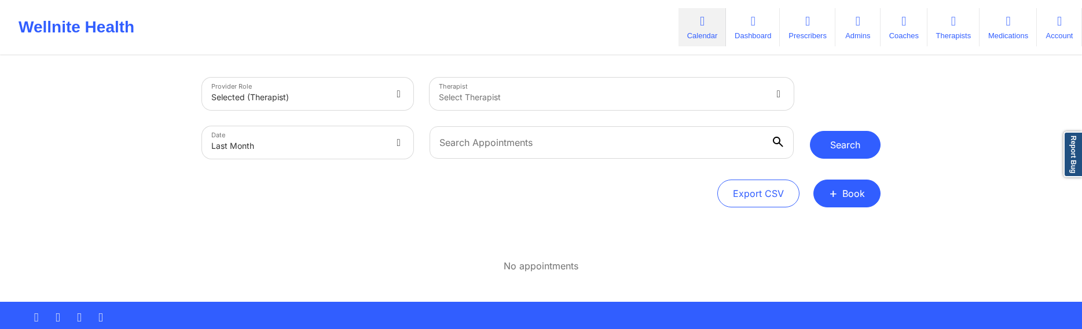
click at [833, 144] on button "Search" at bounding box center [845, 145] width 71 height 28
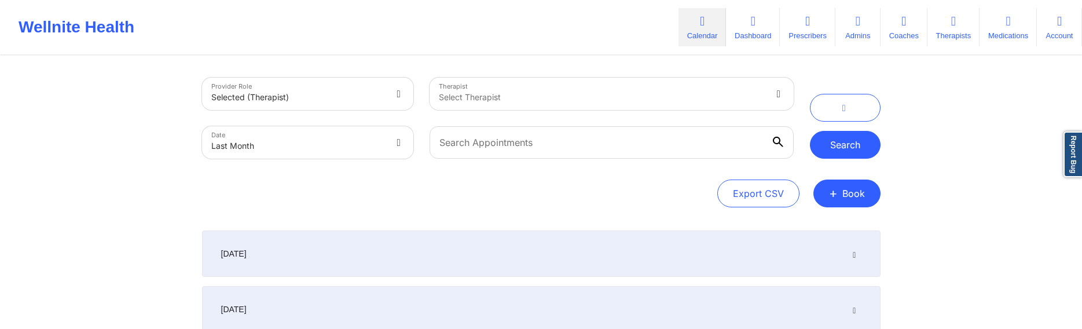
click at [826, 149] on button "Search" at bounding box center [845, 145] width 71 height 28
click at [834, 137] on button "Search" at bounding box center [845, 145] width 71 height 28
click at [834, 144] on button "Search" at bounding box center [845, 145] width 71 height 28
click at [862, 140] on button "Search" at bounding box center [845, 145] width 71 height 28
click at [833, 142] on button "Search" at bounding box center [845, 145] width 71 height 28
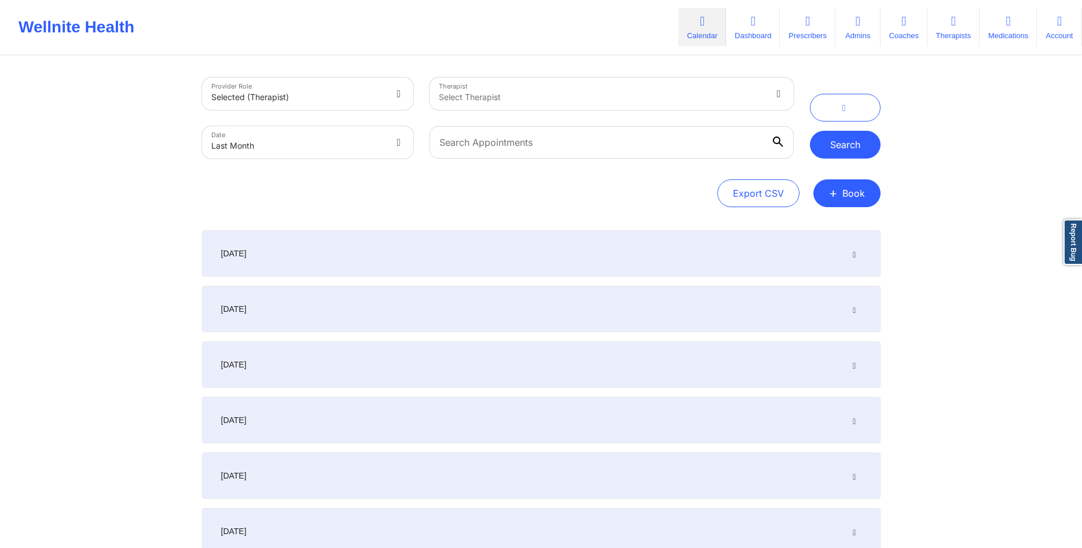
click at [834, 146] on button "Search" at bounding box center [845, 145] width 71 height 28
click at [848, 140] on button "Search" at bounding box center [845, 145] width 71 height 28
click at [836, 147] on button "Search" at bounding box center [845, 145] width 71 height 28
click at [823, 148] on button "Search" at bounding box center [845, 145] width 71 height 28
click at [819, 136] on button "Search" at bounding box center [845, 145] width 71 height 28
